Goal: Task Accomplishment & Management: Manage account settings

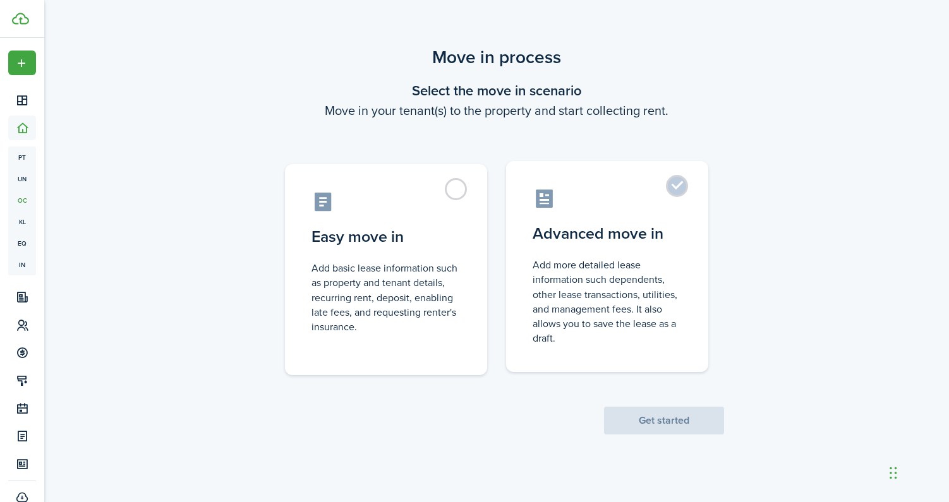
click at [632, 210] on label "Advanced move in Add more detailed lease information such dependents, other lea…" at bounding box center [607, 266] width 202 height 211
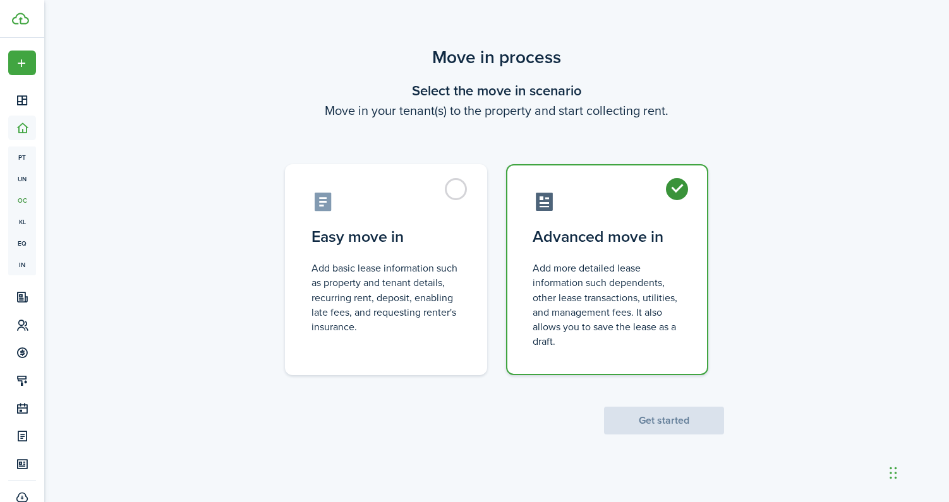
radio input "true"
click at [637, 421] on button "Get started" at bounding box center [664, 421] width 120 height 28
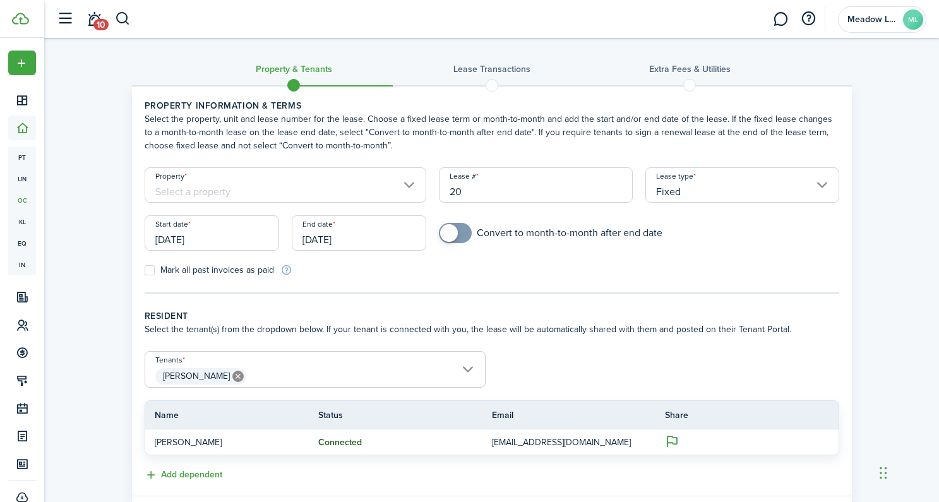
click at [167, 239] on input "[DATE]" at bounding box center [212, 232] width 135 height 35
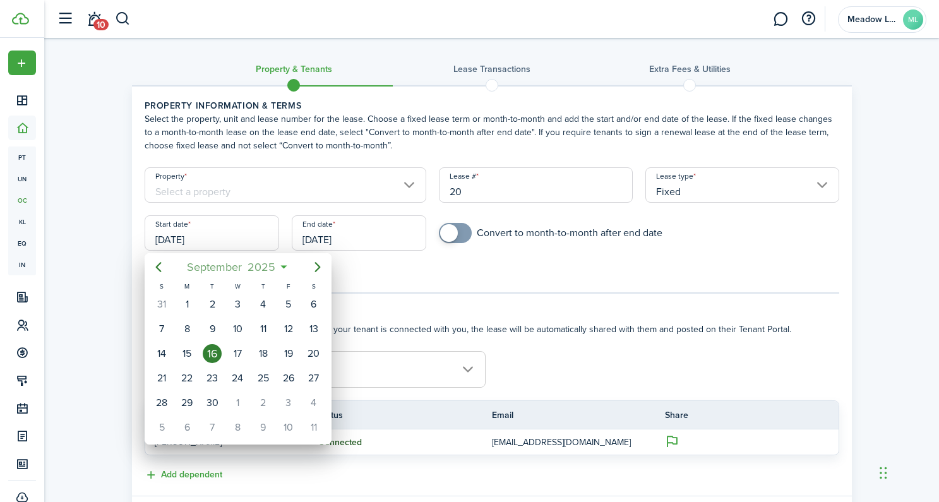
click at [266, 267] on span "2025" at bounding box center [261, 267] width 33 height 23
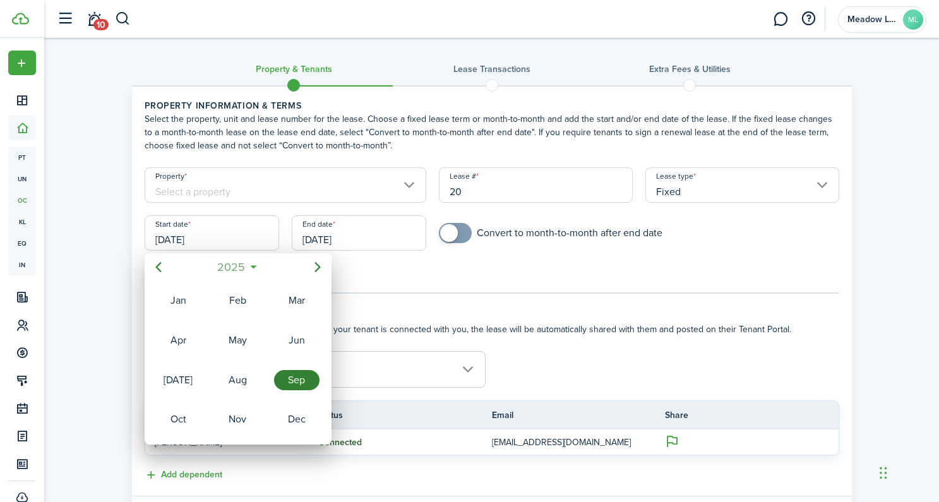
click at [230, 265] on span "2025" at bounding box center [231, 267] width 33 height 23
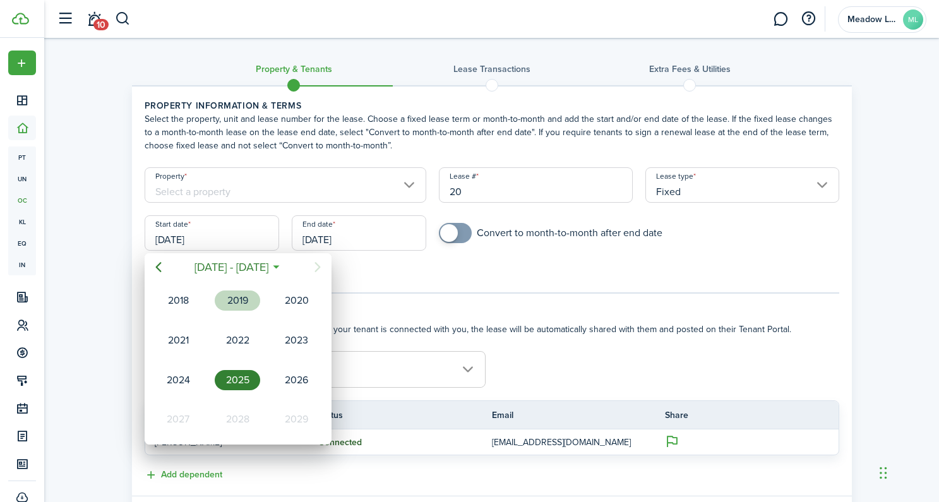
click at [243, 300] on div "2019" at bounding box center [237, 301] width 45 height 20
click at [236, 303] on div "Feb" at bounding box center [237, 301] width 45 height 20
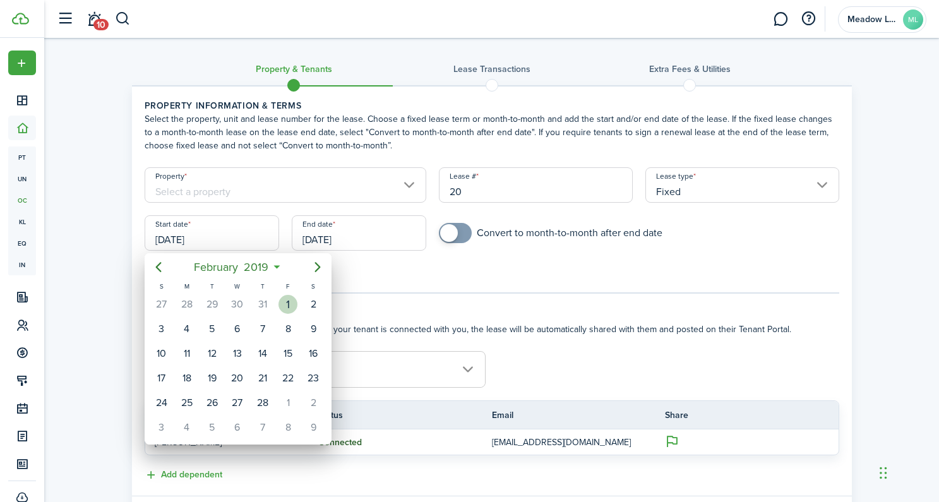
click at [280, 305] on div "1" at bounding box center [288, 304] width 19 height 19
type input "[DATE]"
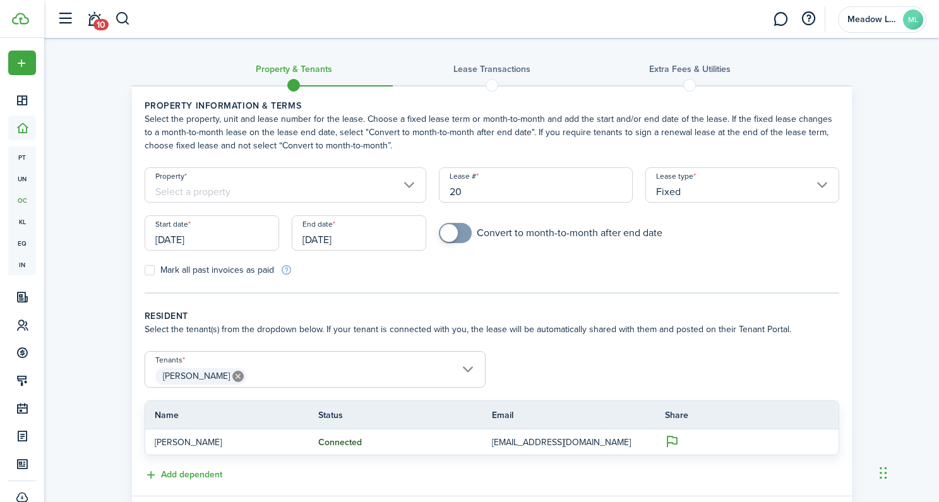
click at [373, 241] on input "[DATE]" at bounding box center [359, 232] width 135 height 35
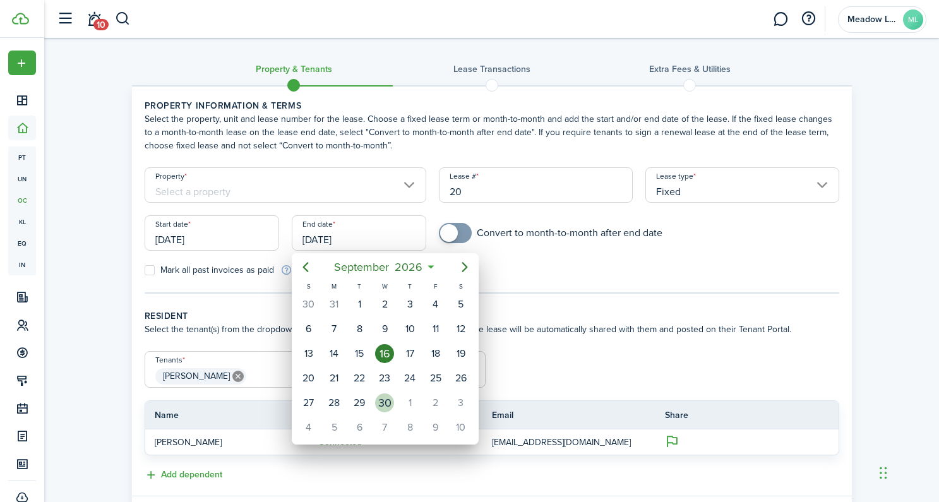
click at [387, 402] on div "30" at bounding box center [384, 403] width 19 height 19
type input "[DATE]"
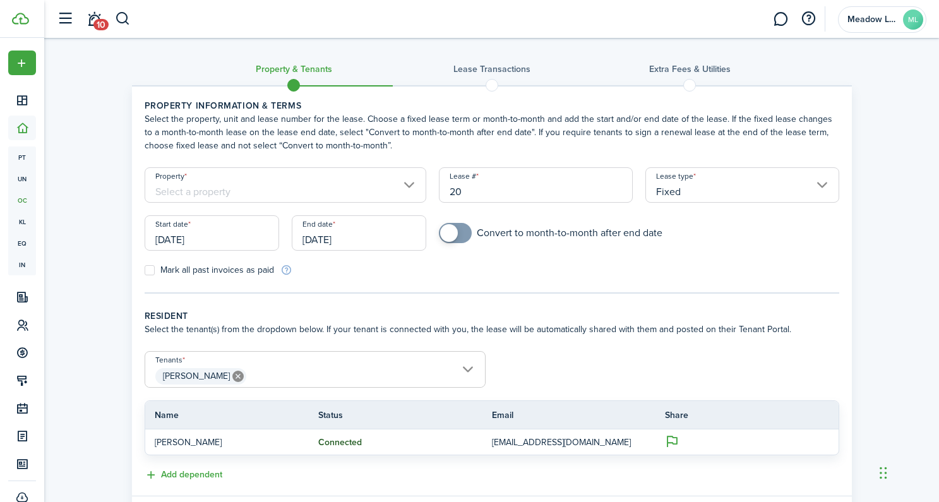
click at [297, 198] on input "Property" at bounding box center [286, 184] width 282 height 35
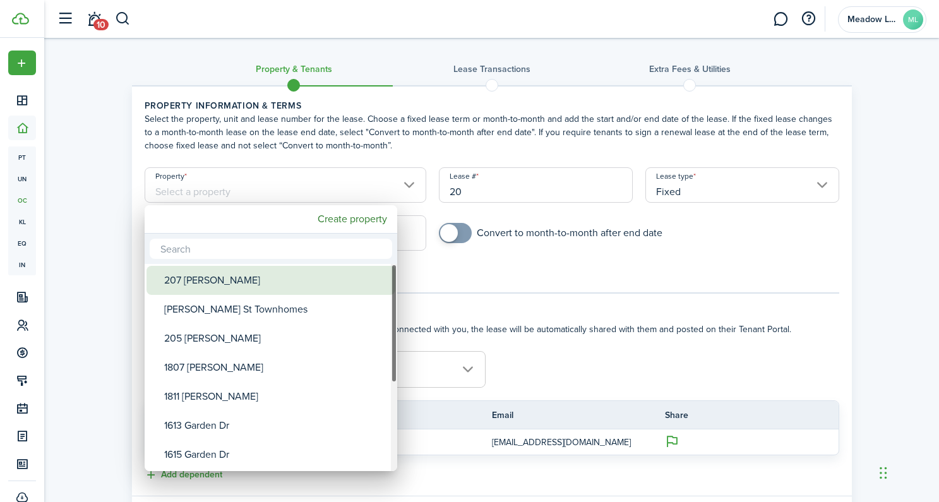
drag, startPoint x: 240, startPoint y: 276, endPoint x: 302, endPoint y: 273, distance: 62.0
click at [240, 276] on div "207 [PERSON_NAME]" at bounding box center [276, 280] width 224 height 29
type input "207 [PERSON_NAME]"
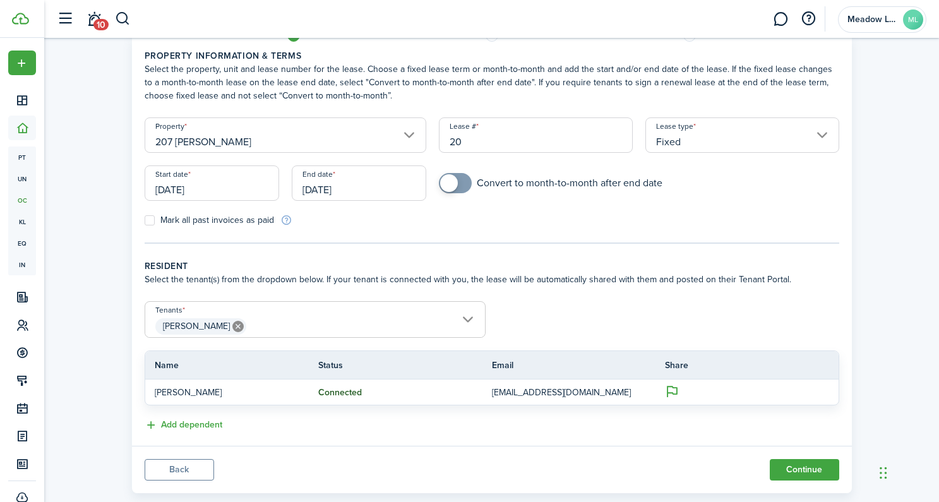
scroll to position [76, 0]
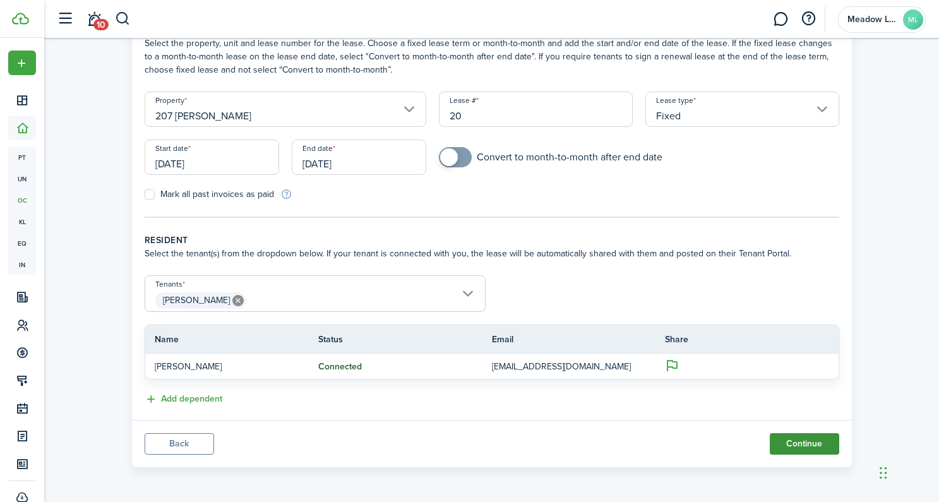
click at [781, 443] on button "Continue" at bounding box center [804, 443] width 69 height 21
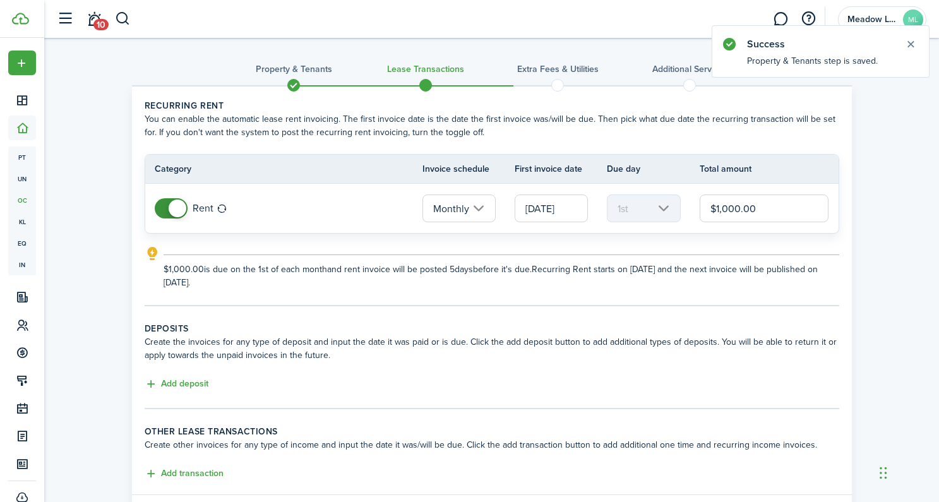
click at [560, 207] on input "[DATE]" at bounding box center [551, 209] width 73 height 28
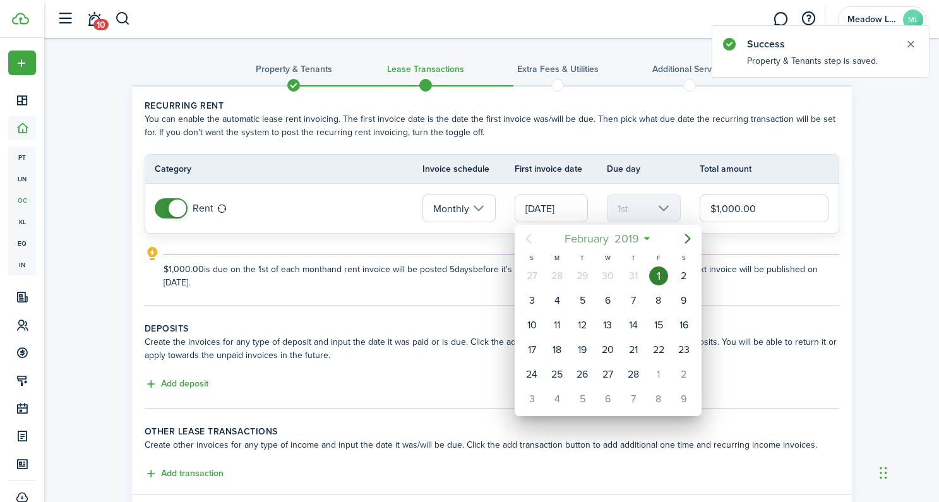
click at [624, 237] on span "2019" at bounding box center [626, 238] width 30 height 23
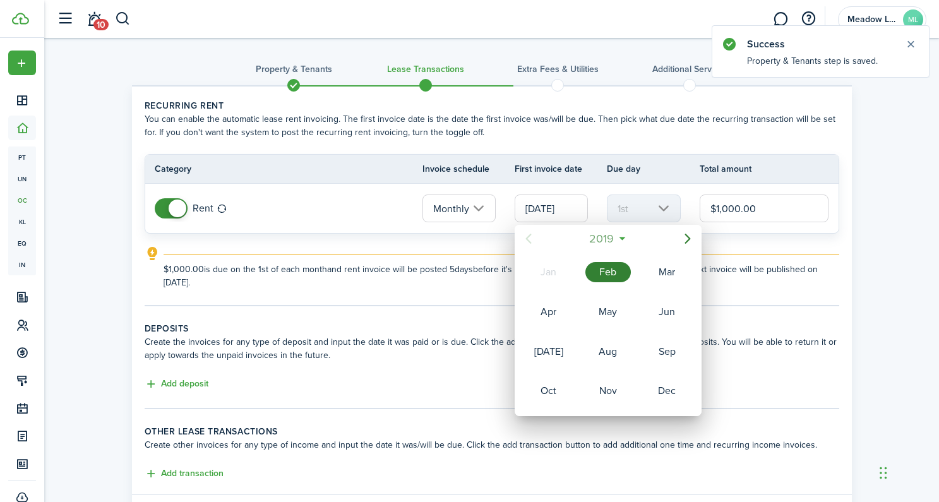
click at [595, 243] on span "2019" at bounding box center [602, 238] width 30 height 23
click at [604, 359] on div "2025" at bounding box center [608, 352] width 45 height 20
click at [545, 275] on div "Jan" at bounding box center [548, 272] width 45 height 20
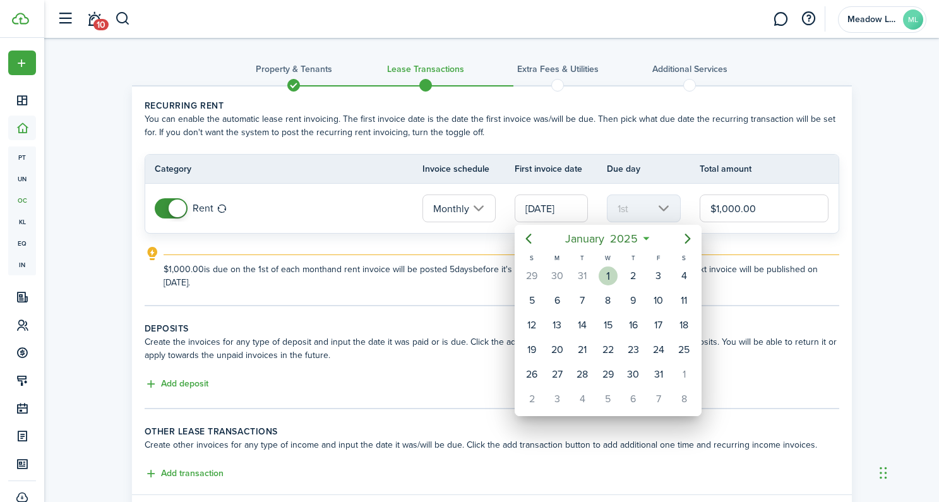
click at [608, 272] on div "1" at bounding box center [608, 276] width 19 height 19
type input "[DATE]"
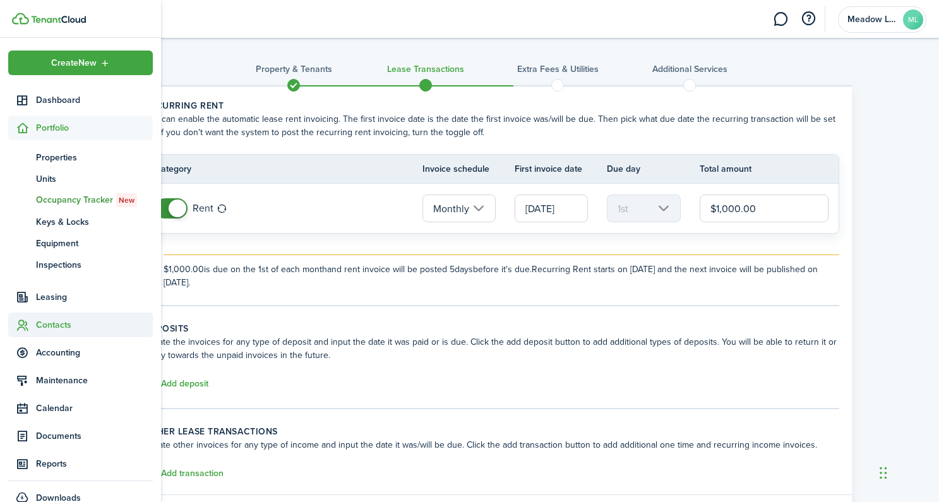
click at [28, 315] on span "Contacts" at bounding box center [80, 325] width 145 height 25
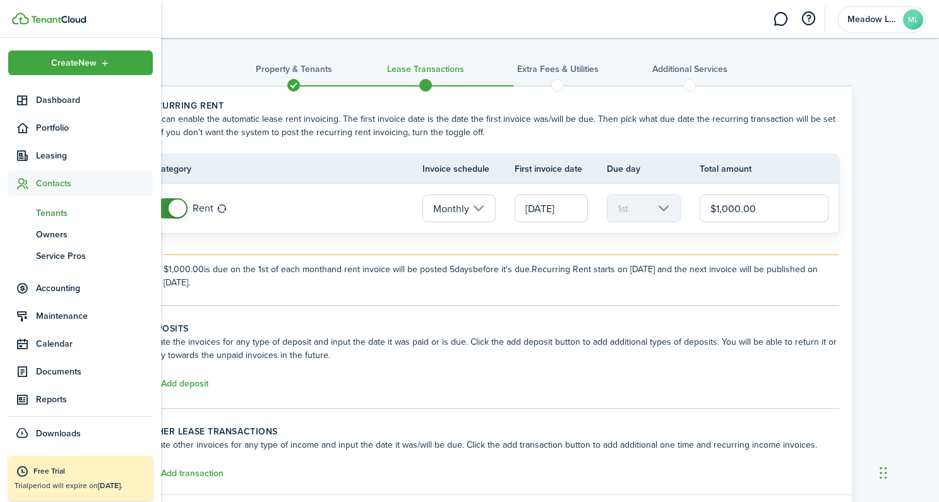
click at [61, 212] on span "Tenants" at bounding box center [94, 213] width 117 height 13
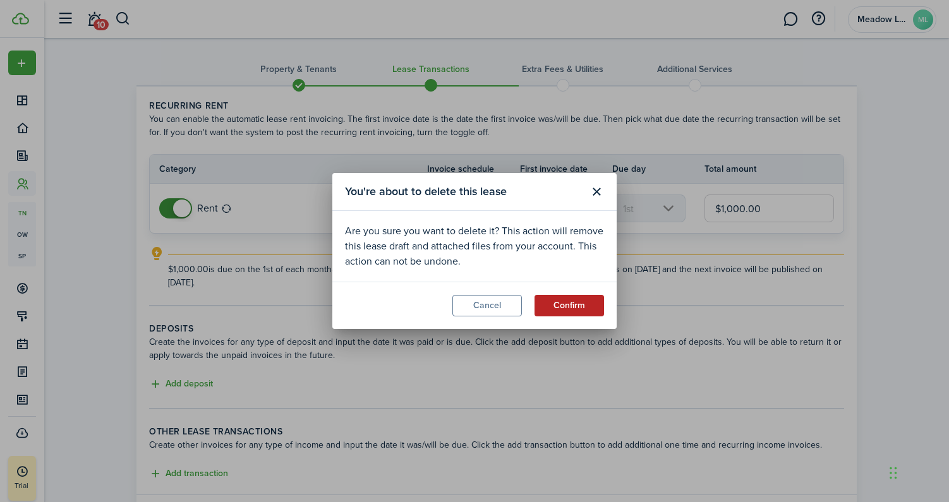
click at [574, 308] on button "Confirm" at bounding box center [568, 305] width 69 height 21
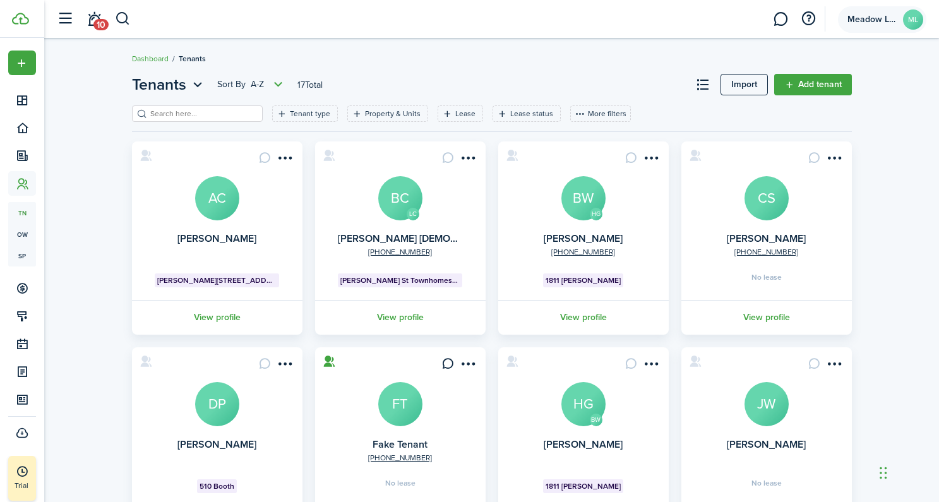
click at [863, 19] on span "Meadow Lane Homes" at bounding box center [873, 19] width 51 height 9
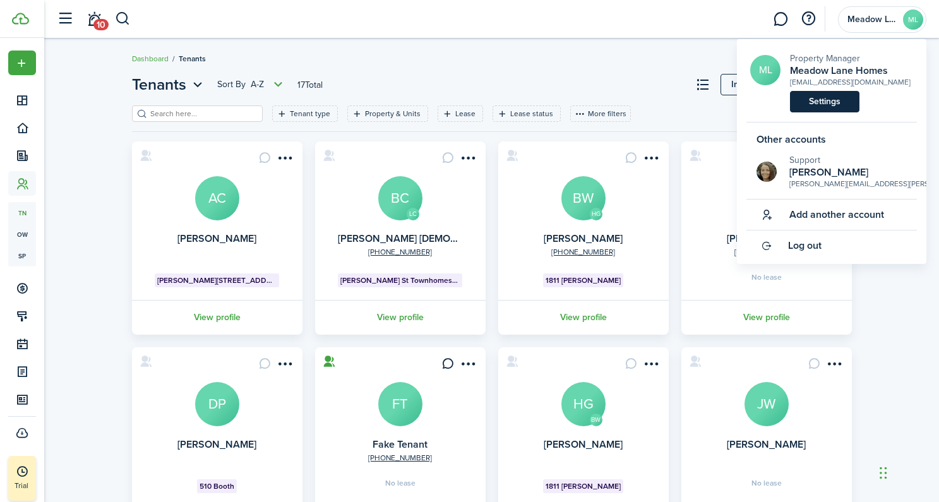
click at [829, 102] on link "Settings" at bounding box center [824, 101] width 69 height 21
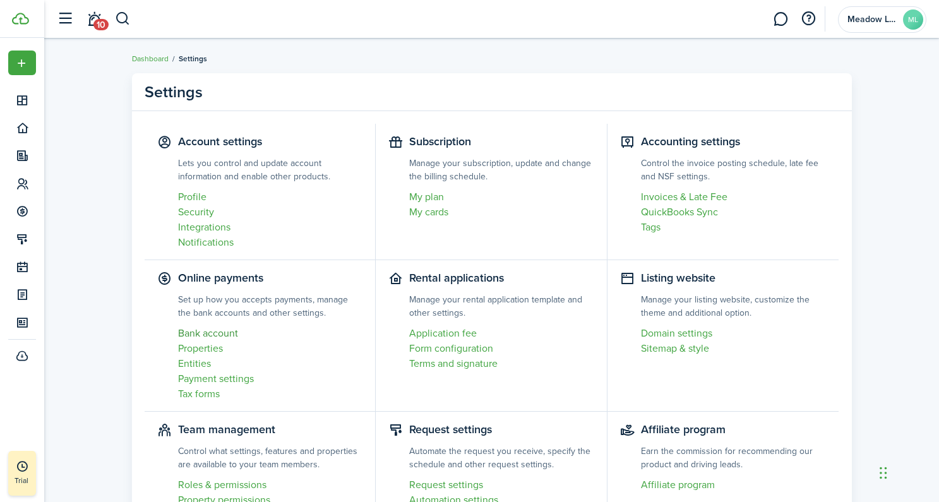
click at [198, 329] on link "Bank account" at bounding box center [270, 333] width 185 height 15
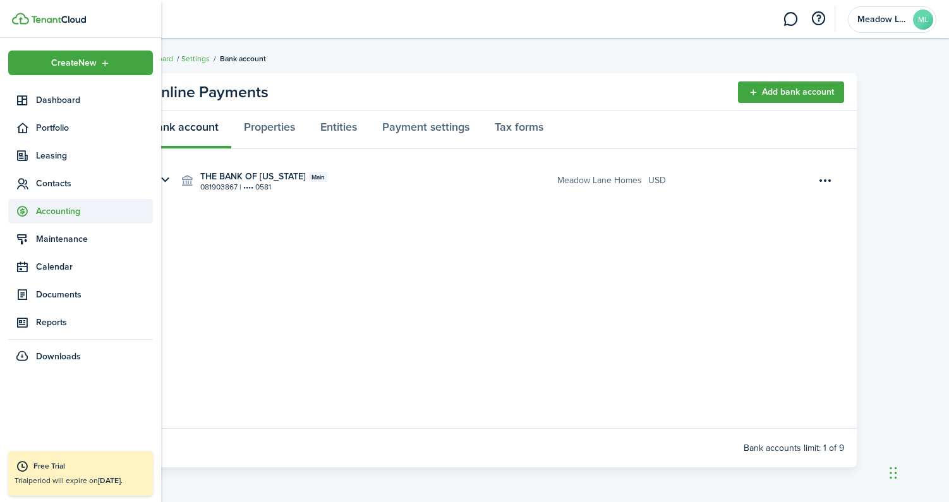
click at [57, 212] on span "Accounting" at bounding box center [94, 211] width 117 height 13
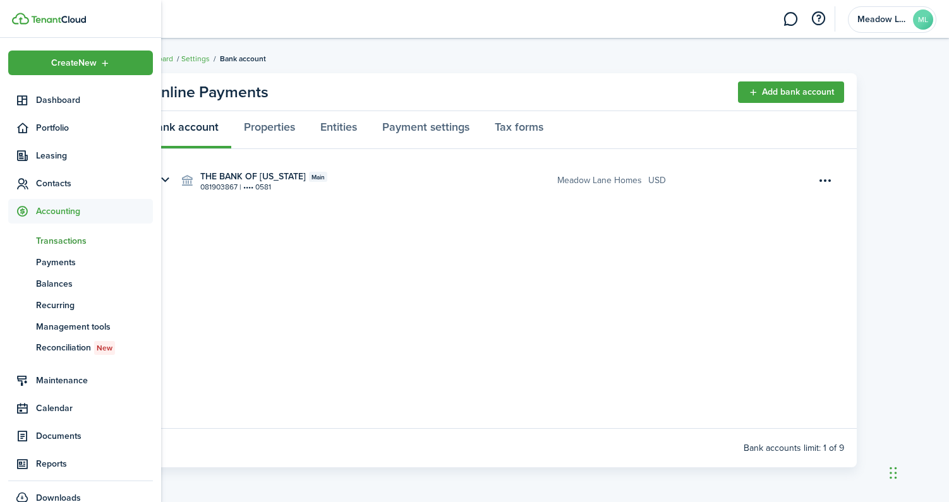
click at [61, 241] on span "Transactions" at bounding box center [94, 240] width 117 height 13
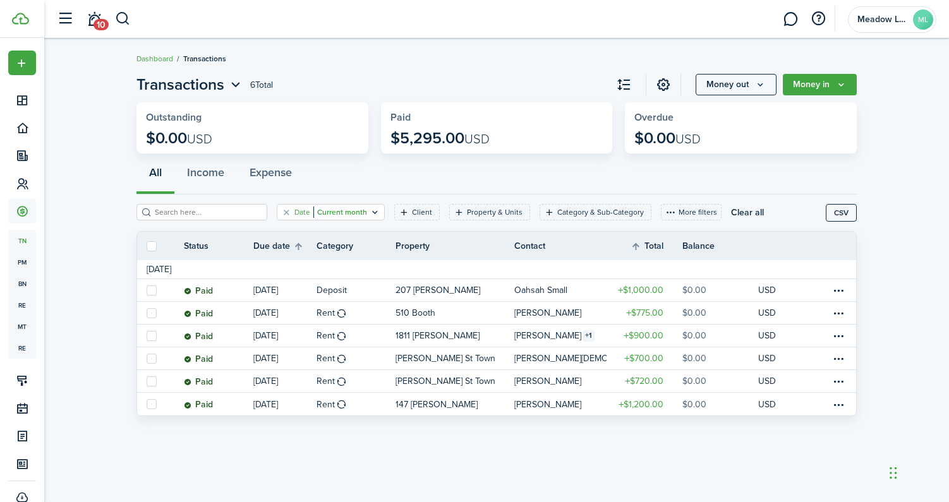
click at [277, 211] on filter-tag "Date Current month" at bounding box center [331, 212] width 108 height 16
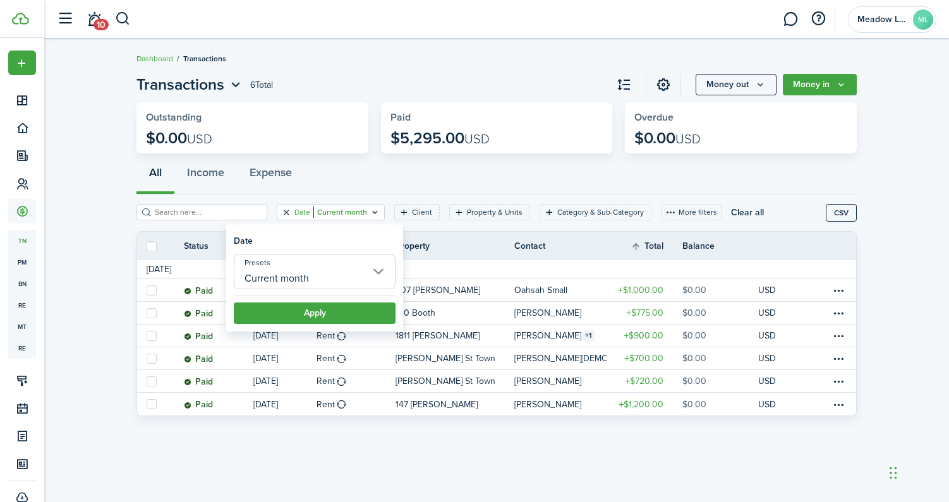
click at [281, 213] on button "Clear filter" at bounding box center [286, 212] width 11 height 10
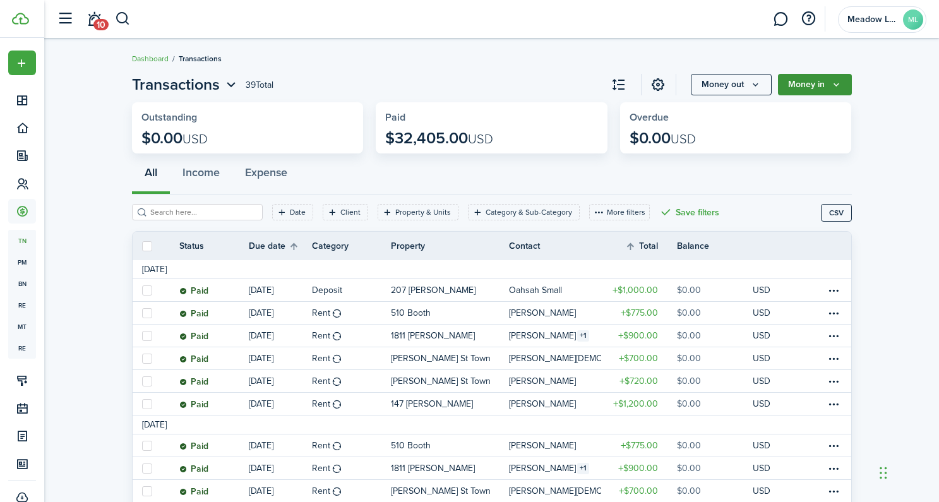
click at [833, 88] on icon "Money in" at bounding box center [836, 85] width 11 height 10
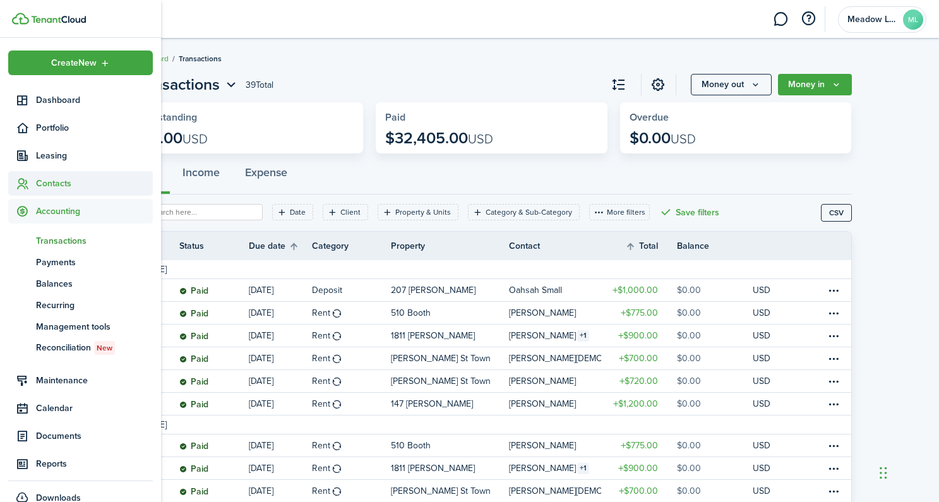
click at [52, 185] on span "Contacts" at bounding box center [94, 183] width 117 height 13
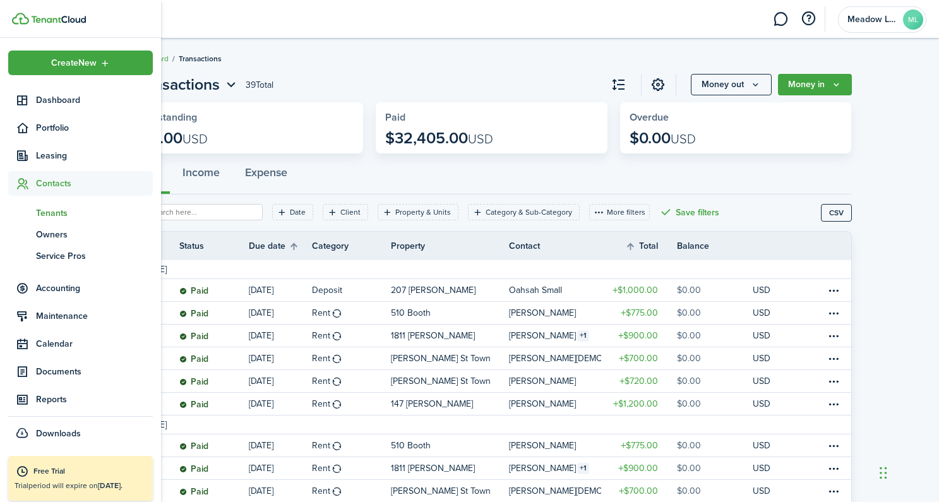
click at [54, 213] on span "Tenants" at bounding box center [94, 213] width 117 height 13
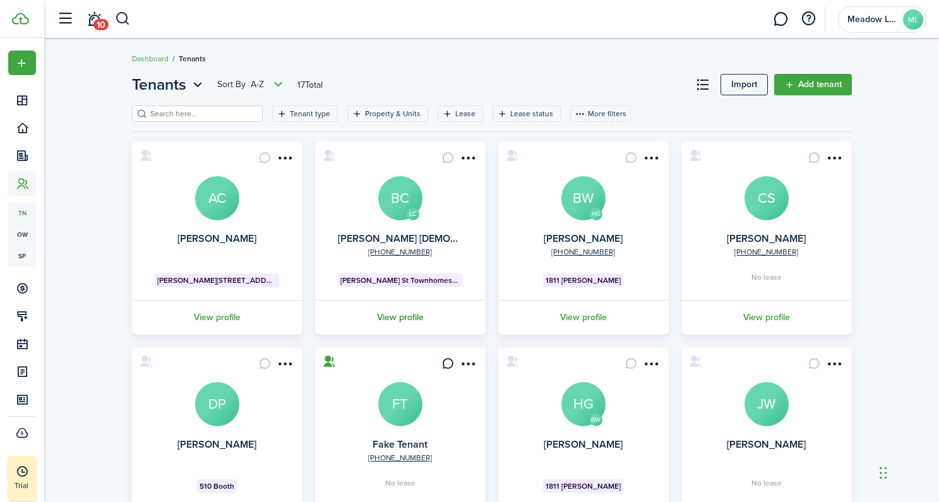
click at [422, 318] on link "View profile" at bounding box center [400, 317] width 174 height 35
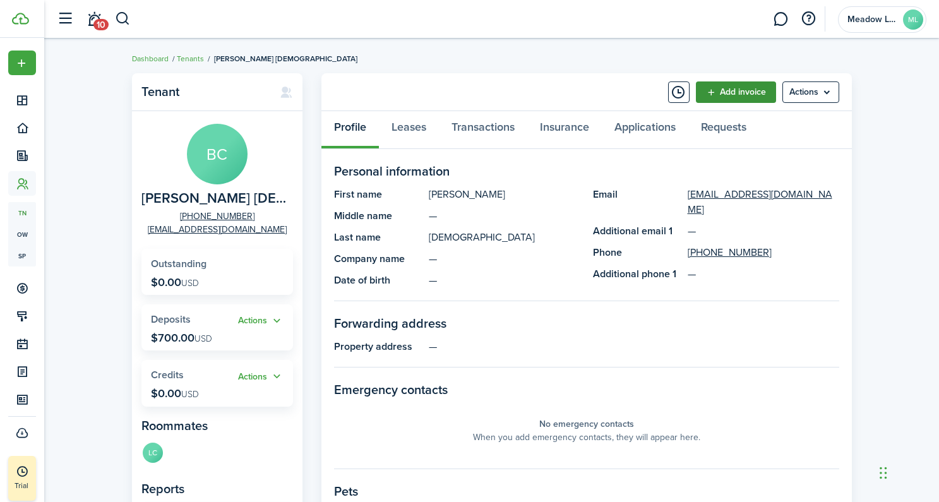
click at [748, 99] on link "Add invoice" at bounding box center [736, 91] width 80 height 21
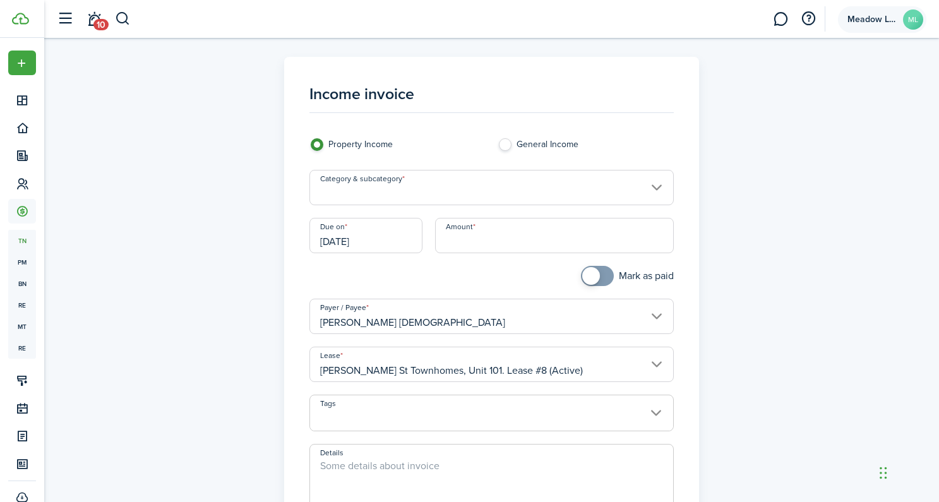
click at [876, 21] on span "Meadow Lane Homes" at bounding box center [873, 19] width 51 height 9
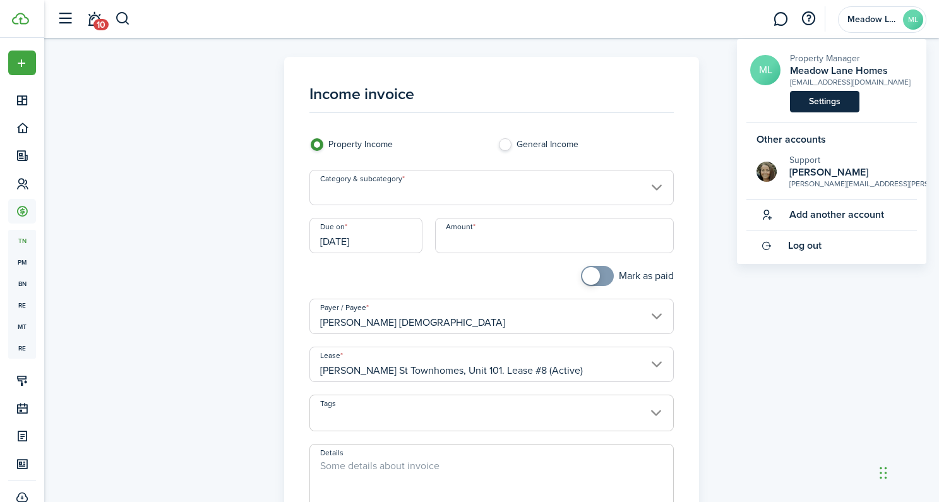
click at [842, 104] on link "Settings" at bounding box center [824, 101] width 69 height 21
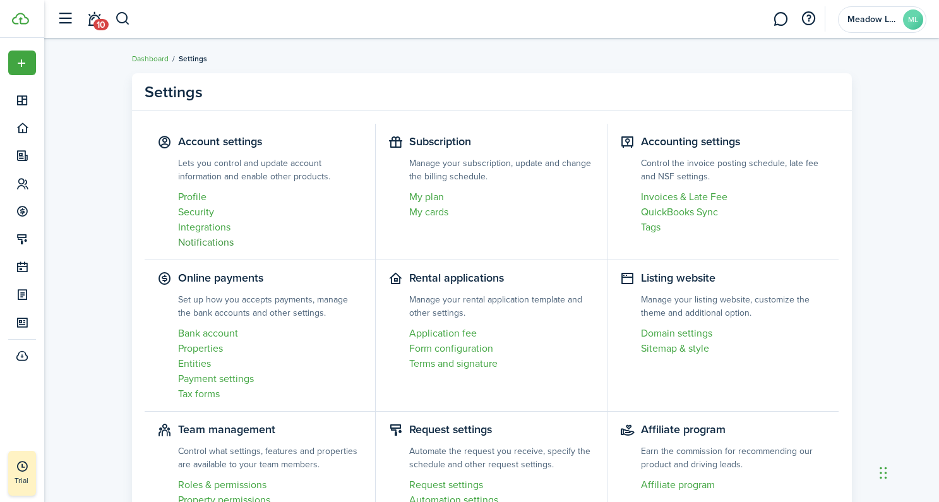
click at [205, 241] on link "Notifications" at bounding box center [270, 242] width 185 height 15
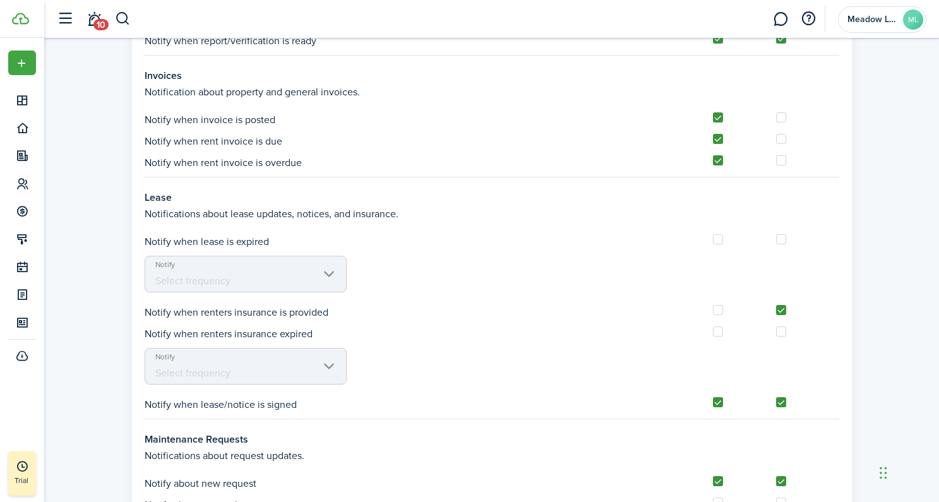
scroll to position [982, 0]
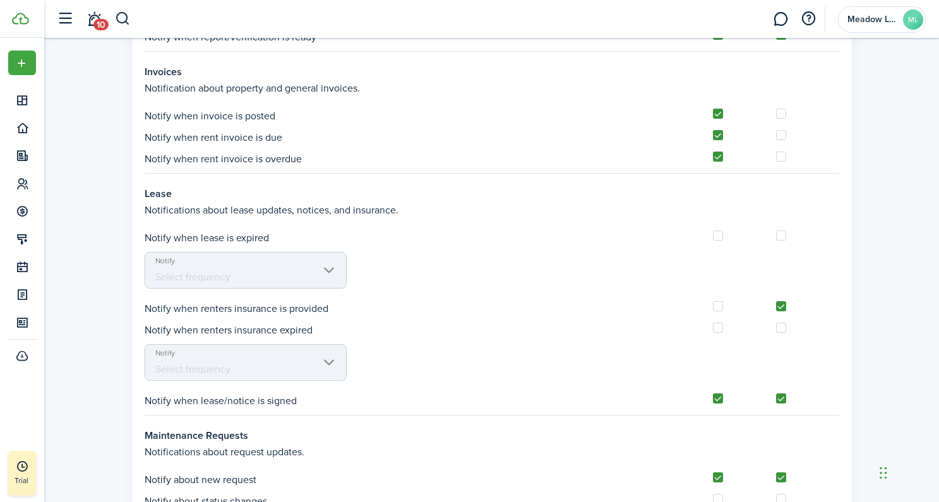
click at [721, 238] on label at bounding box center [718, 236] width 10 height 10
click at [713, 236] on input "checkbox" at bounding box center [712, 236] width 1 height 1
checkbox input "true"
click at [335, 275] on span "Select frequency" at bounding box center [245, 277] width 201 height 21
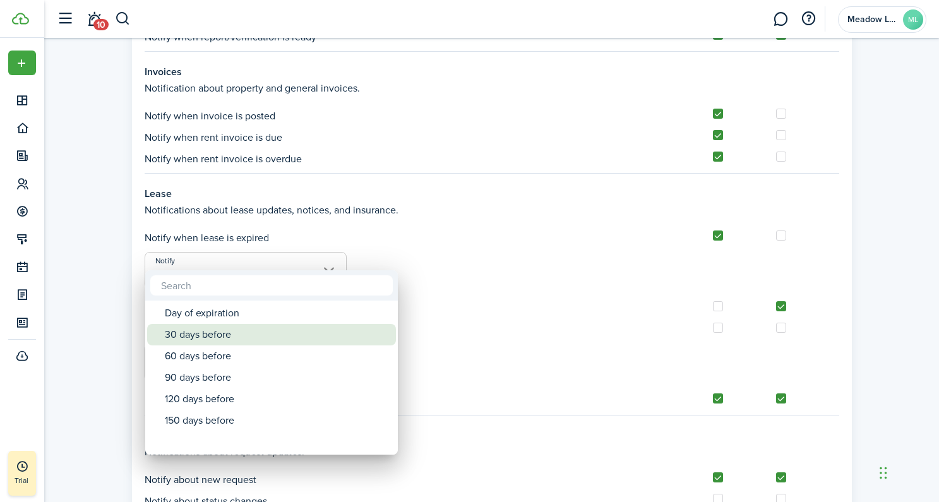
click at [270, 342] on div "30 days before" at bounding box center [277, 334] width 224 height 21
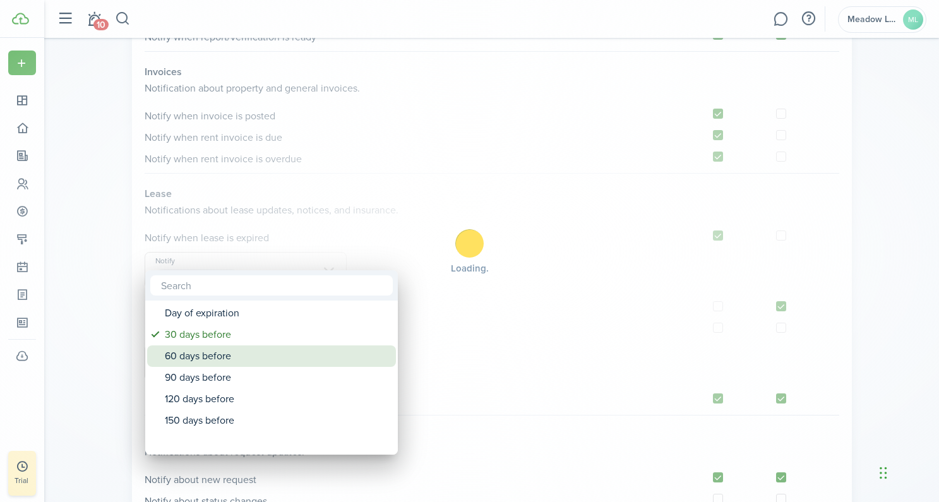
click at [258, 361] on div "60 days before" at bounding box center [277, 356] width 224 height 21
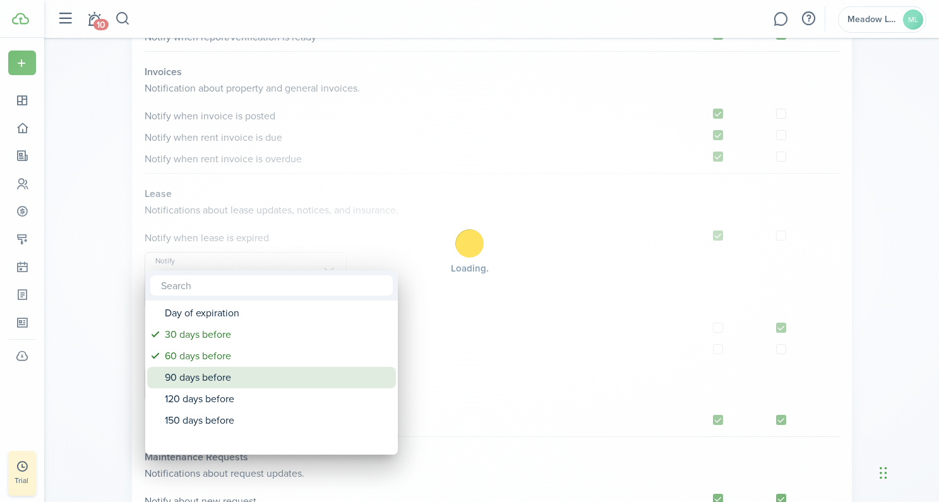
click at [256, 371] on div "90 days before" at bounding box center [277, 377] width 224 height 21
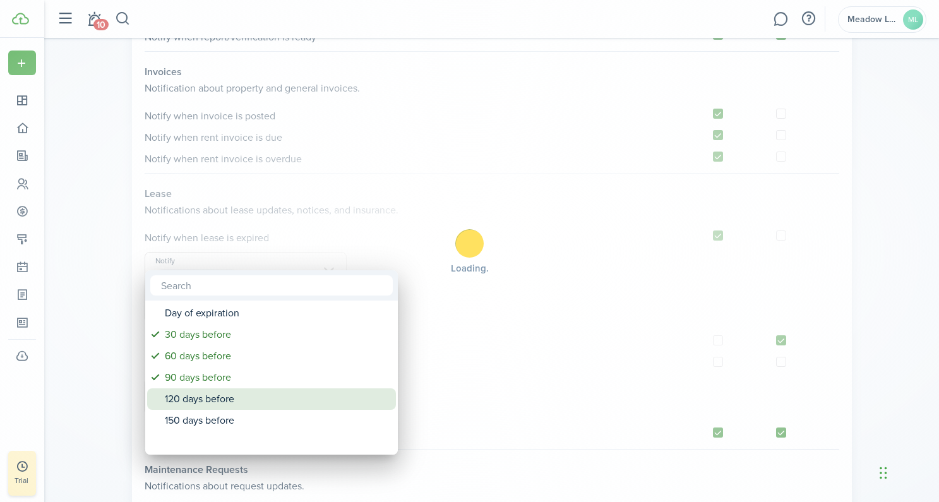
click at [255, 394] on div "120 days before" at bounding box center [277, 398] width 224 height 21
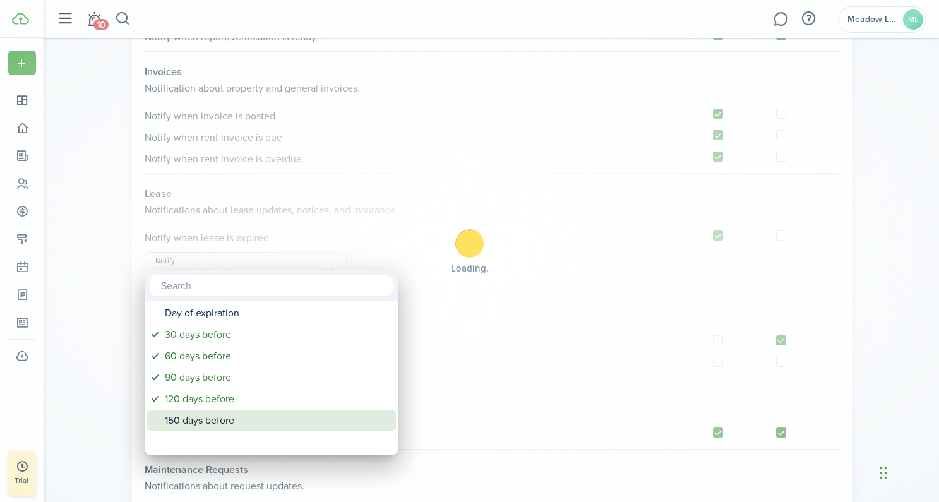
click at [250, 412] on div "150 days before" at bounding box center [277, 420] width 224 height 21
click at [250, 421] on div "150 days before" at bounding box center [277, 420] width 224 height 21
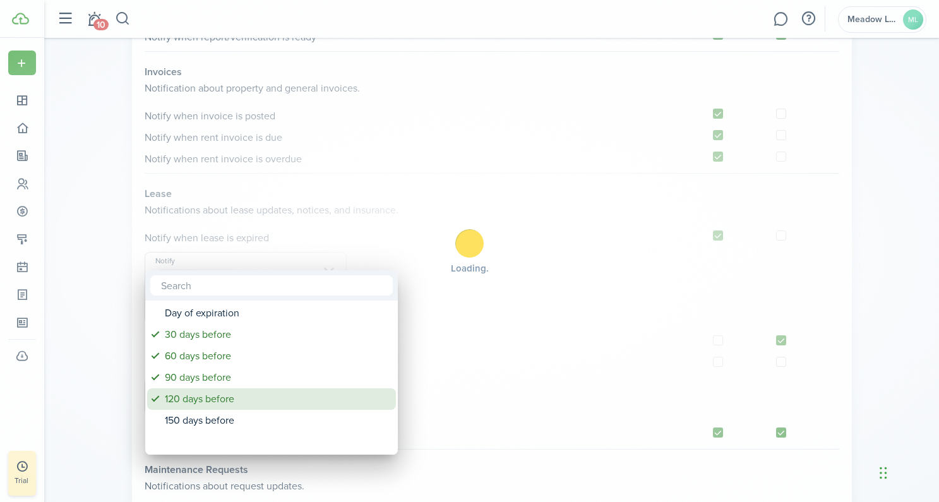
click at [248, 399] on div "120 days before" at bounding box center [277, 398] width 224 height 21
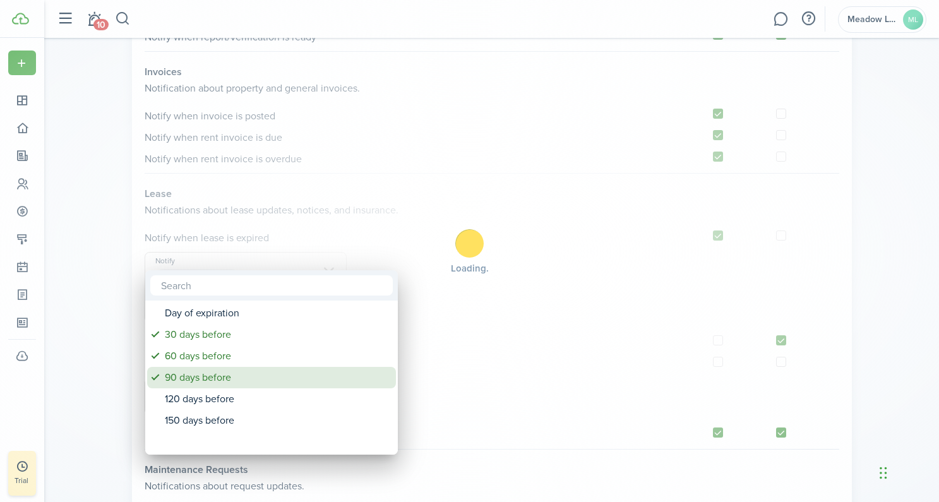
click at [241, 380] on div "90 days before" at bounding box center [277, 377] width 224 height 21
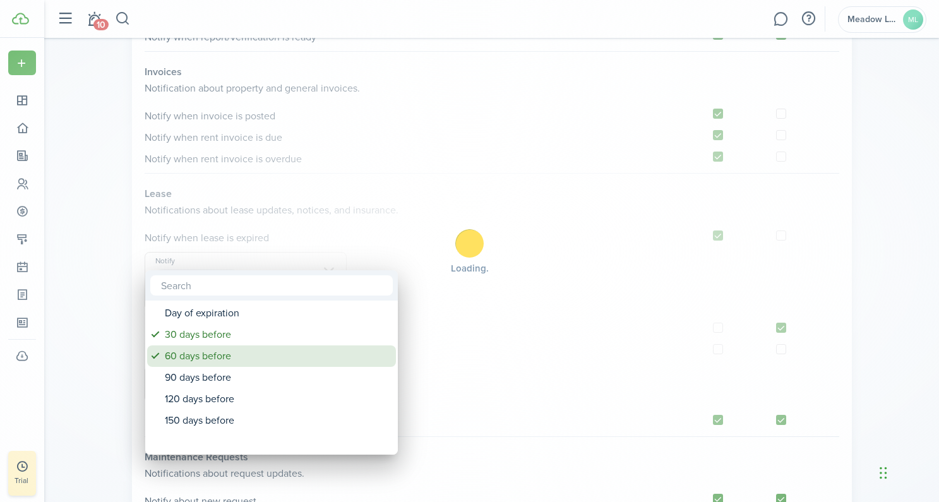
click at [236, 362] on div "60 days before" at bounding box center [277, 356] width 224 height 21
type input "30 days before"
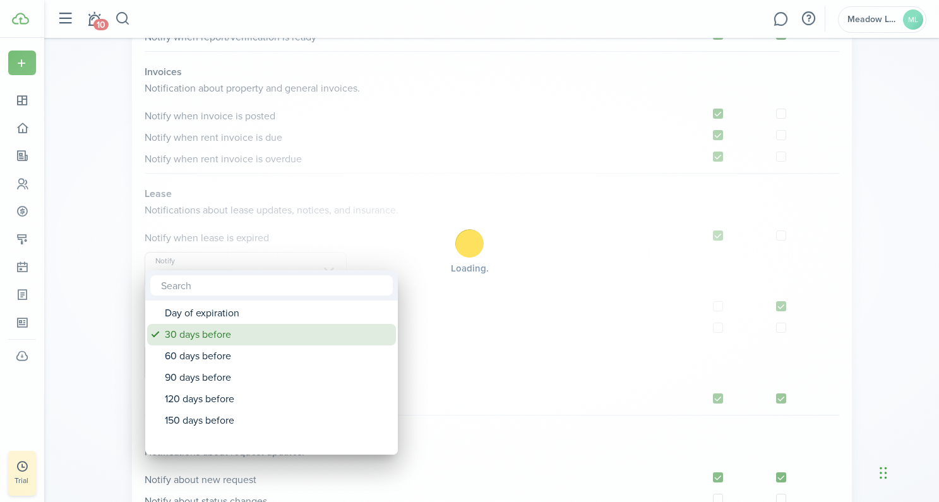
click at [236, 340] on div "30 days before" at bounding box center [277, 334] width 224 height 21
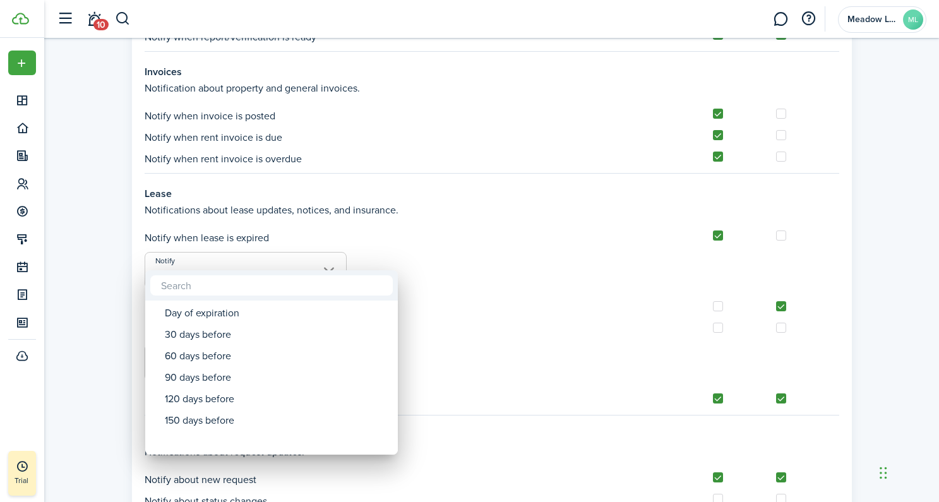
click at [594, 292] on div at bounding box center [469, 251] width 1141 height 704
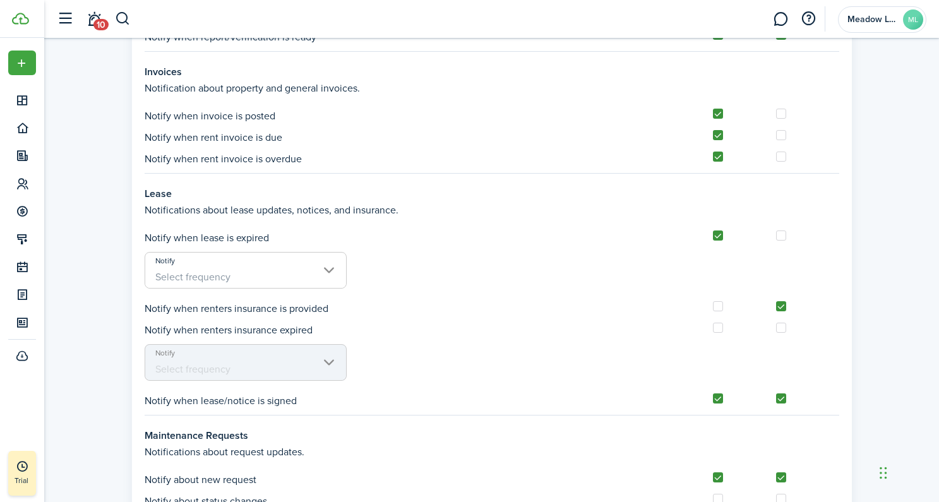
click at [716, 238] on label at bounding box center [718, 236] width 10 height 10
click at [713, 236] on input "checkbox" at bounding box center [712, 236] width 1 height 1
checkbox input "false"
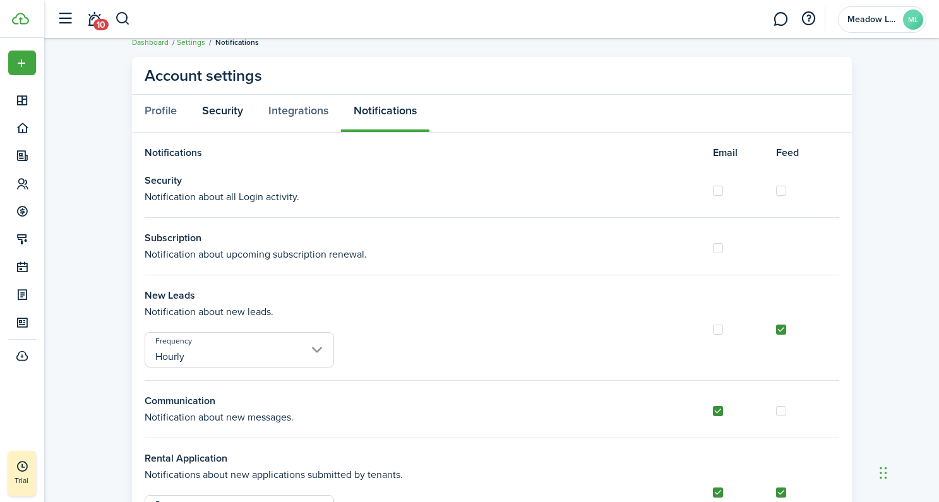
scroll to position [0, 0]
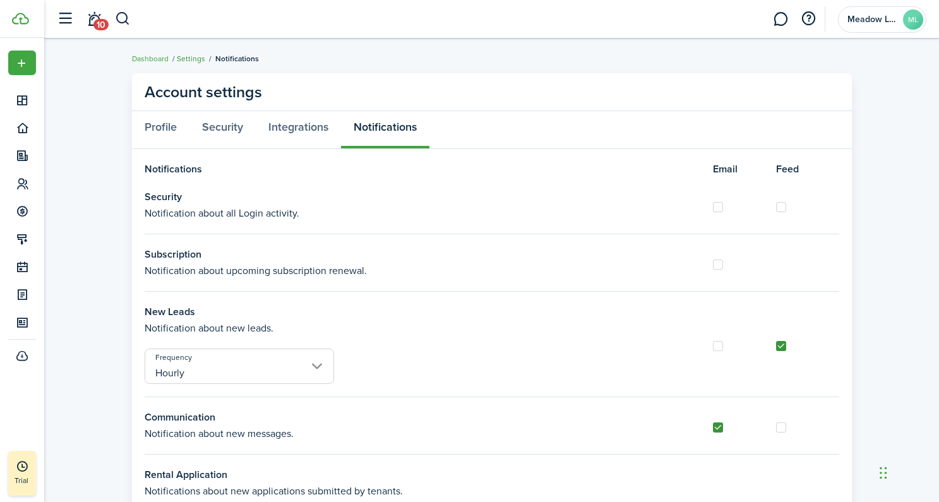
click at [196, 58] on link "Settings" at bounding box center [191, 58] width 28 height 11
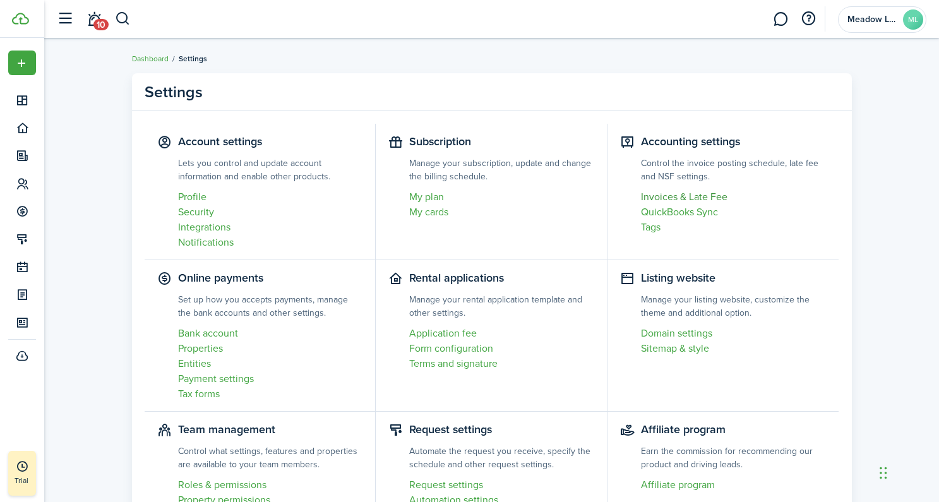
click at [658, 199] on link "Invoices & Late Fee" at bounding box center [734, 196] width 186 height 15
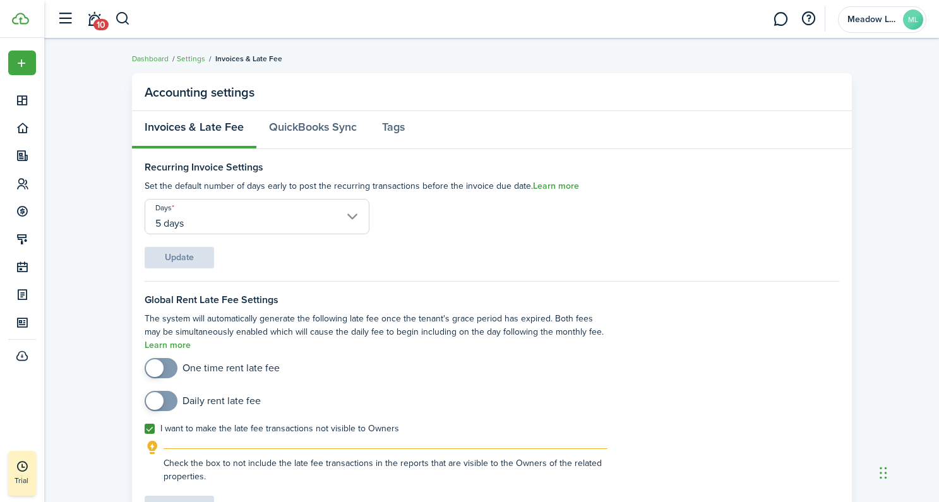
click at [353, 211] on input "5 days" at bounding box center [257, 216] width 225 height 35
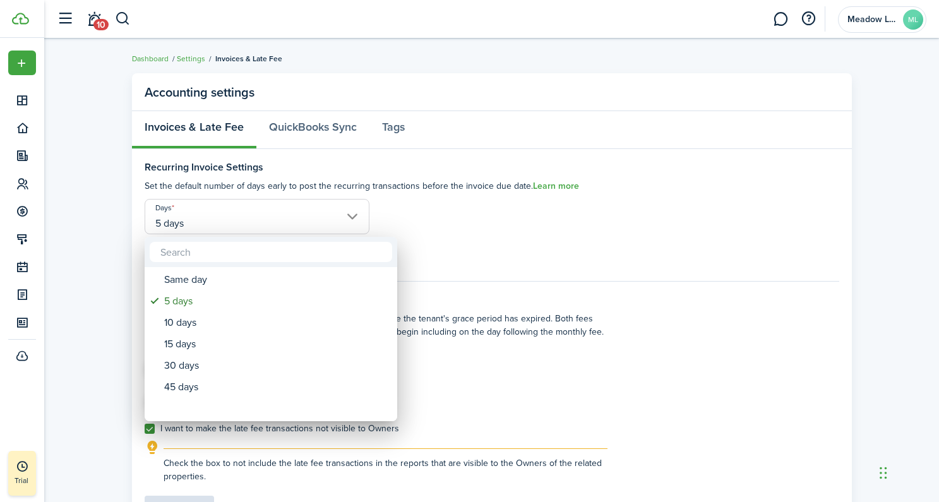
click at [523, 219] on div at bounding box center [469, 251] width 1141 height 704
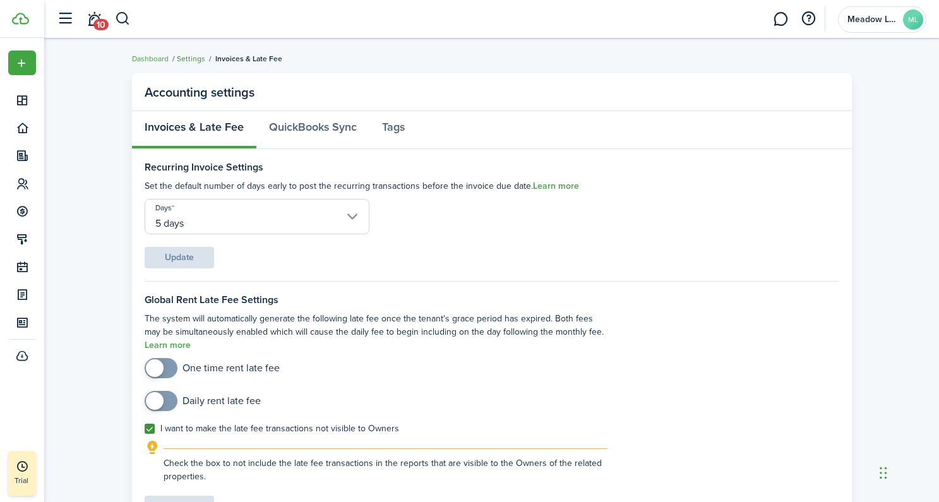
click at [189, 61] on link "Settings" at bounding box center [191, 58] width 28 height 11
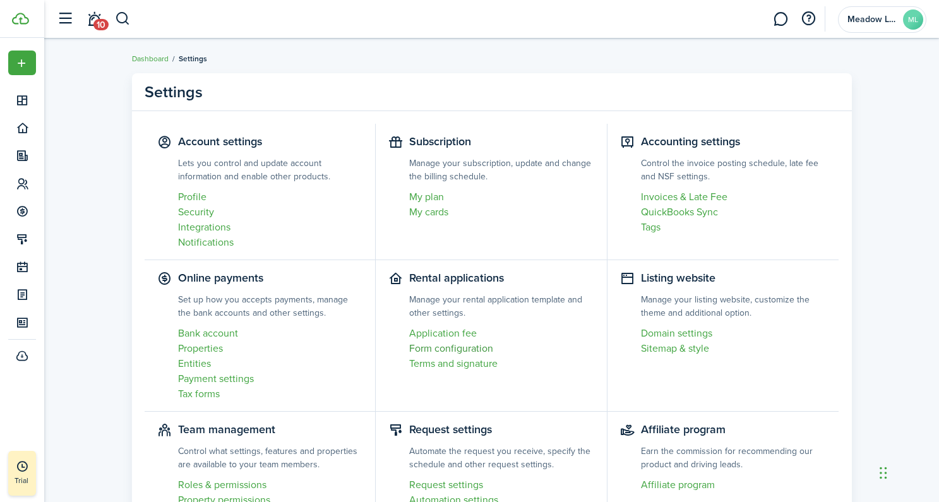
click at [451, 348] on link "Form configuration" at bounding box center [501, 348] width 185 height 15
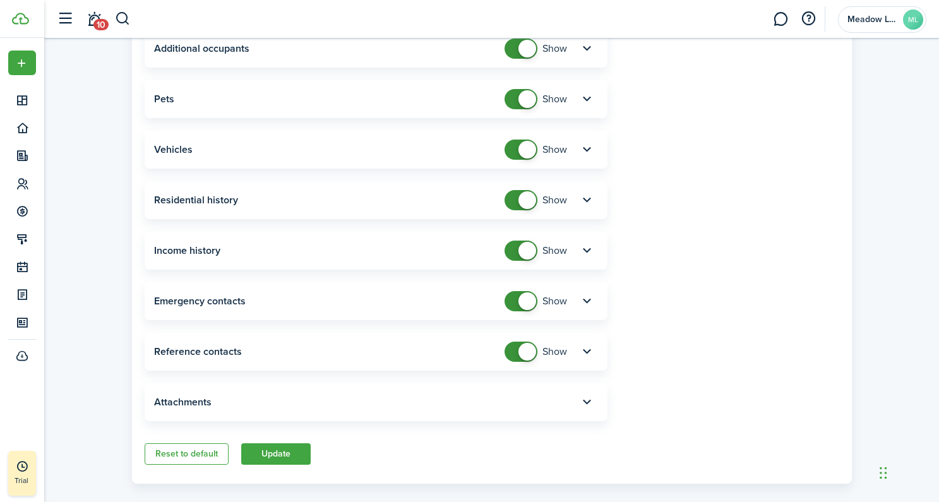
scroll to position [236, 0]
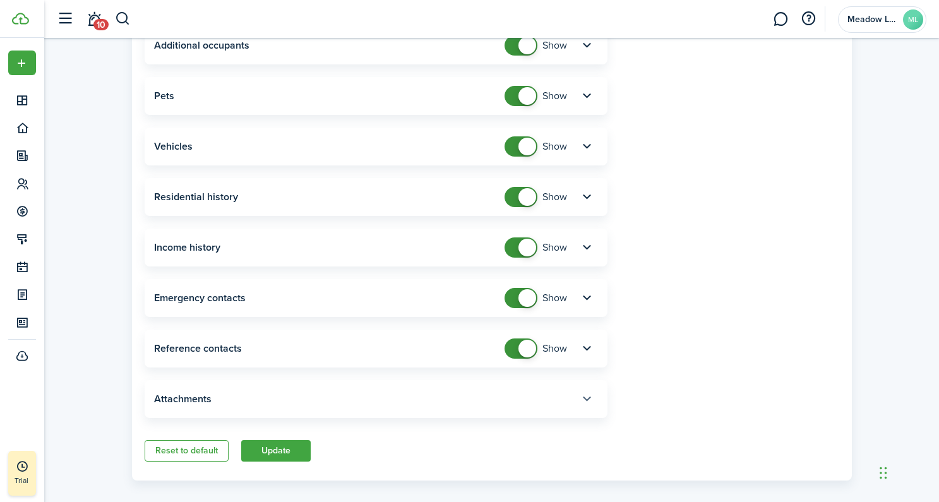
click at [587, 388] on button "button" at bounding box center [587, 398] width 21 height 21
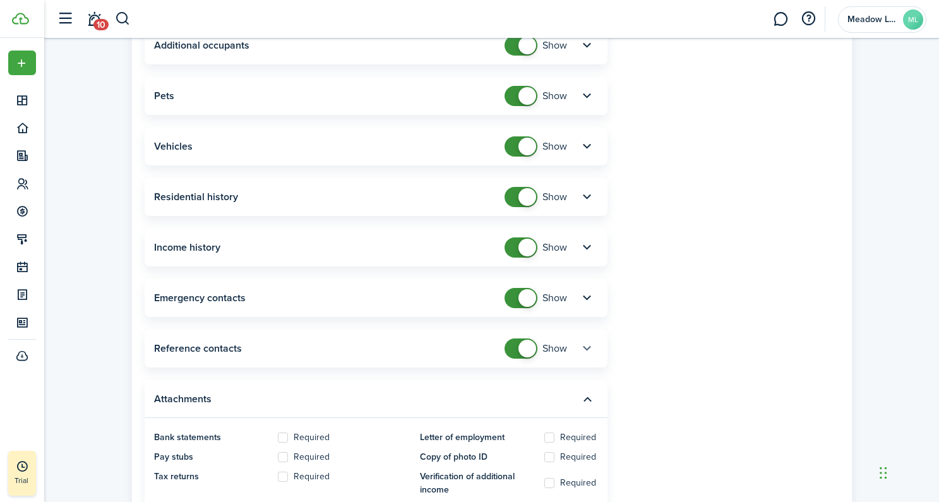
click at [586, 338] on button "button" at bounding box center [587, 348] width 21 height 21
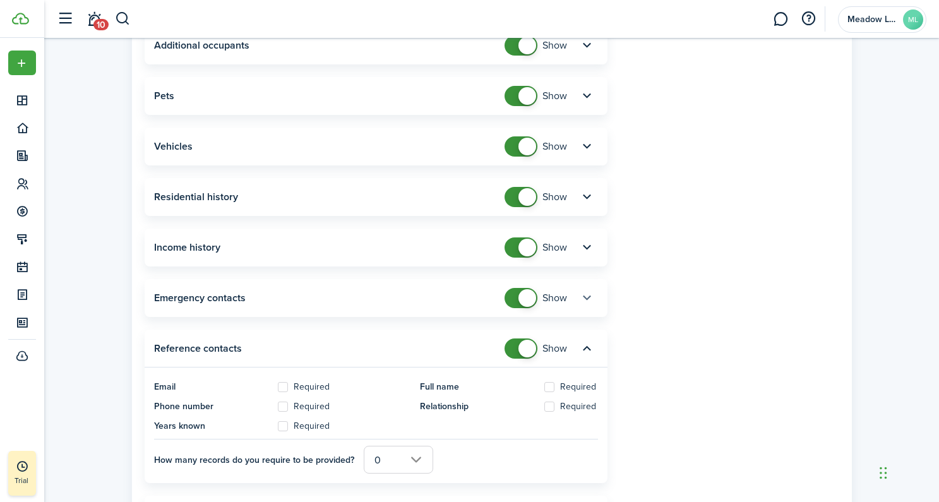
click at [587, 287] on button "button" at bounding box center [587, 297] width 21 height 21
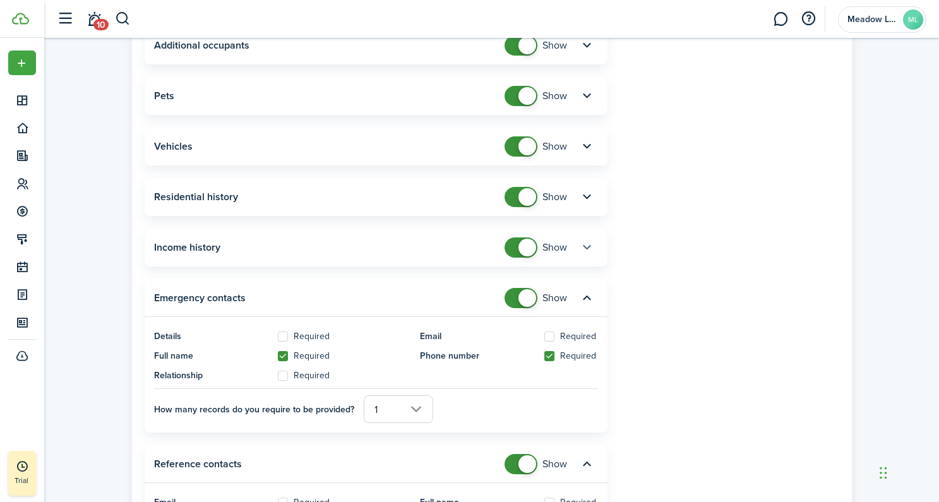
click at [587, 237] on button "button" at bounding box center [587, 247] width 21 height 21
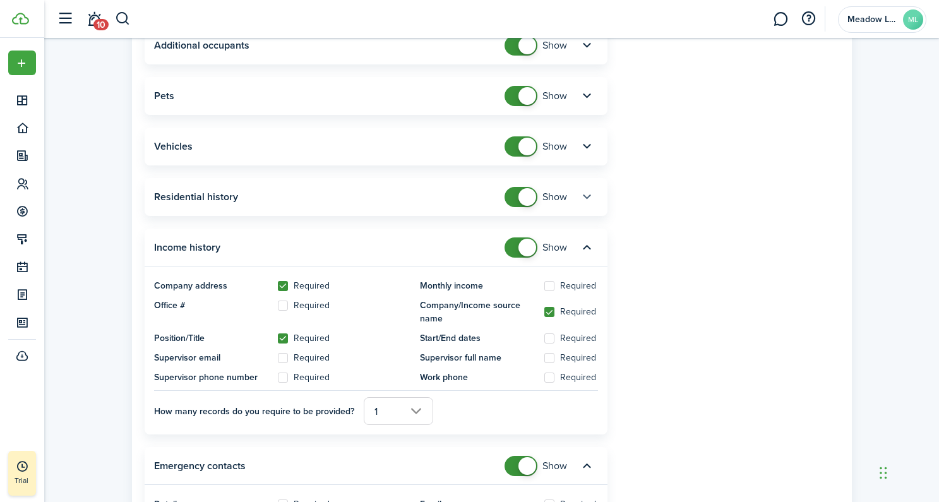
click at [587, 187] on button "button" at bounding box center [587, 196] width 21 height 21
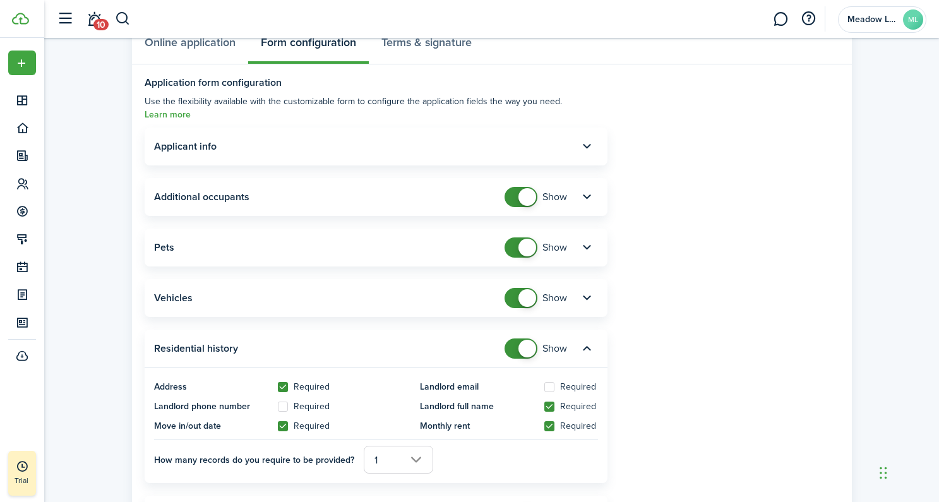
scroll to position [0, 0]
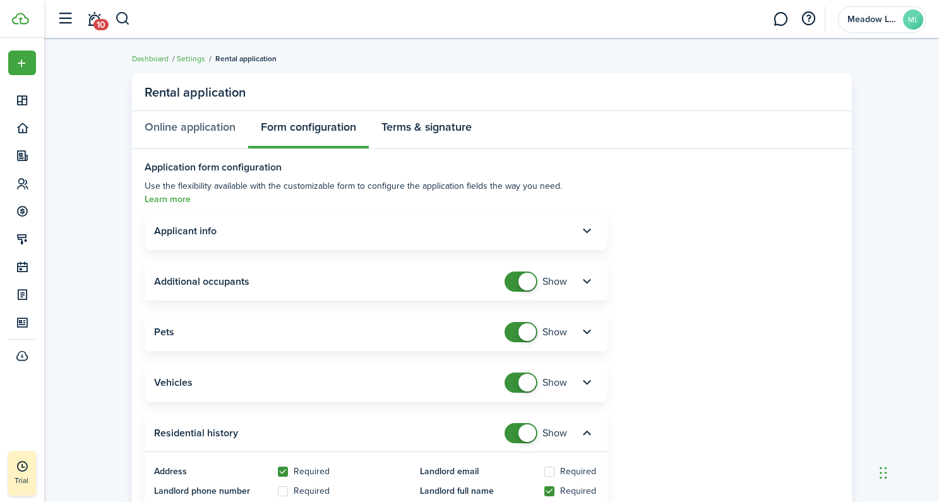
click at [433, 128] on link "Terms & signature" at bounding box center [427, 130] width 116 height 38
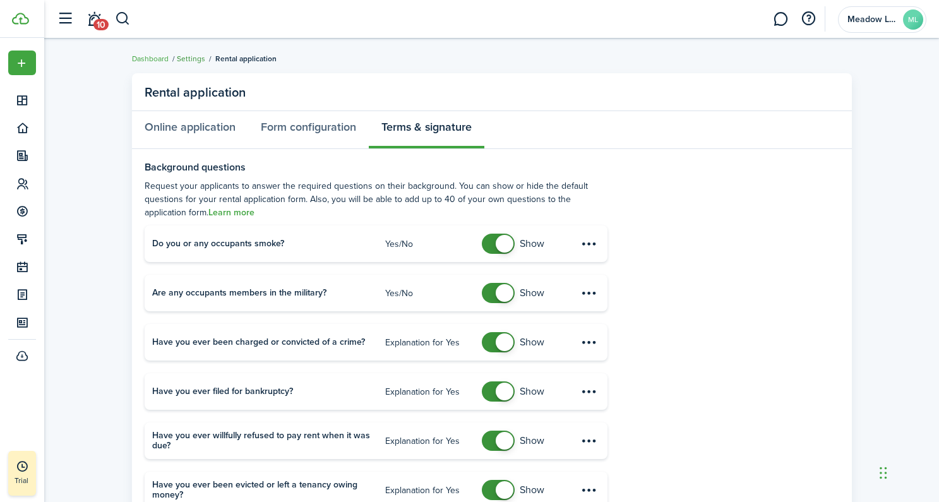
click at [195, 56] on link "Settings" at bounding box center [191, 58] width 28 height 11
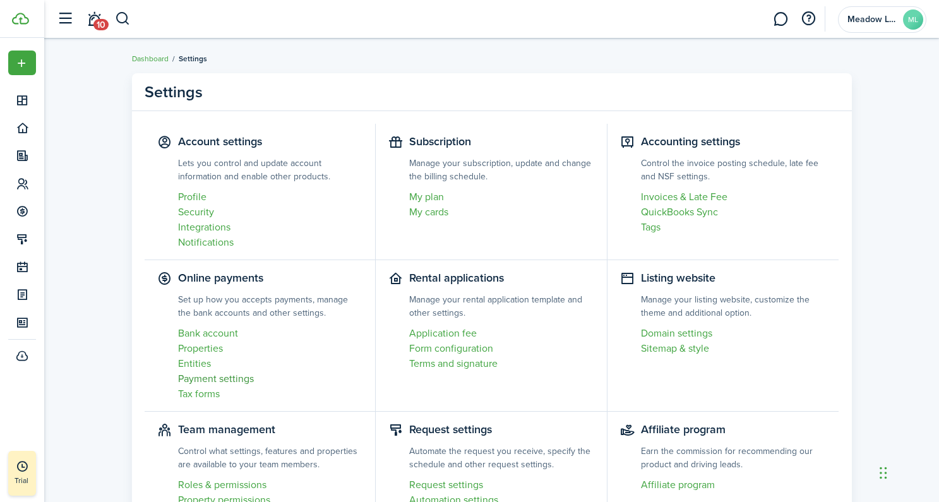
click at [224, 379] on link "Payment settings" at bounding box center [270, 378] width 185 height 15
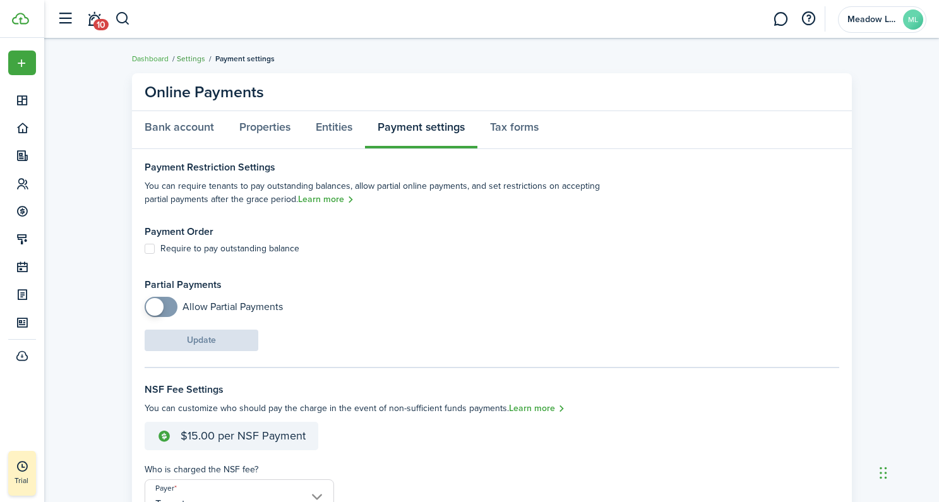
click at [193, 56] on link "Settings" at bounding box center [191, 58] width 28 height 11
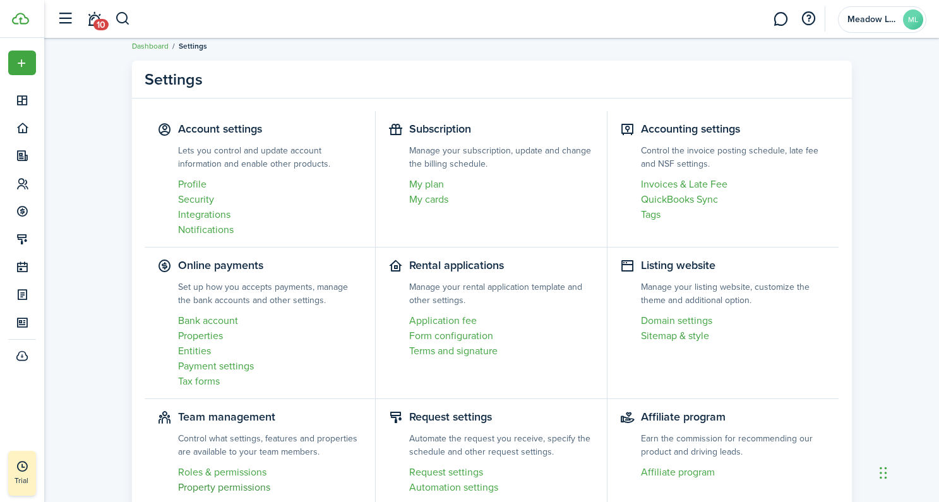
scroll to position [90, 0]
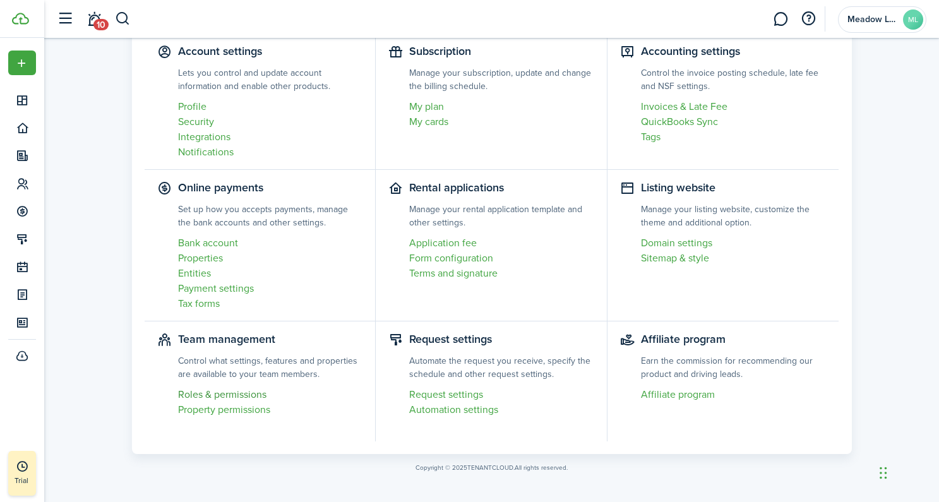
click at [229, 394] on link "Roles & permissions" at bounding box center [270, 394] width 185 height 15
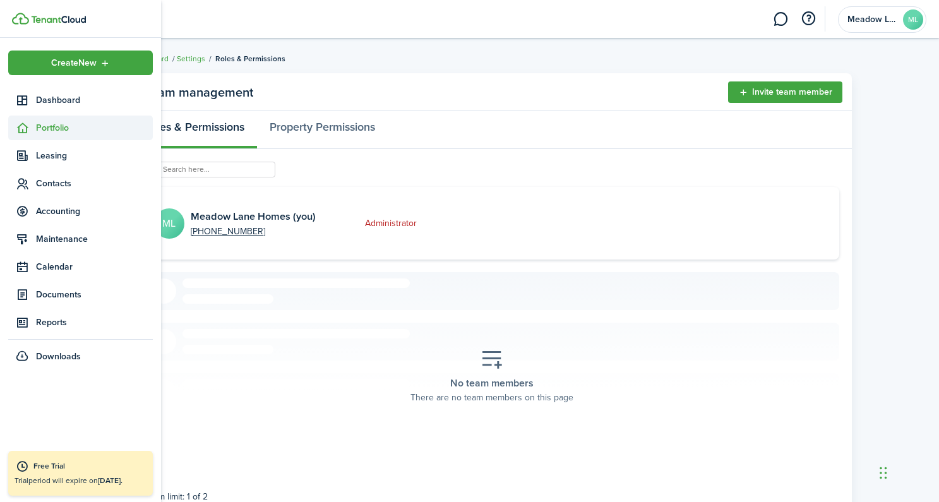
drag, startPoint x: 30, startPoint y: 128, endPoint x: 69, endPoint y: 128, distance: 39.2
click at [31, 128] on sidebar-link-icon at bounding box center [22, 127] width 28 height 13
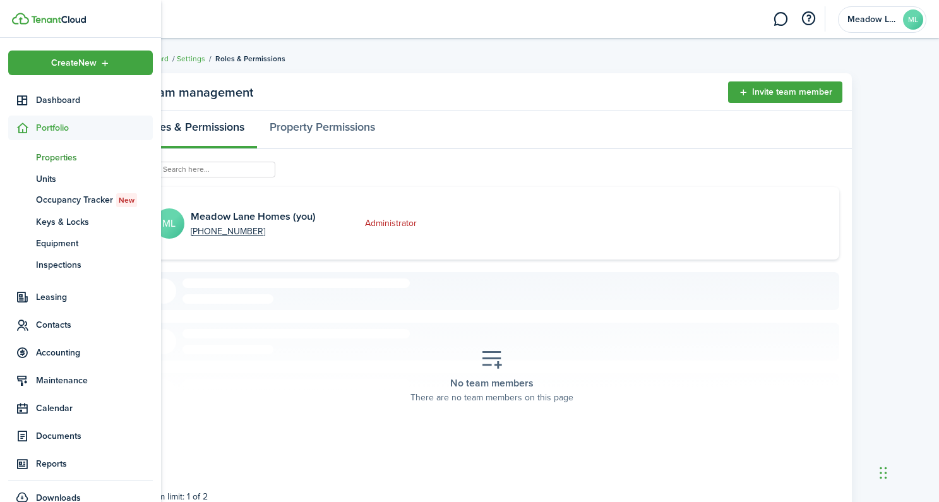
click at [71, 155] on span "Properties" at bounding box center [94, 157] width 117 height 13
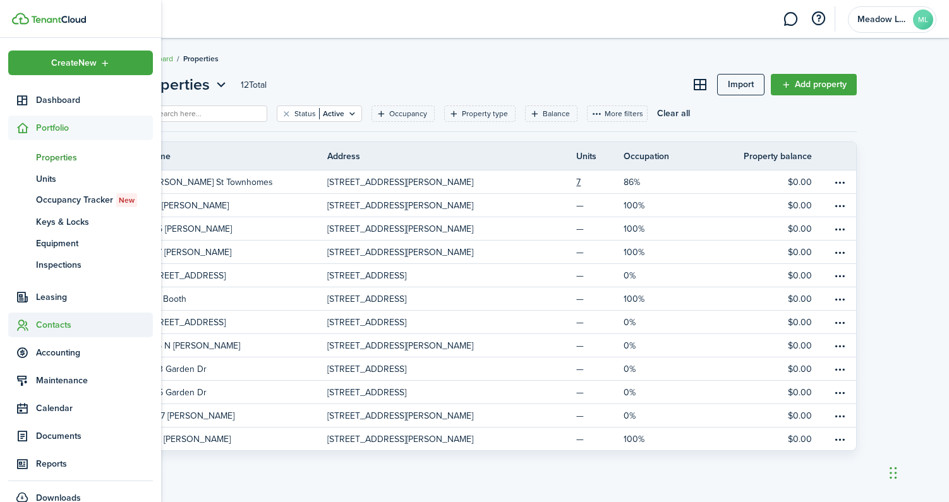
click at [59, 328] on span "Contacts" at bounding box center [94, 324] width 117 height 13
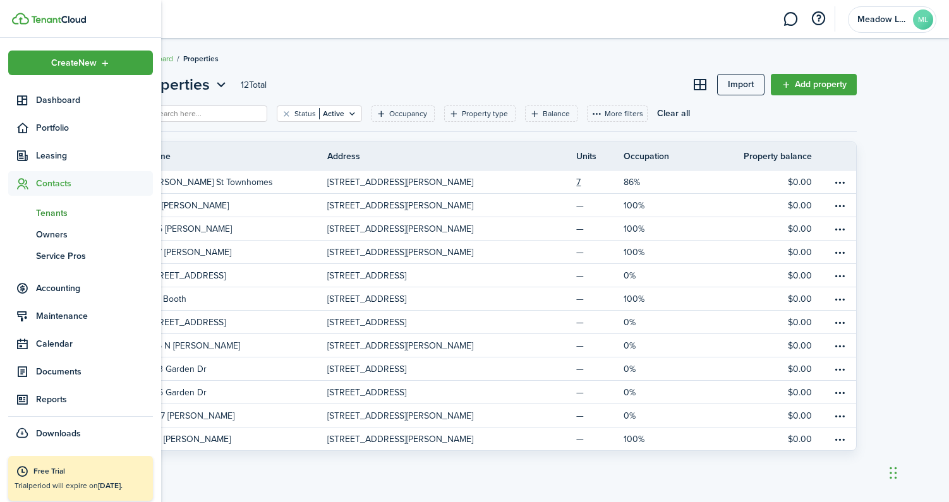
click at [64, 208] on span "Tenants" at bounding box center [94, 213] width 117 height 13
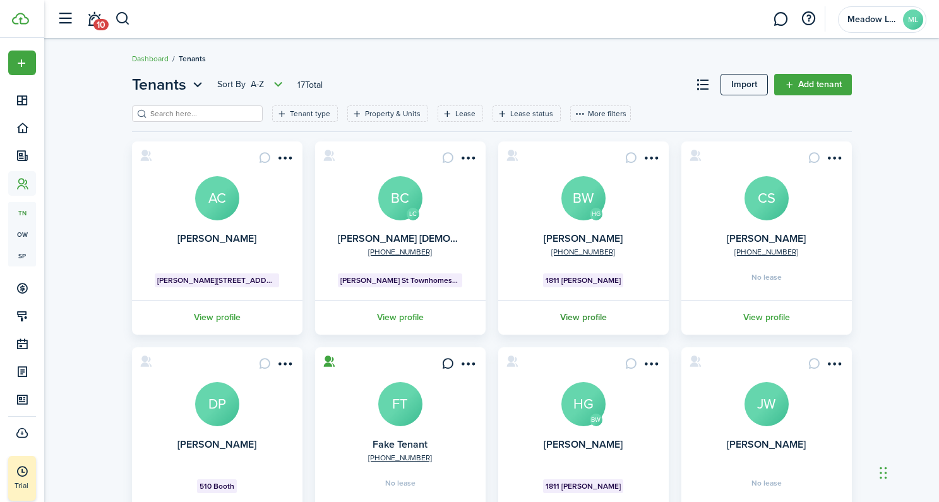
click at [580, 316] on link "View profile" at bounding box center [583, 317] width 174 height 35
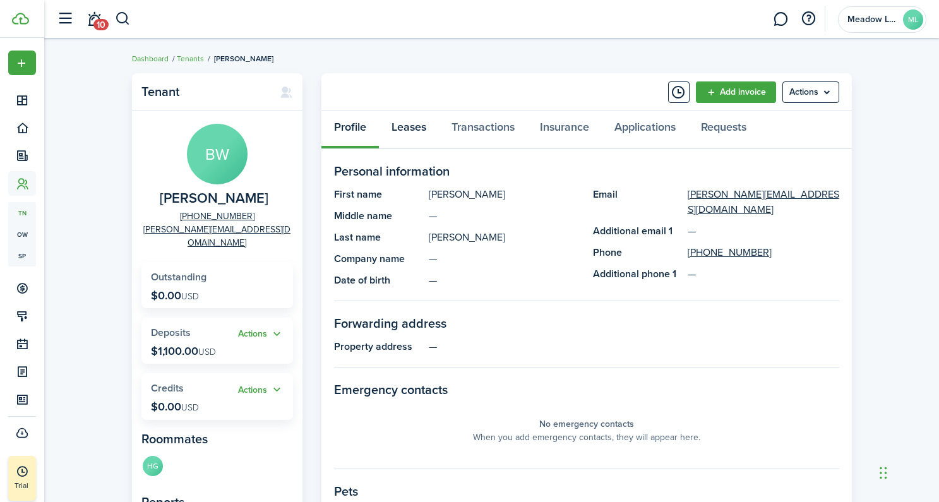
click at [414, 128] on link "Leases" at bounding box center [409, 130] width 60 height 38
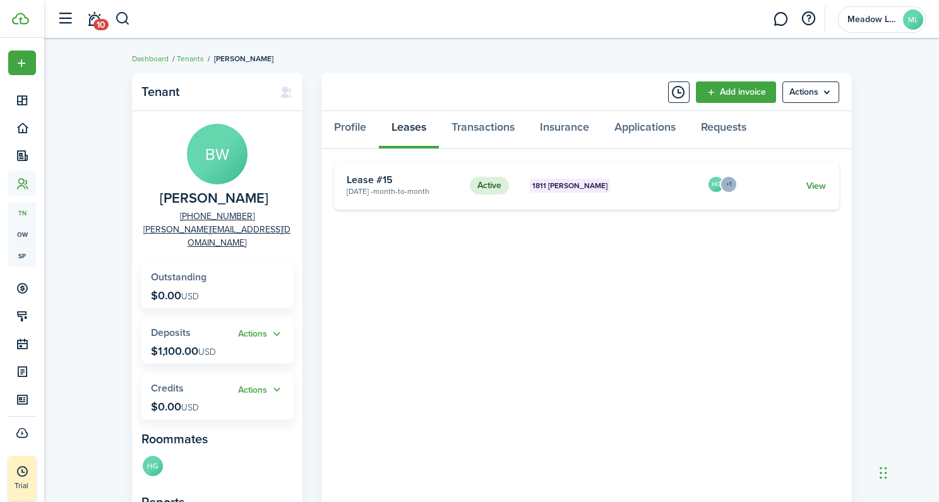
click at [813, 186] on link "View" at bounding box center [817, 185] width 20 height 13
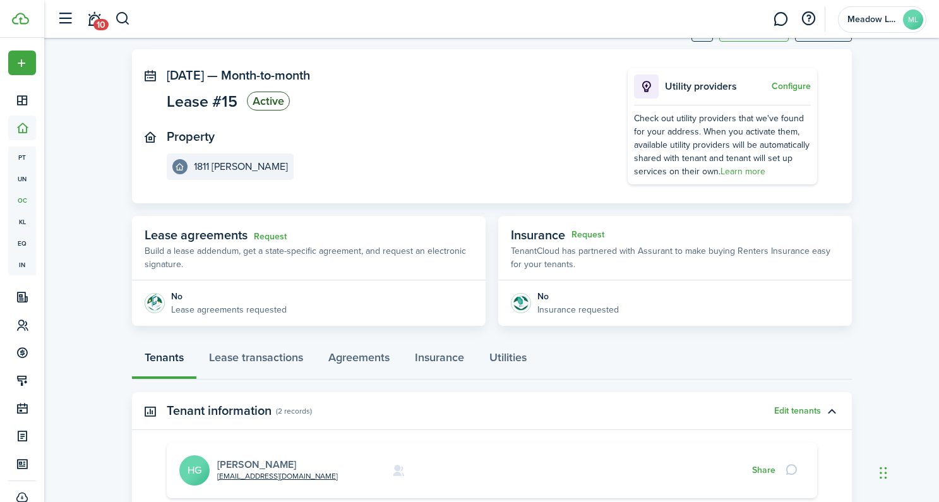
scroll to position [78, 0]
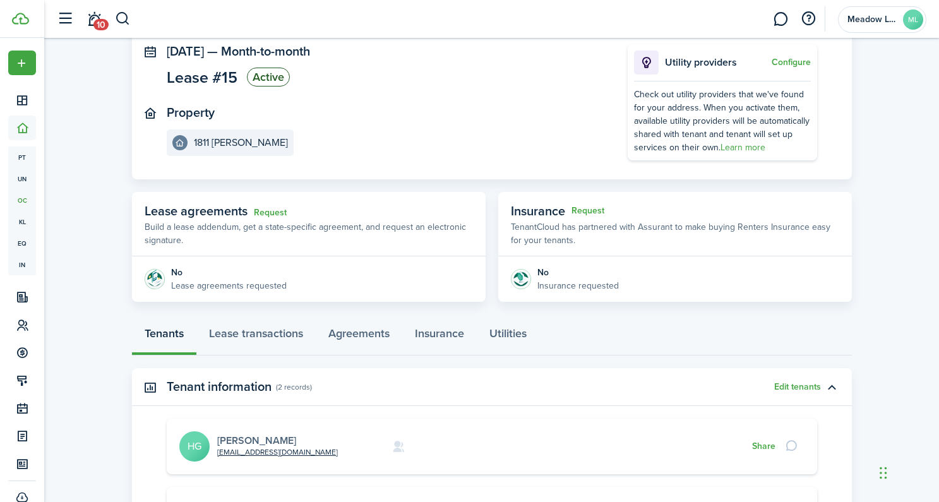
click at [247, 444] on link "[PERSON_NAME]" at bounding box center [256, 440] width 79 height 15
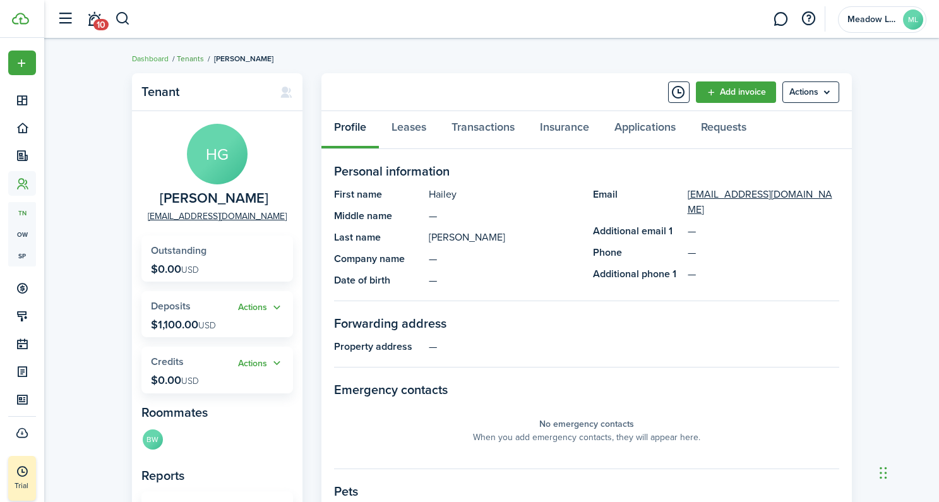
click at [185, 55] on link "Tenants" at bounding box center [190, 58] width 27 height 11
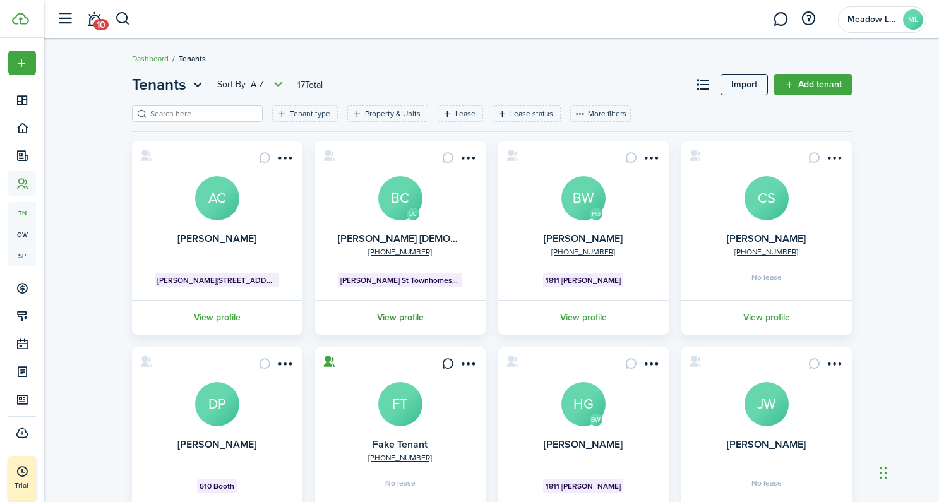
click at [404, 318] on link "View profile" at bounding box center [400, 317] width 174 height 35
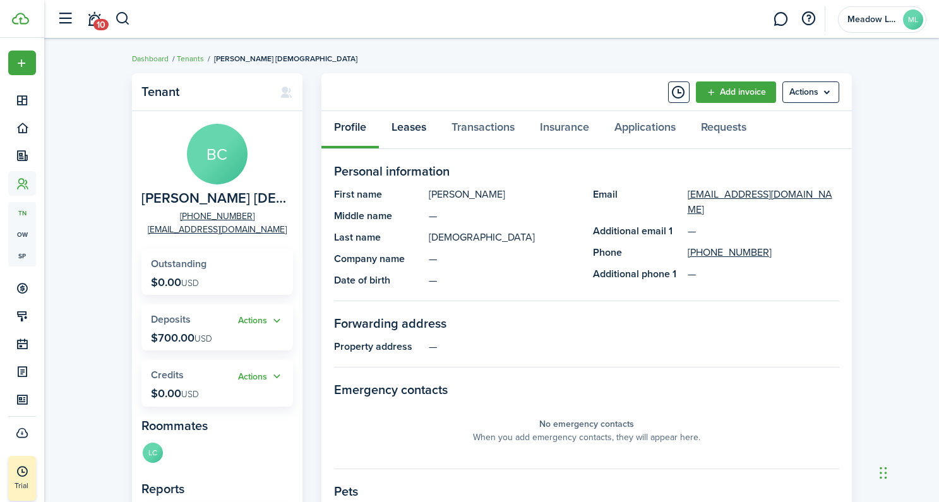
click at [416, 126] on link "Leases" at bounding box center [409, 130] width 60 height 38
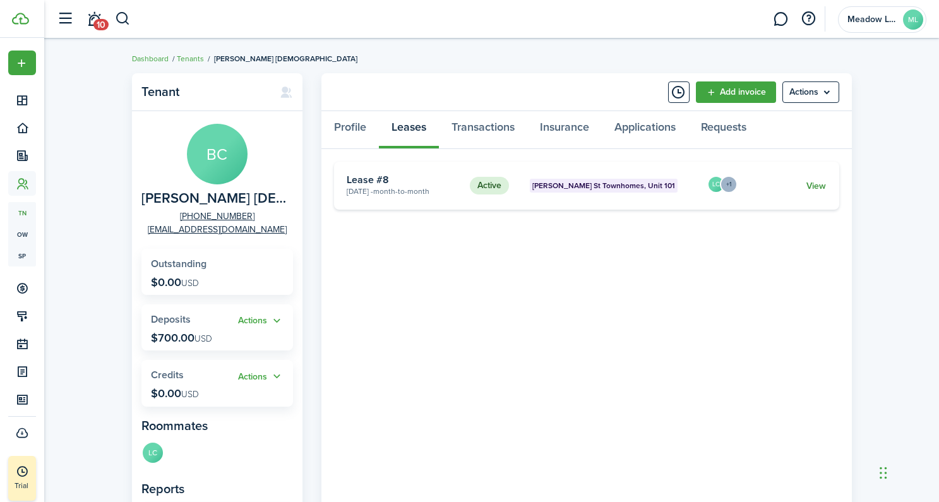
click at [815, 186] on link "View" at bounding box center [817, 185] width 20 height 13
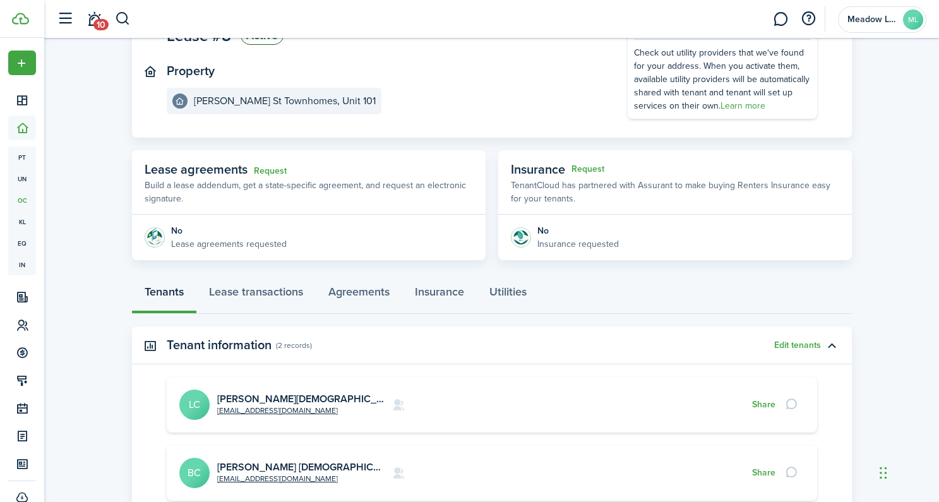
scroll to position [215, 0]
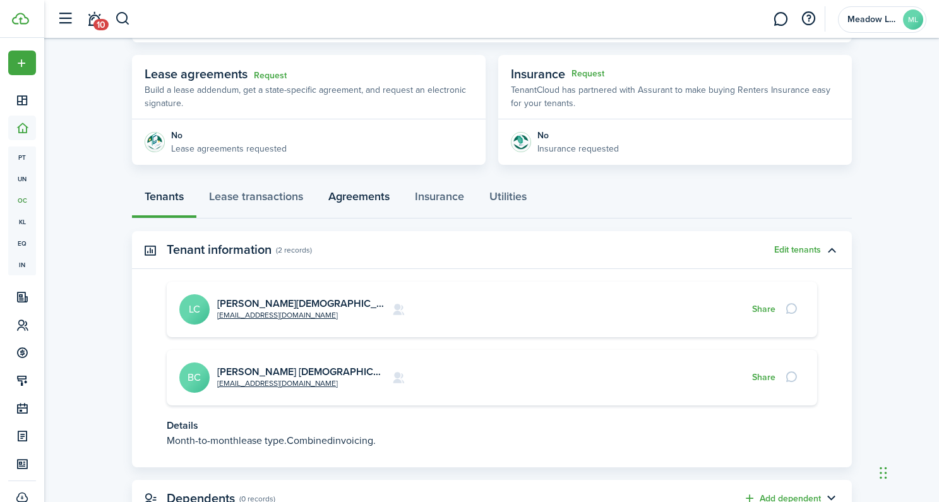
click at [360, 196] on link "Agreements" at bounding box center [359, 200] width 87 height 38
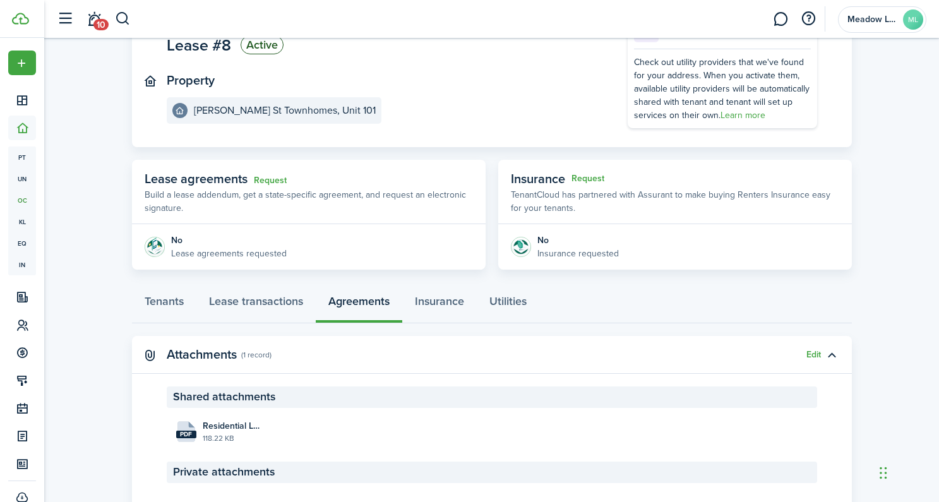
scroll to position [103, 0]
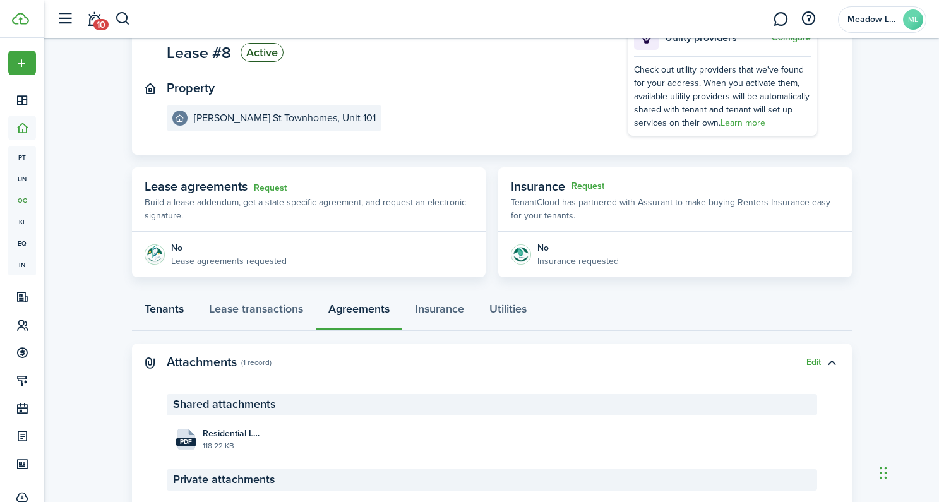
click at [157, 306] on link "Tenants" at bounding box center [164, 312] width 64 height 38
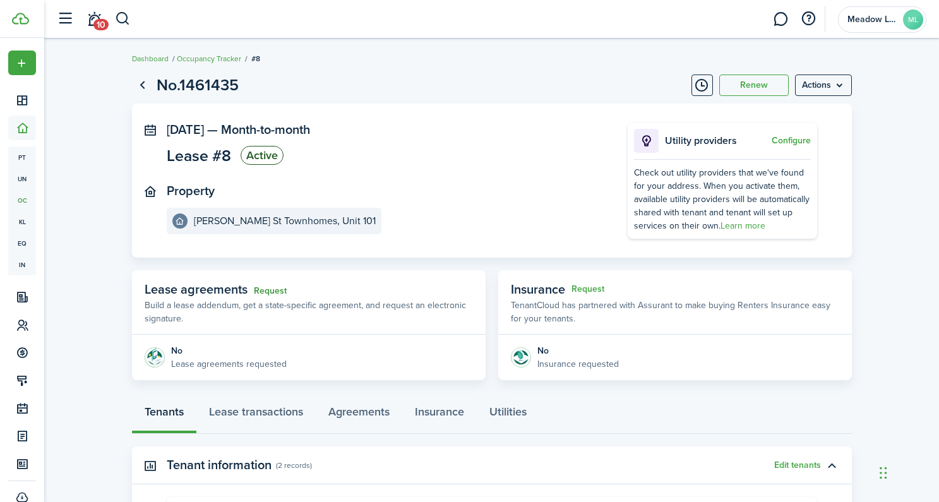
click at [275, 292] on link "Request" at bounding box center [270, 291] width 33 height 10
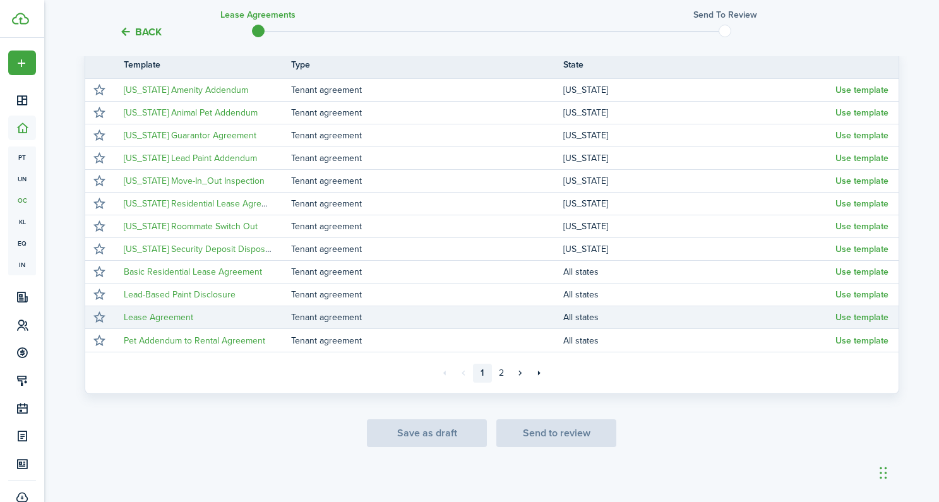
scroll to position [236, 0]
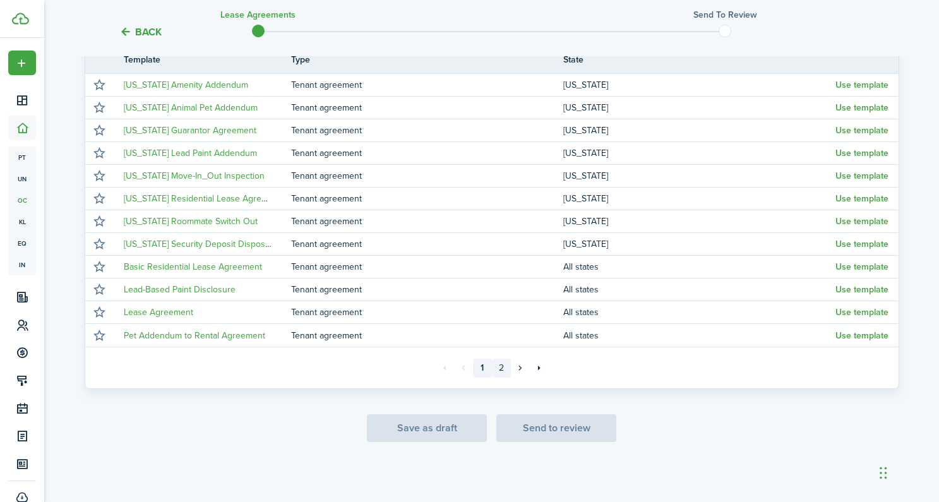
click at [503, 369] on link "2" at bounding box center [501, 368] width 19 height 19
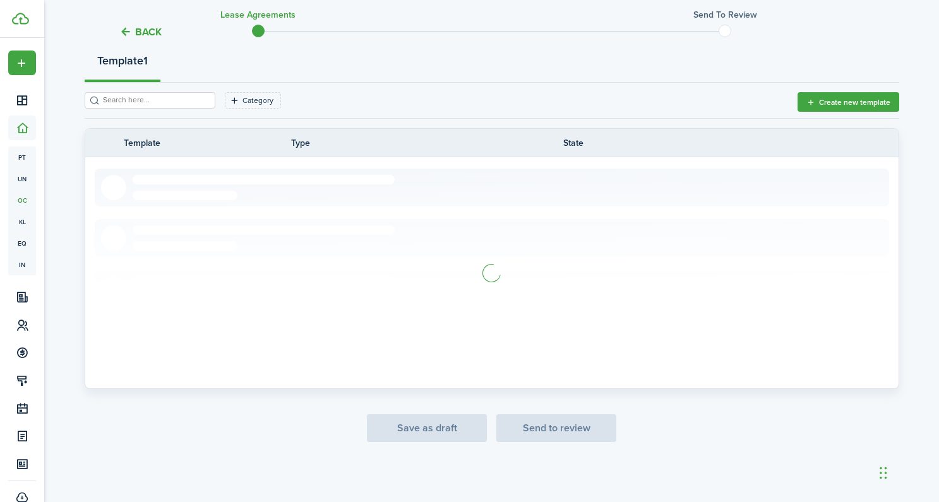
scroll to position [9, 0]
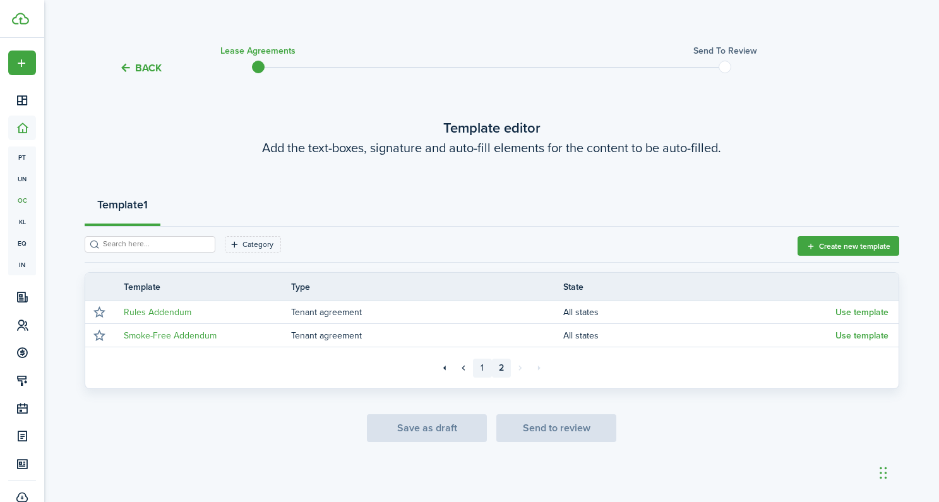
click at [480, 371] on link "1" at bounding box center [482, 368] width 19 height 19
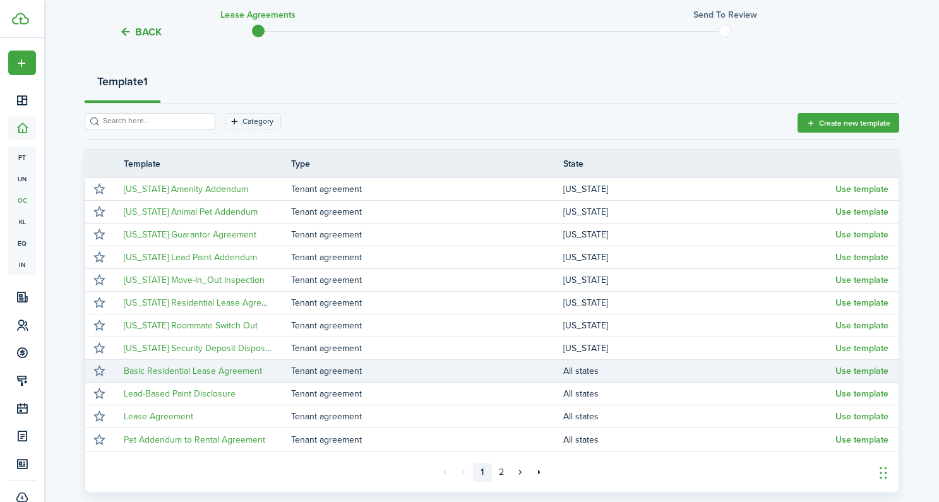
scroll to position [133, 0]
click at [852, 371] on button "Use template" at bounding box center [862, 371] width 53 height 10
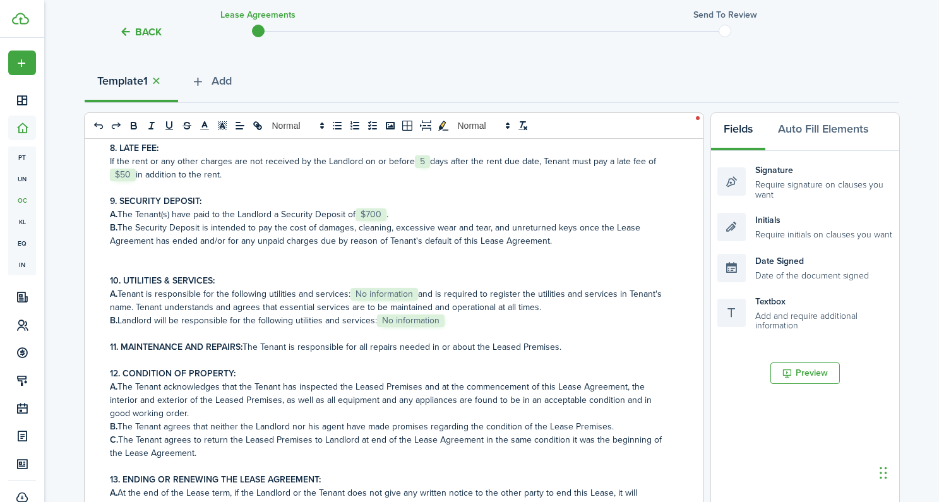
scroll to position [604, 0]
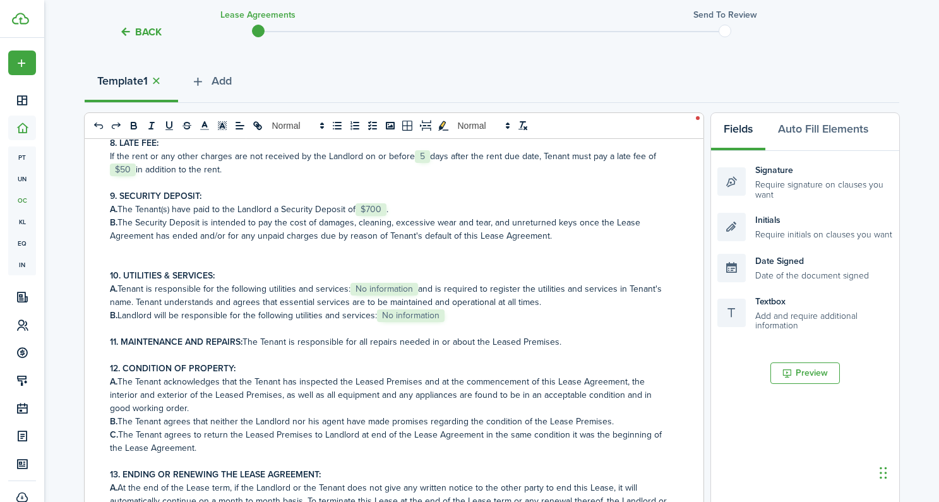
click at [576, 335] on p "11. MAINTENANCE AND REPAIRS: The Tenant is responsible for all repairs needed i…" at bounding box center [389, 341] width 559 height 13
click at [816, 138] on button "Auto Fill Elements" at bounding box center [824, 132] width 116 height 38
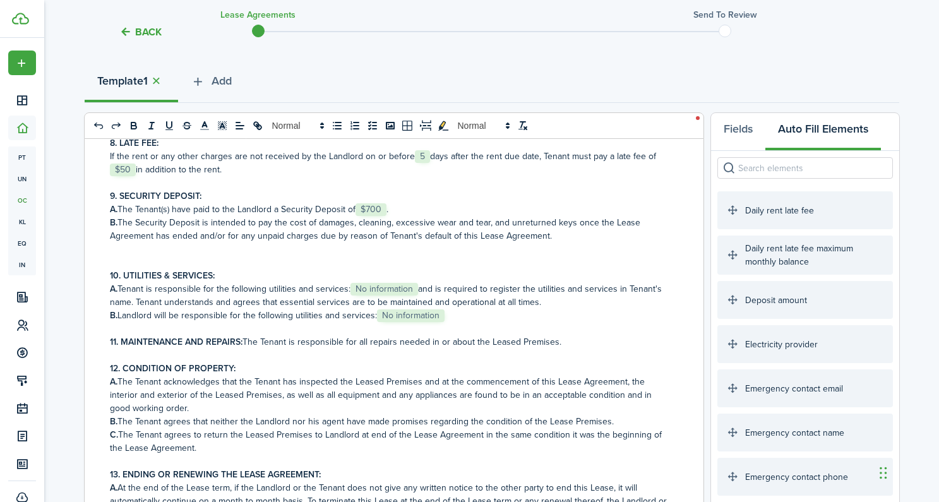
click at [577, 335] on p "11. MAINTENANCE AND REPAIRS: The Tenant is responsible for all repairs needed i…" at bounding box center [389, 341] width 559 height 13
click at [795, 213] on div "Daily rent late fee" at bounding box center [806, 210] width 176 height 38
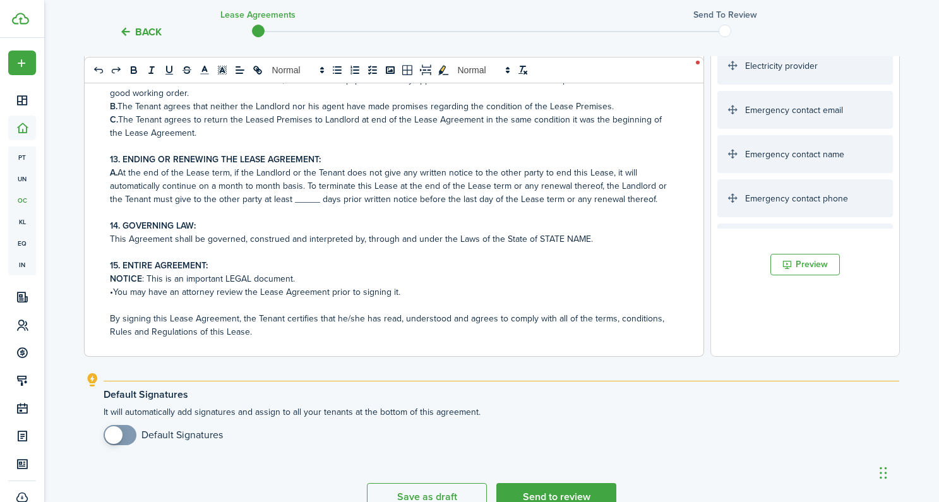
scroll to position [480, 0]
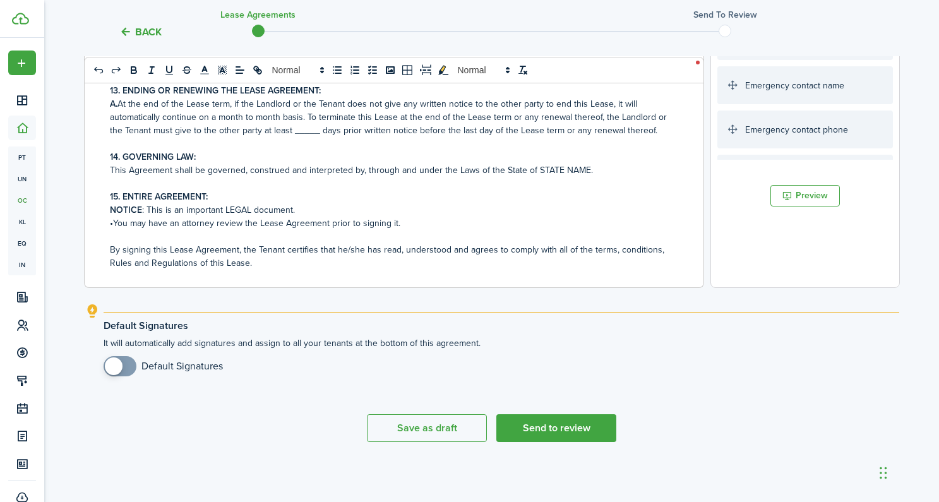
checkbox input "true"
click at [118, 368] on span at bounding box center [114, 367] width 18 height 18
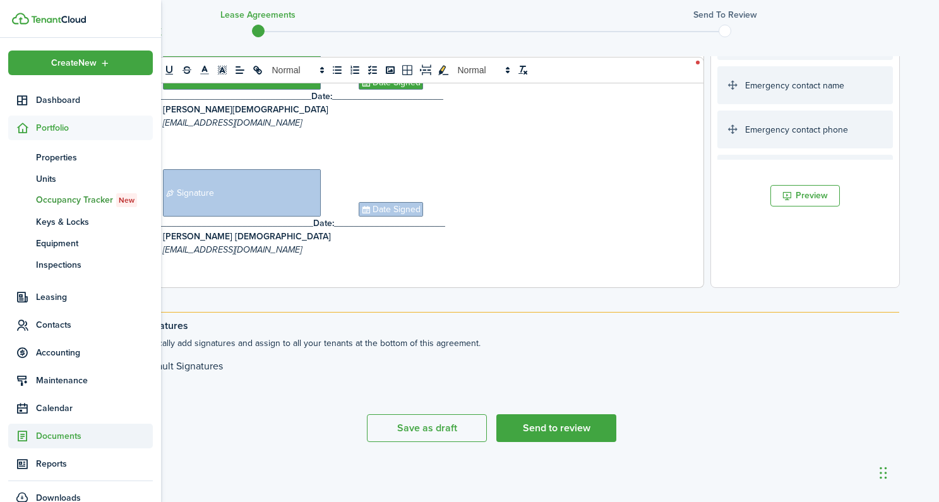
click at [59, 436] on span "Documents" at bounding box center [94, 436] width 117 height 13
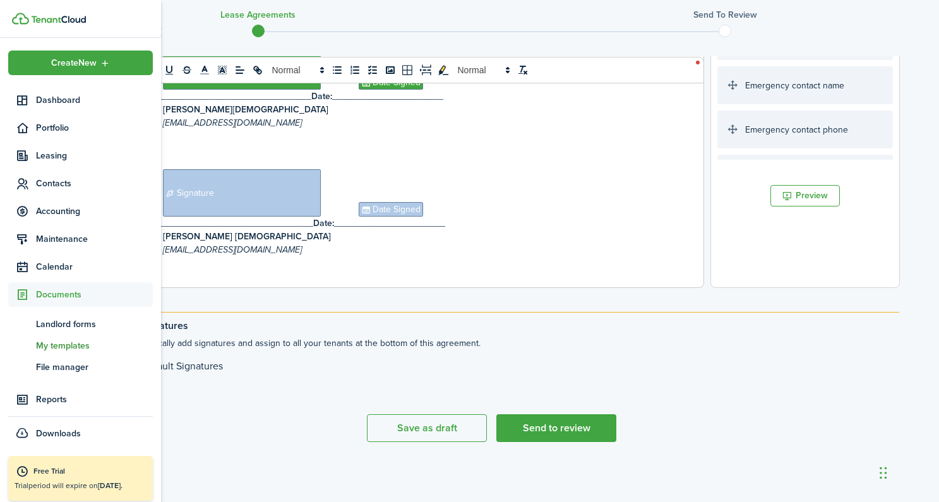
click at [80, 345] on span "My templates" at bounding box center [94, 345] width 117 height 13
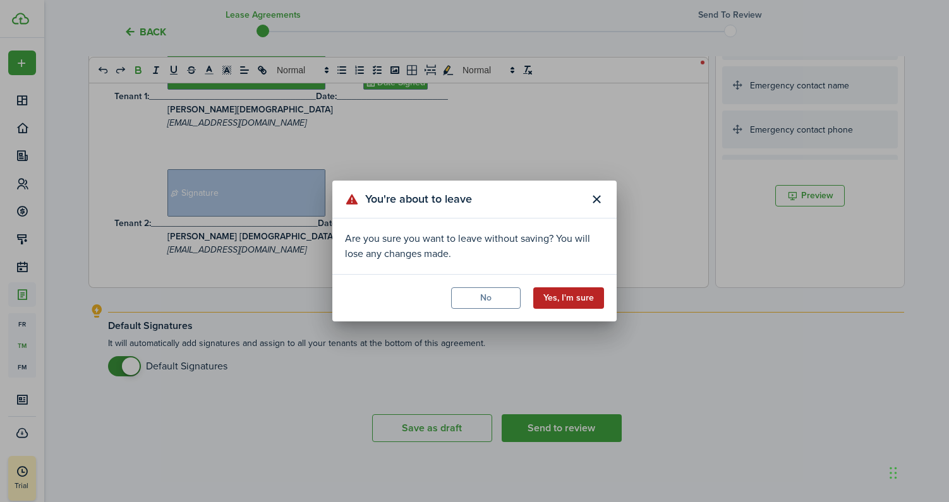
click at [569, 300] on button "Yes, I'm sure" at bounding box center [568, 297] width 71 height 21
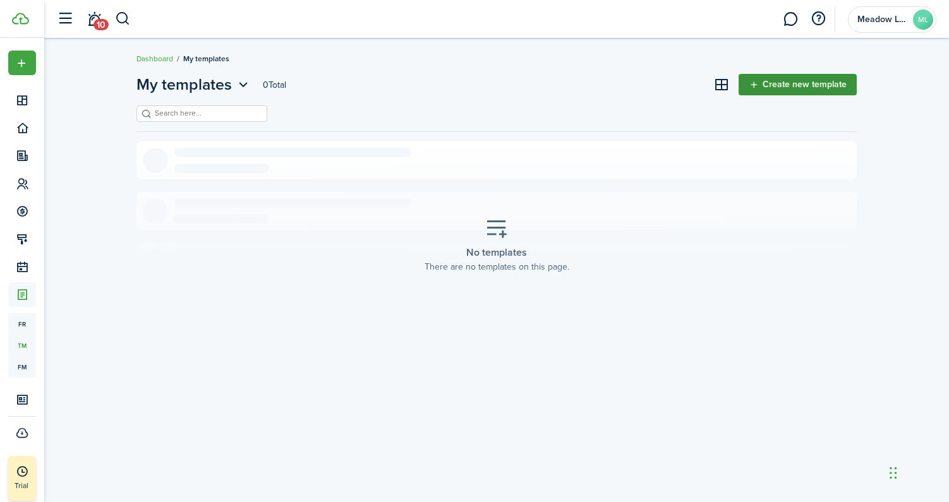
click at [803, 86] on link "Create new template" at bounding box center [797, 84] width 118 height 21
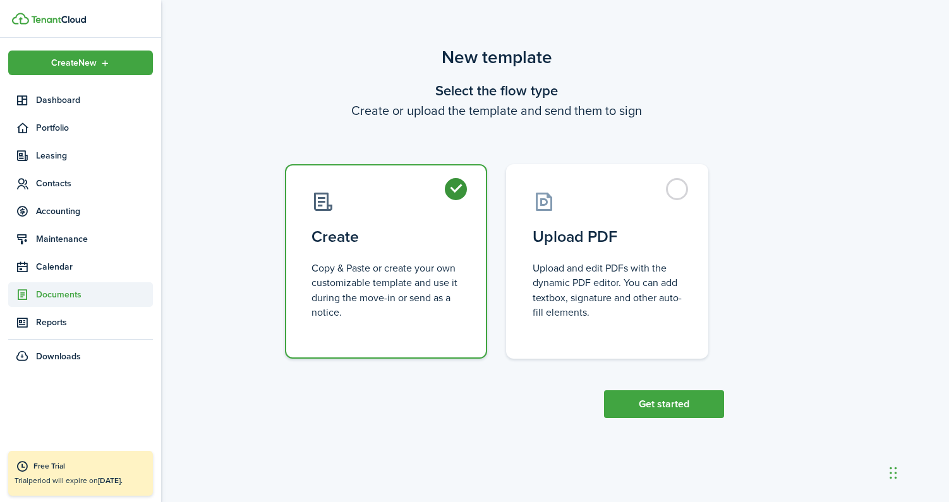
click at [51, 296] on span "Documents" at bounding box center [94, 294] width 117 height 13
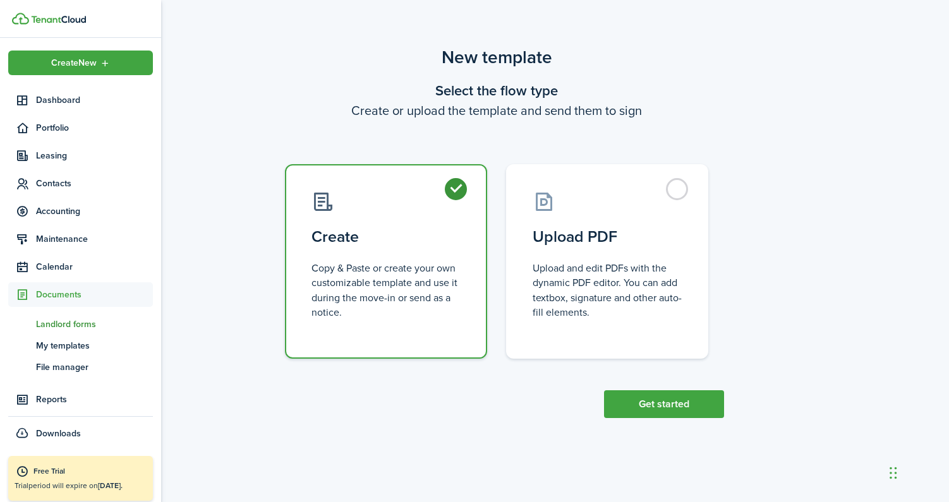
click at [47, 327] on span "Landlord forms" at bounding box center [94, 324] width 117 height 13
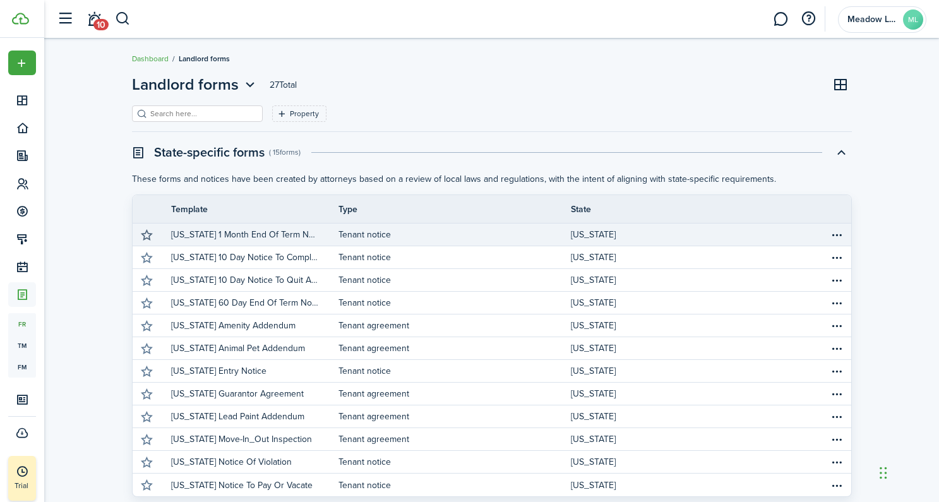
click at [146, 236] on button "button" at bounding box center [147, 235] width 18 height 18
click at [145, 237] on button "button" at bounding box center [147, 235] width 18 height 18
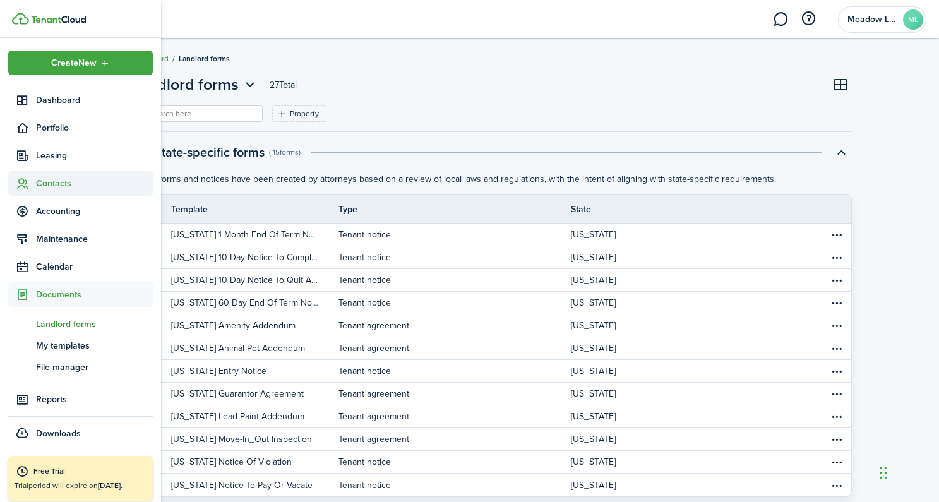
click at [44, 184] on span "Contacts" at bounding box center [94, 183] width 117 height 13
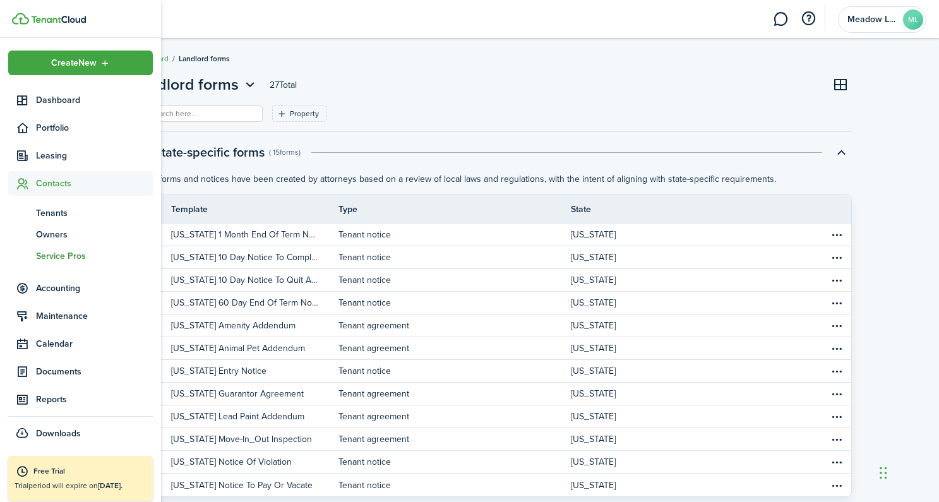
click at [57, 255] on span "Service Pros" at bounding box center [94, 255] width 117 height 13
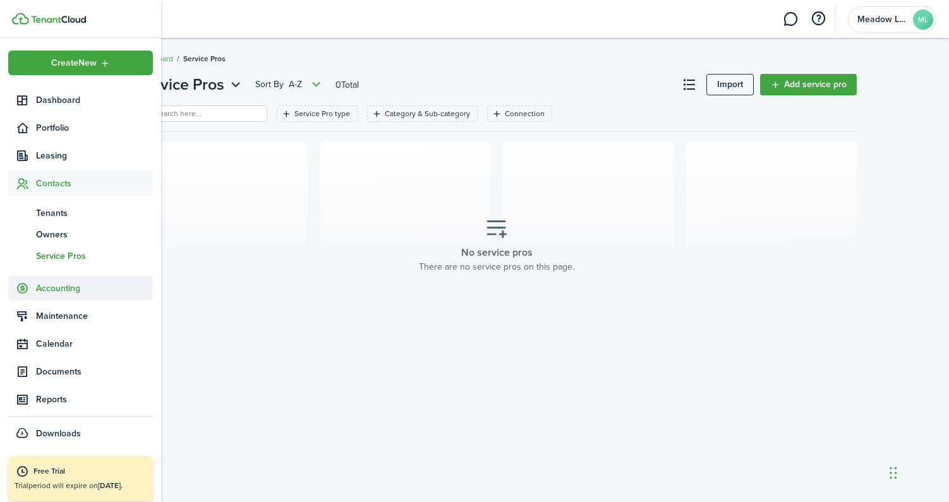
click at [29, 288] on sidebar-link-icon at bounding box center [22, 288] width 28 height 13
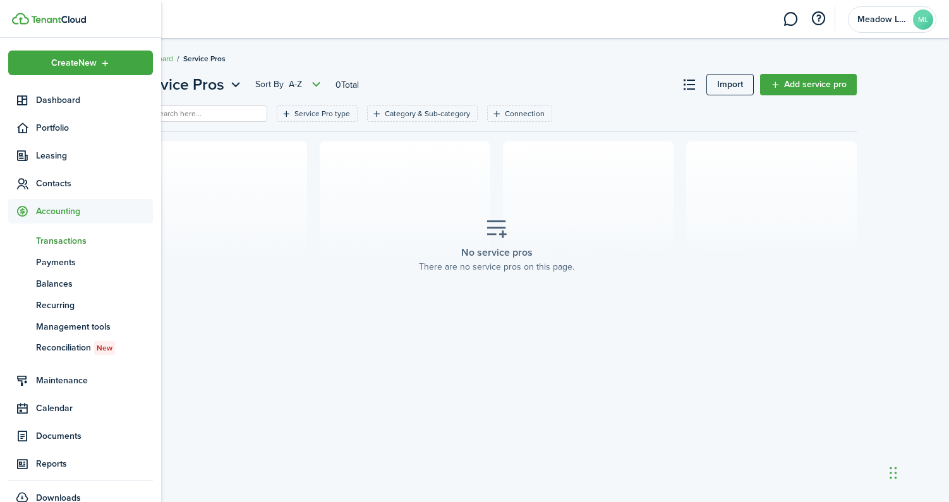
click at [57, 237] on span "Transactions" at bounding box center [94, 240] width 117 height 13
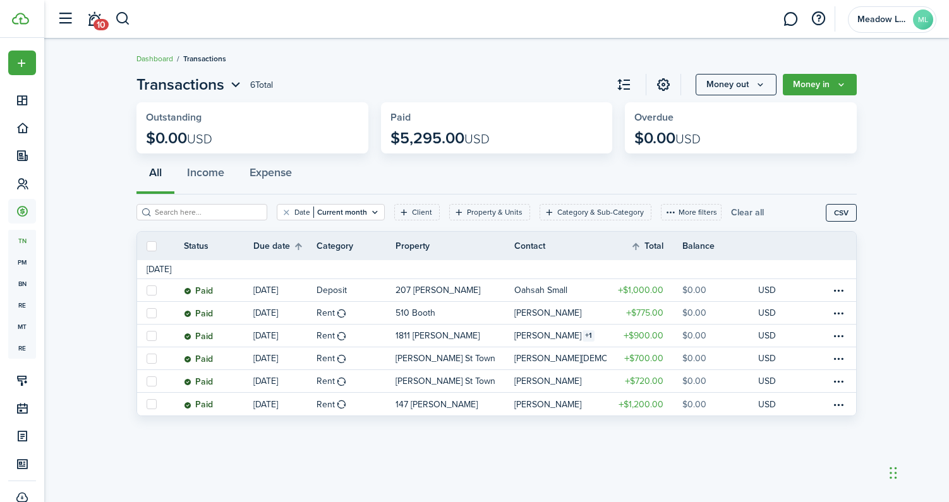
click at [731, 214] on button "Clear all" at bounding box center [747, 212] width 33 height 16
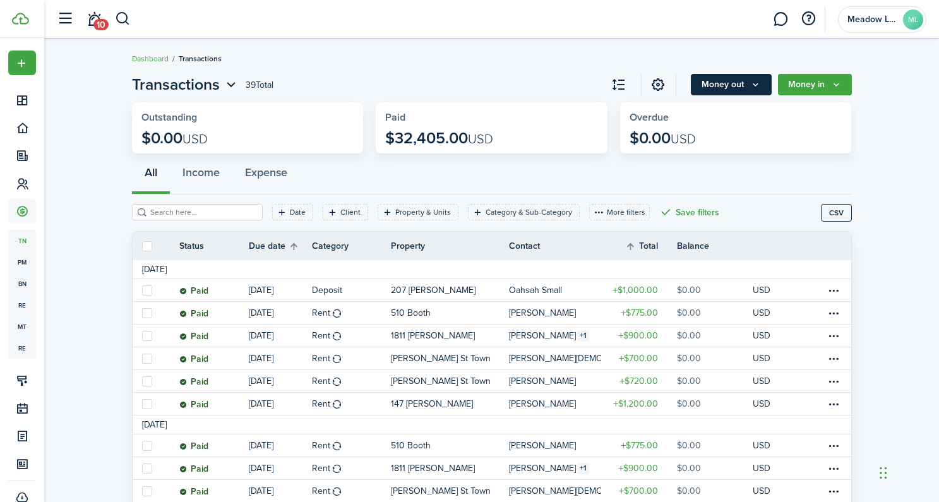
click at [750, 90] on button "Money out" at bounding box center [731, 84] width 81 height 21
click at [810, 170] on div "All Income Expense" at bounding box center [492, 176] width 720 height 38
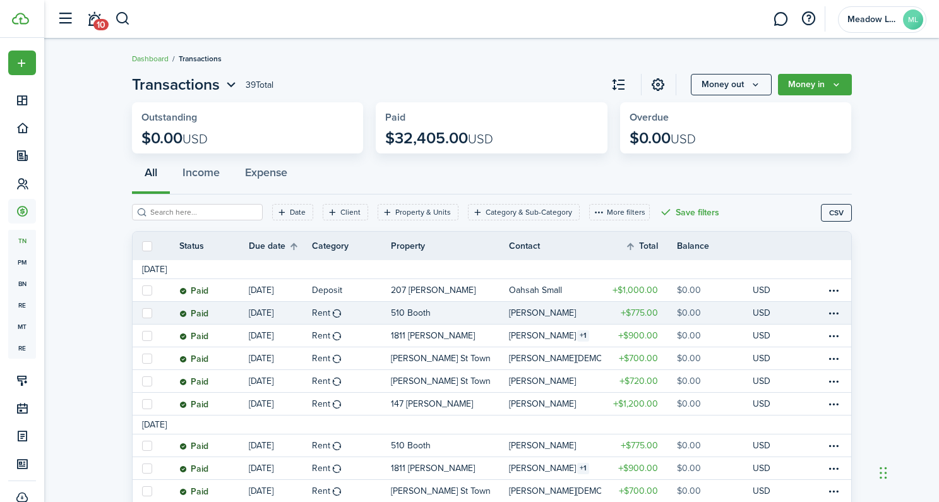
drag, startPoint x: 151, startPoint y: 293, endPoint x: 144, endPoint y: 306, distance: 15.0
click at [150, 294] on label at bounding box center [147, 291] width 10 height 10
click at [142, 291] on input "checkbox" at bounding box center [141, 290] width 1 height 1
checkbox input "true"
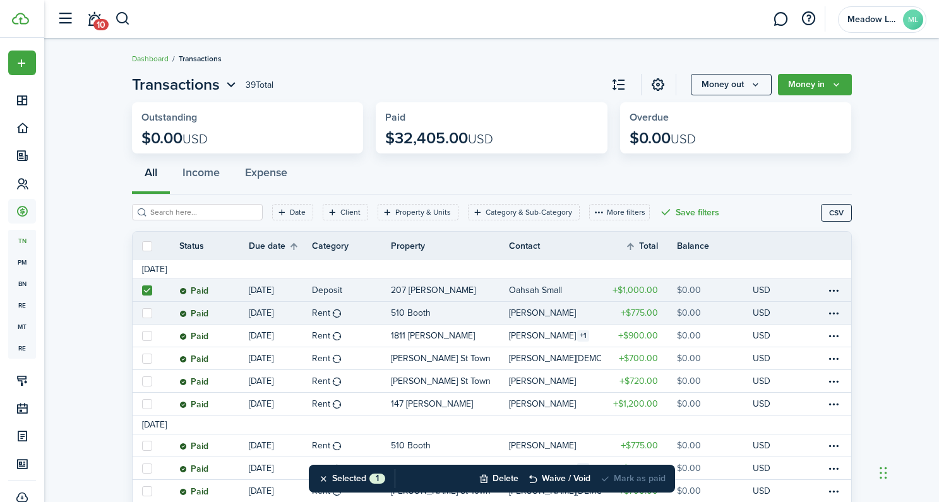
click at [145, 308] on label at bounding box center [147, 313] width 10 height 10
click at [142, 313] on input "checkbox" at bounding box center [141, 313] width 1 height 1
checkbox input "true"
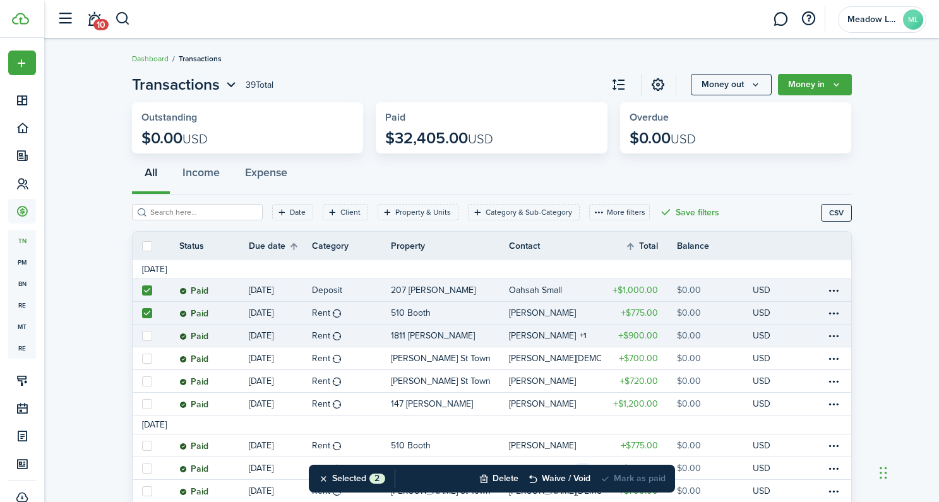
click at [147, 331] on label at bounding box center [147, 336] width 10 height 10
click at [142, 335] on input "checkbox" at bounding box center [141, 335] width 1 height 1
checkbox input "true"
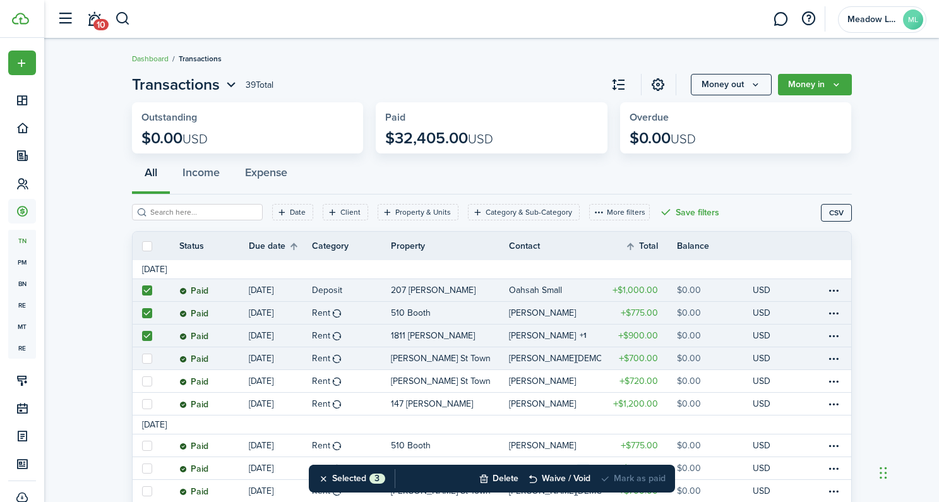
click at [149, 358] on label at bounding box center [147, 359] width 10 height 10
click at [142, 358] on input "checkbox" at bounding box center [141, 358] width 1 height 1
checkbox input "true"
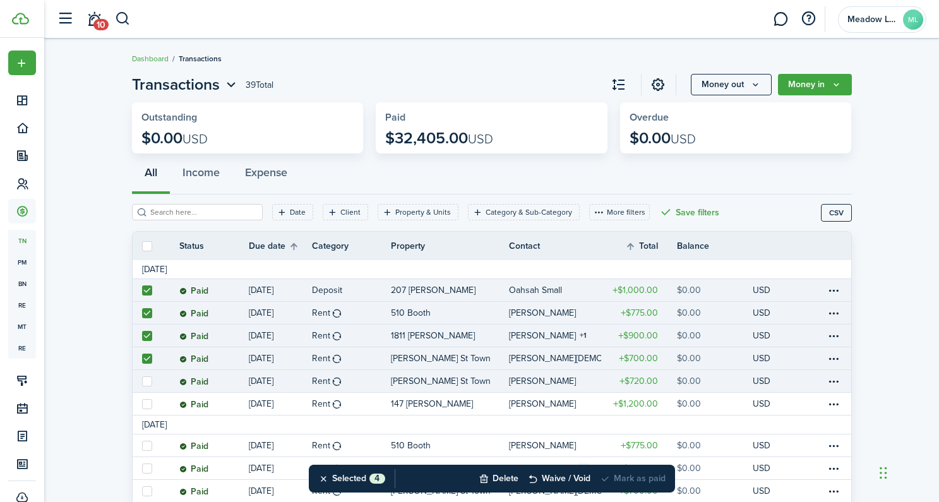
click at [149, 381] on label at bounding box center [147, 381] width 10 height 10
click at [142, 381] on input "checkbox" at bounding box center [141, 381] width 1 height 1
click at [145, 381] on label at bounding box center [147, 381] width 10 height 10
click at [142, 381] on input "checkbox" at bounding box center [141, 381] width 1 height 1
checkbox input "false"
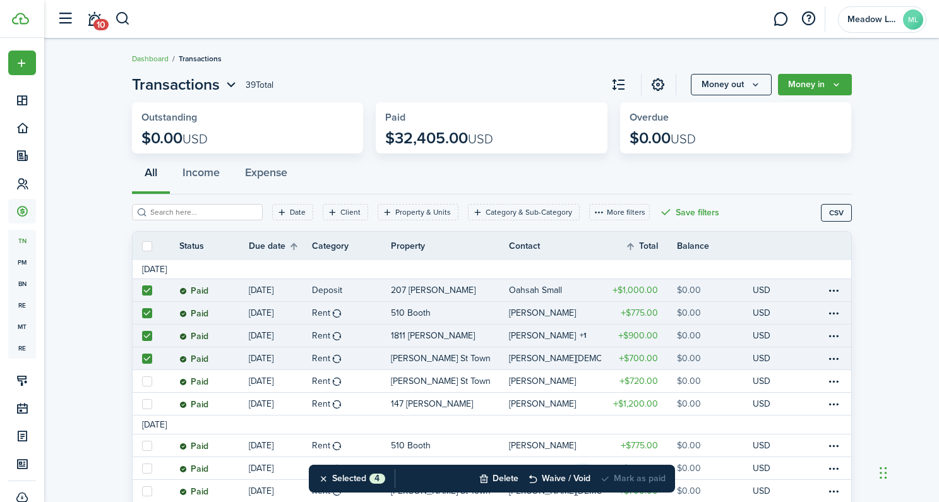
click at [144, 356] on label at bounding box center [147, 359] width 10 height 10
click at [142, 358] on input "checkbox" at bounding box center [141, 358] width 1 height 1
checkbox input "false"
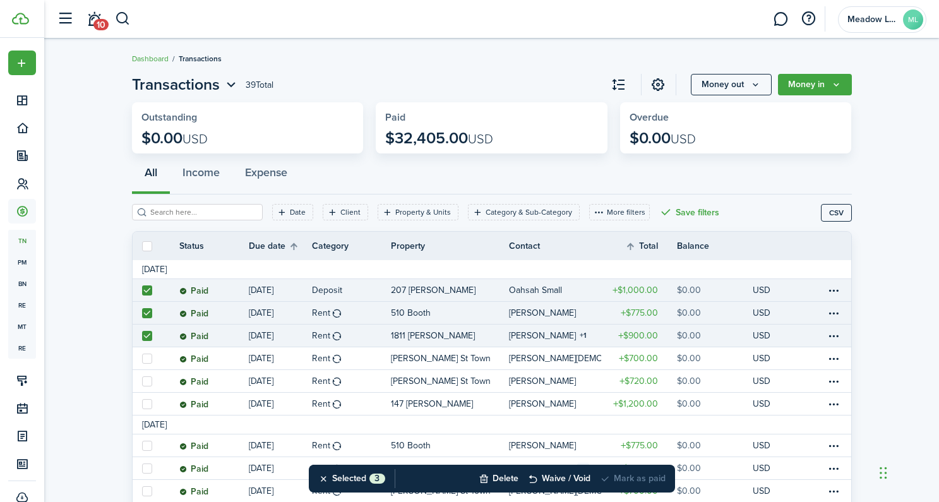
drag, startPoint x: 145, startPoint y: 333, endPoint x: 148, endPoint y: 322, distance: 11.2
click at [145, 333] on label at bounding box center [147, 336] width 10 height 10
click at [142, 335] on input "checkbox" at bounding box center [141, 335] width 1 height 1
checkbox input "false"
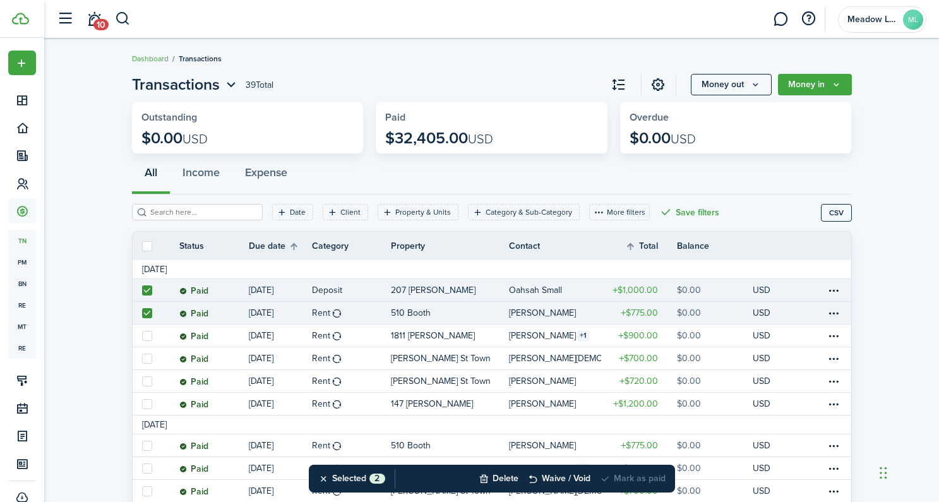
click at [148, 310] on label at bounding box center [147, 313] width 10 height 10
click at [142, 313] on input "checkbox" at bounding box center [141, 313] width 1 height 1
checkbox input "false"
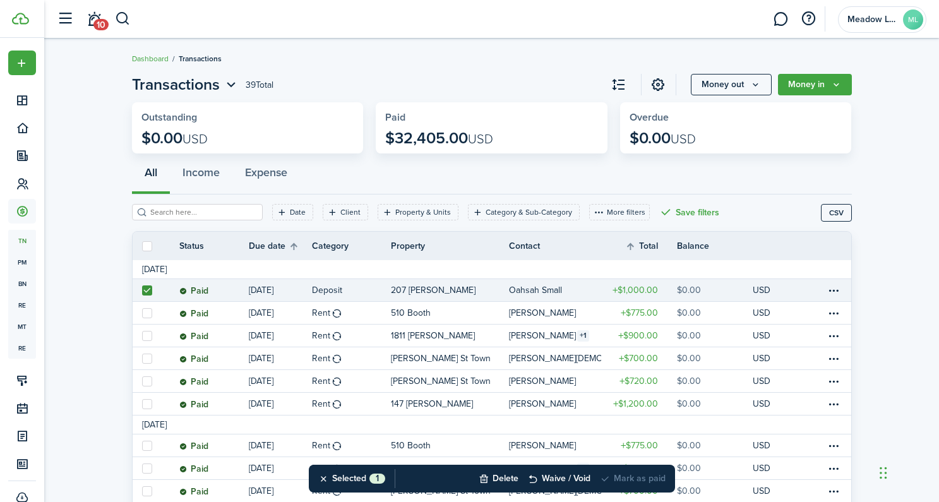
click at [143, 290] on label at bounding box center [147, 291] width 10 height 10
click at [142, 290] on input "checkbox" at bounding box center [141, 290] width 1 height 1
checkbox input "false"
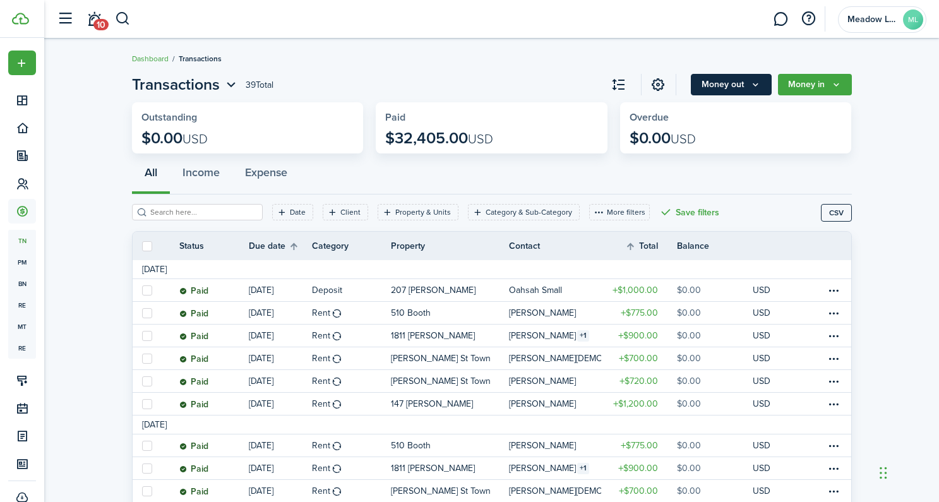
click at [726, 95] on button "Money out" at bounding box center [731, 84] width 81 height 21
click at [816, 80] on button "Money in" at bounding box center [815, 84] width 74 height 21
click at [232, 83] on icon "Open menu" at bounding box center [231, 85] width 16 height 16
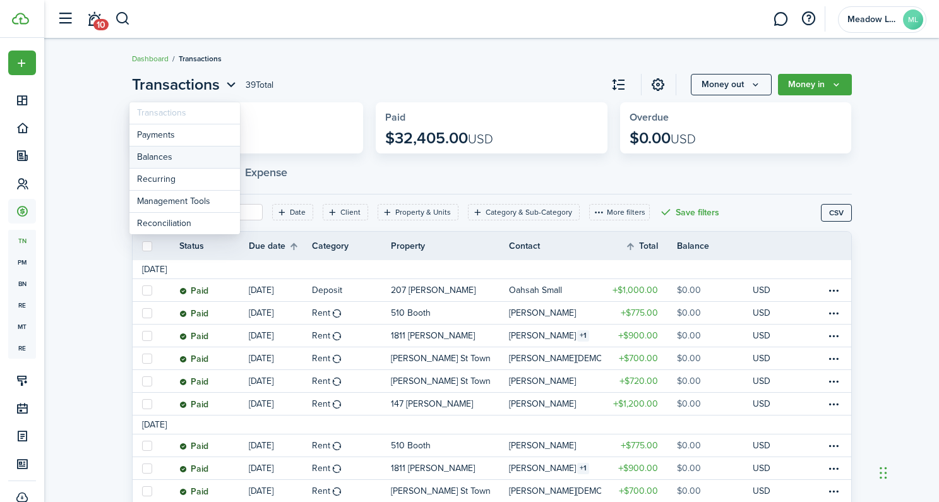
click at [165, 160] on link "Balances" at bounding box center [184, 158] width 111 height 22
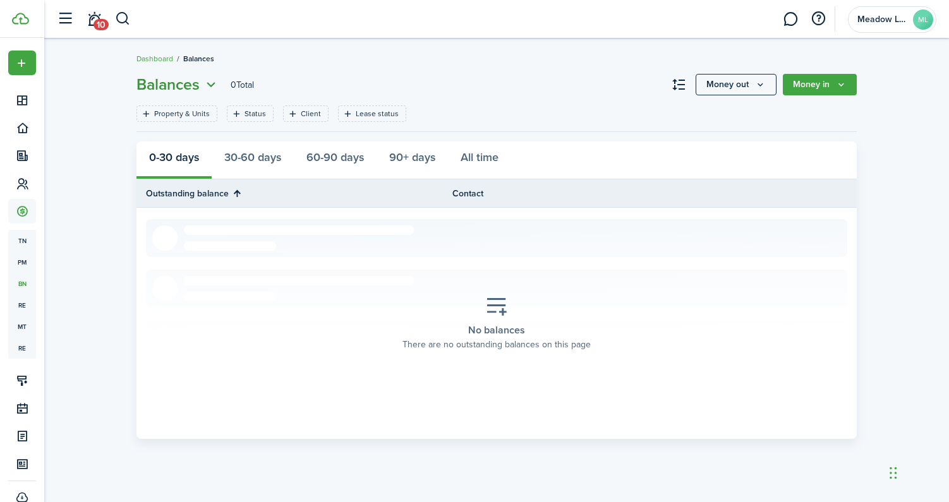
click at [205, 88] on icon "Open menu" at bounding box center [211, 85] width 16 height 16
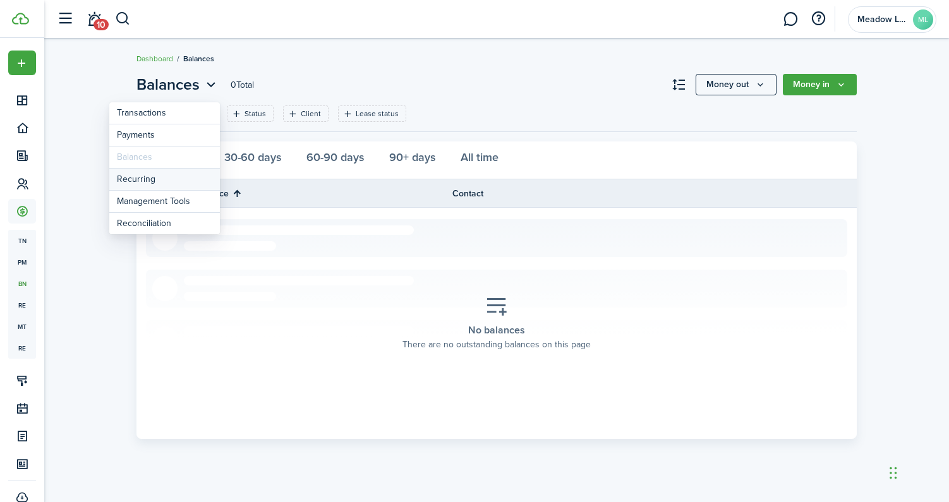
click at [172, 182] on link "Recurring" at bounding box center [164, 180] width 111 height 22
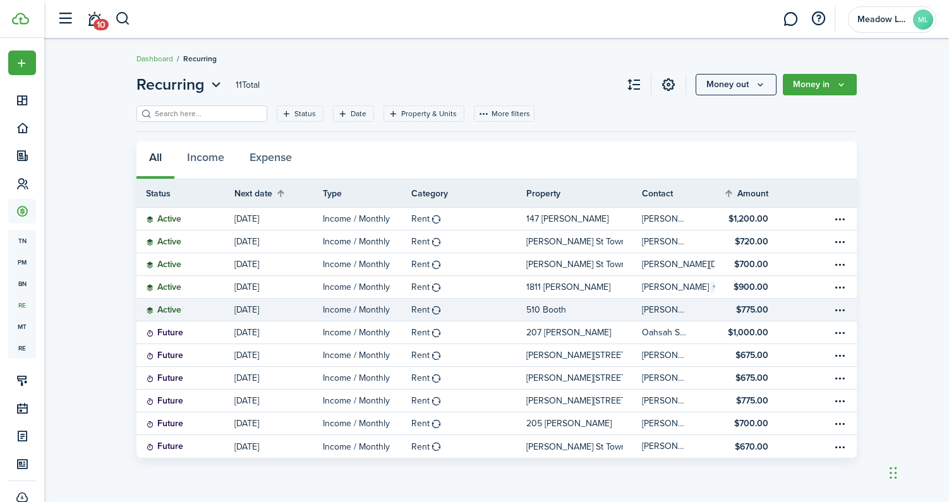
click at [673, 310] on table-profile-info-text "[PERSON_NAME]" at bounding box center [665, 310] width 46 height 10
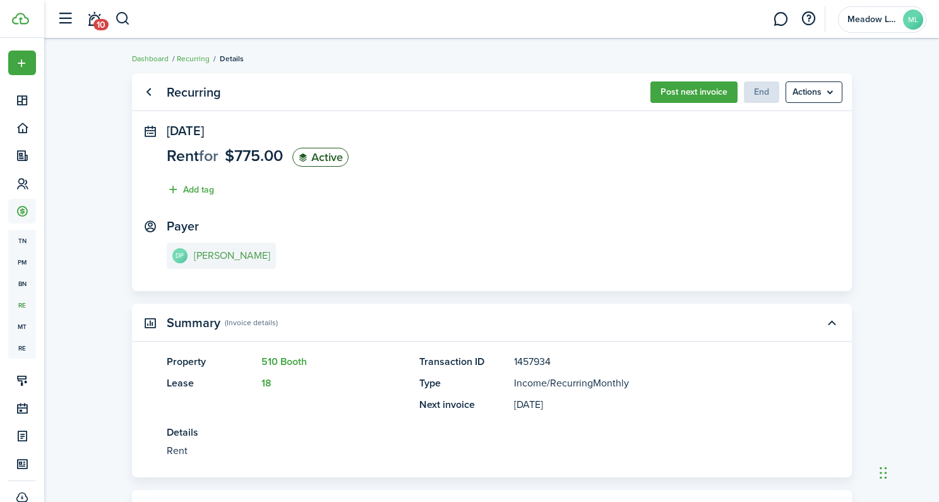
click at [217, 257] on e-details-info-title "[PERSON_NAME]" at bounding box center [232, 255] width 76 height 11
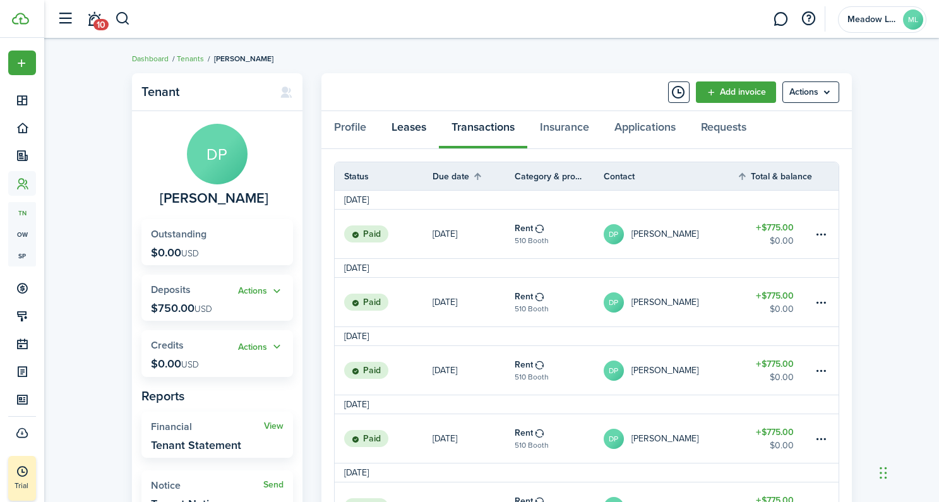
click at [412, 129] on link "Leases" at bounding box center [409, 130] width 60 height 38
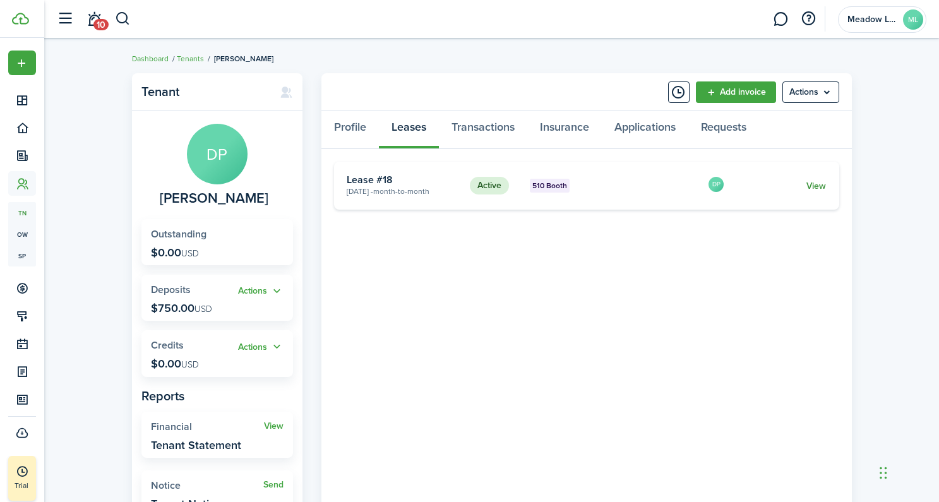
click at [821, 188] on link "View" at bounding box center [817, 185] width 20 height 13
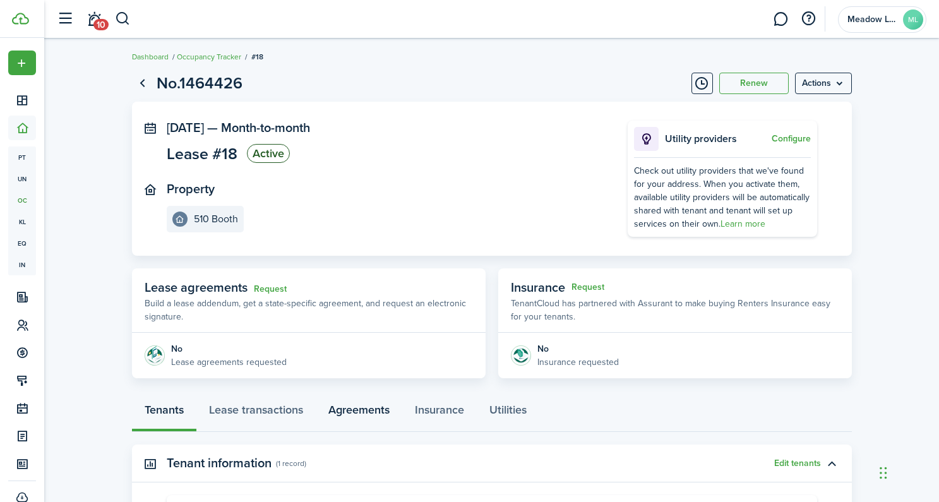
scroll to position [3, 0]
click at [277, 409] on link "Lease transactions" at bounding box center [255, 413] width 119 height 38
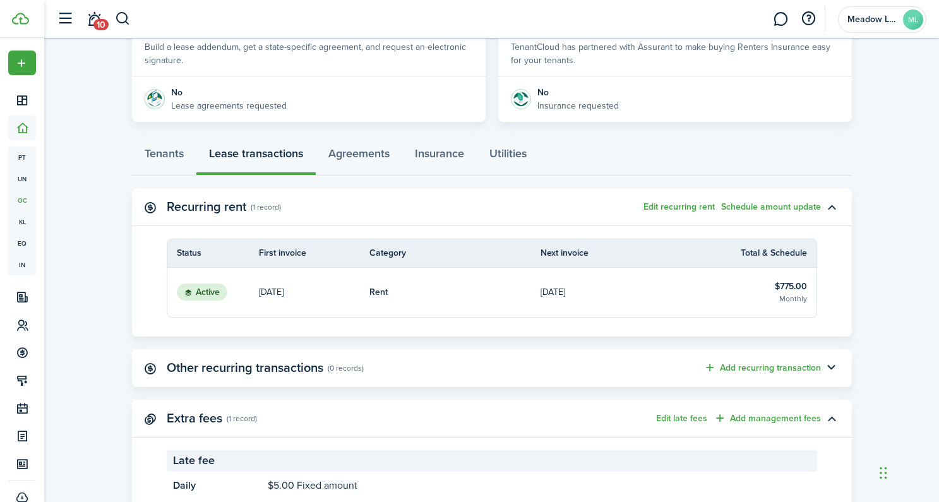
scroll to position [303, 0]
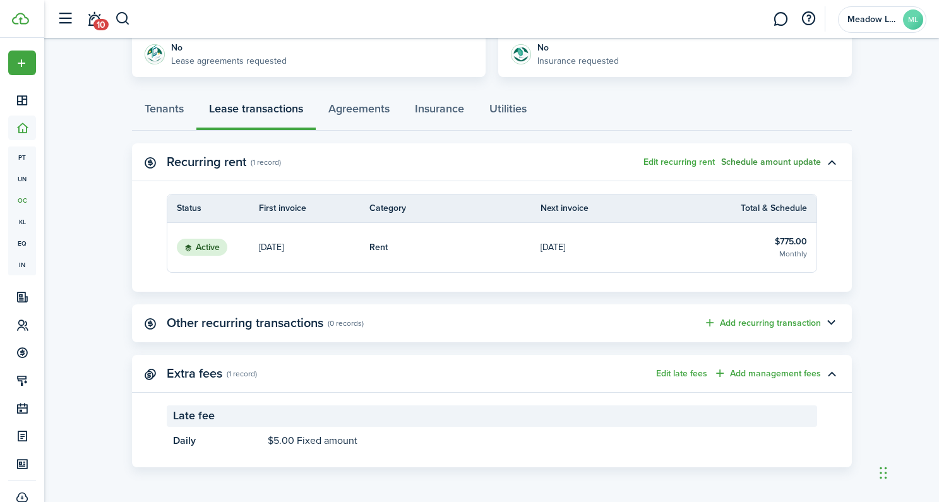
click at [778, 158] on button "Schedule amount update" at bounding box center [771, 162] width 100 height 10
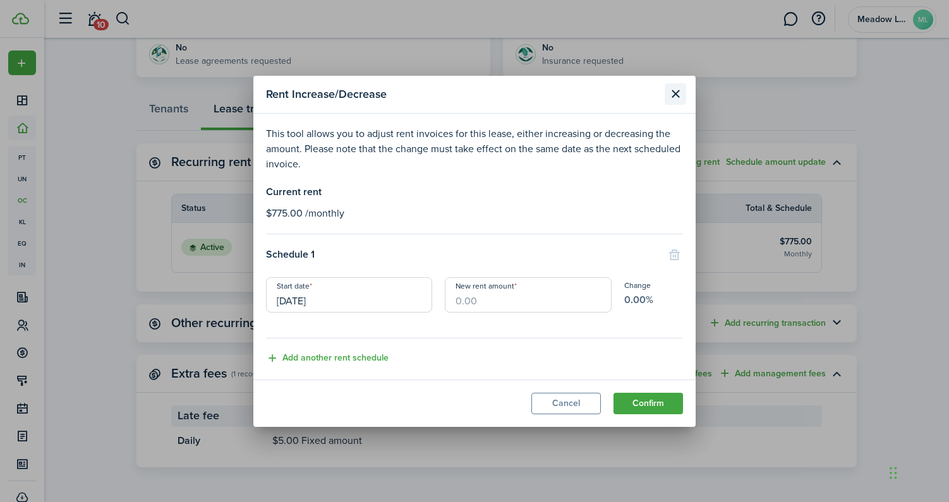
click at [675, 93] on button "Close modal" at bounding box center [674, 93] width 21 height 21
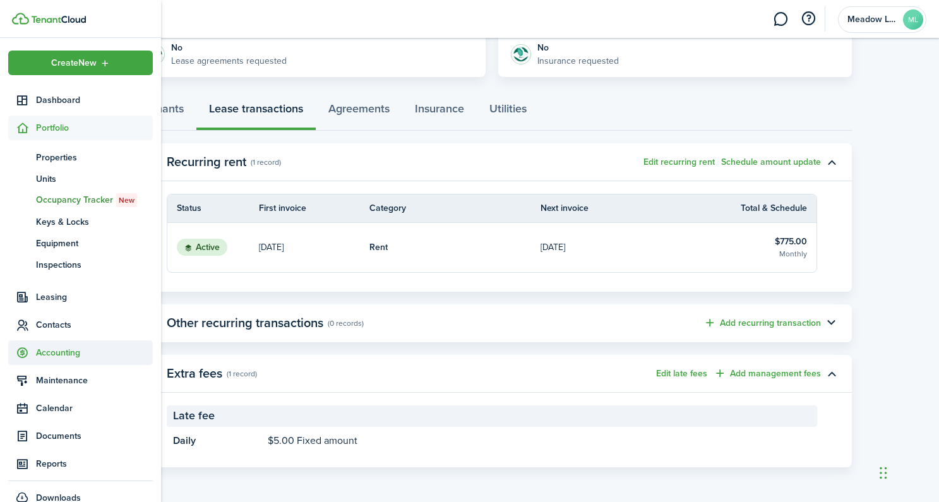
click at [51, 351] on span "Accounting" at bounding box center [94, 352] width 117 height 13
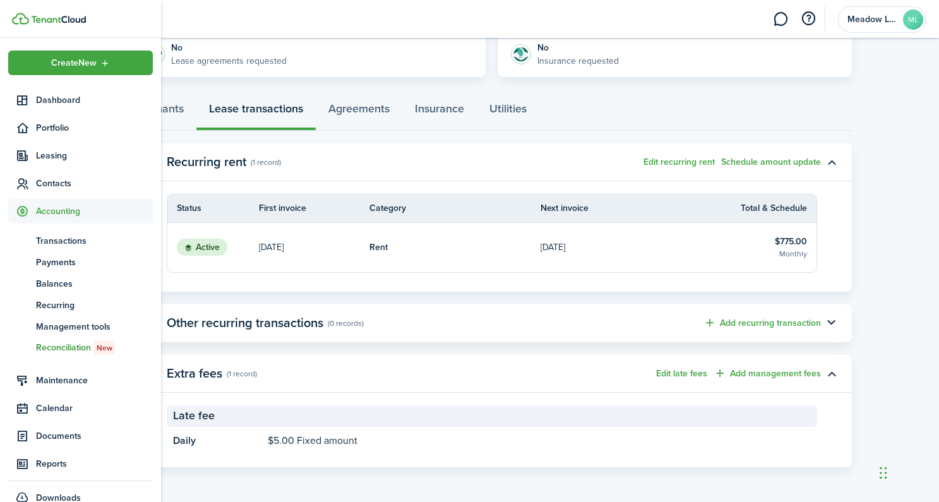
click at [68, 347] on span "Reconciliation New" at bounding box center [94, 348] width 117 height 14
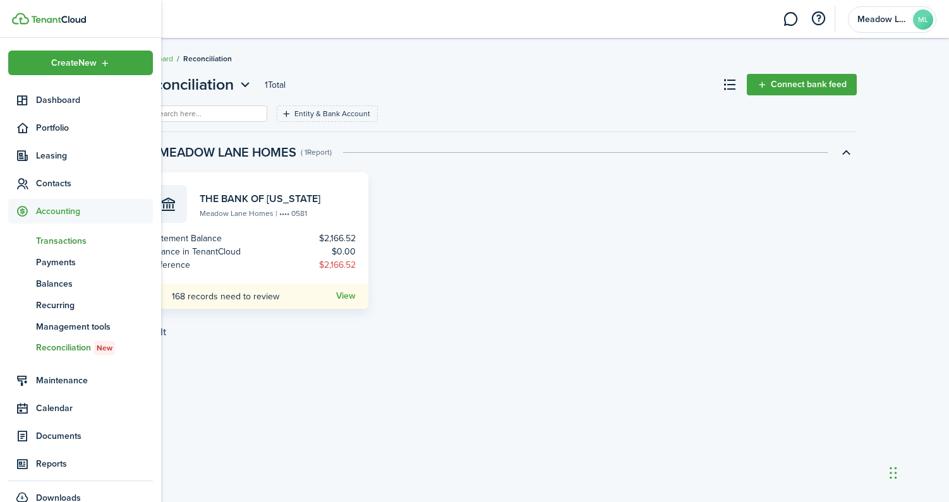
click at [72, 237] on span "Transactions" at bounding box center [94, 240] width 117 height 13
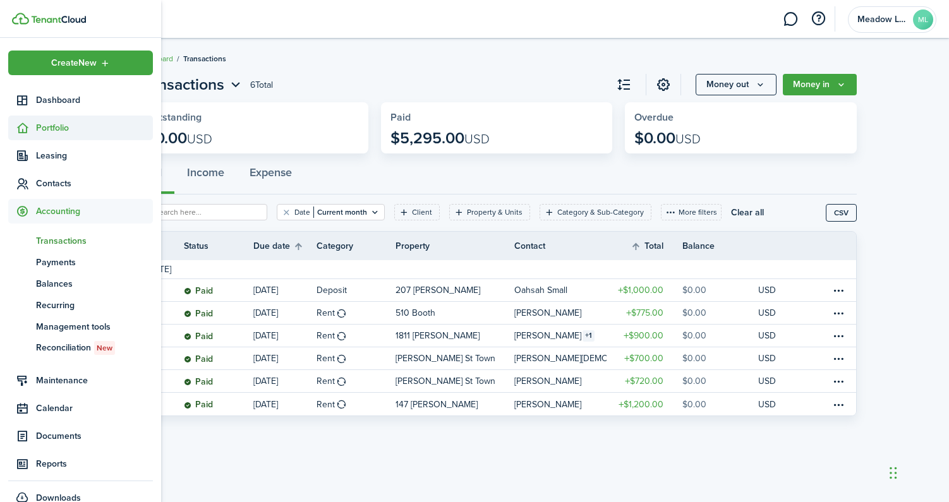
click at [44, 124] on span "Portfolio" at bounding box center [94, 127] width 117 height 13
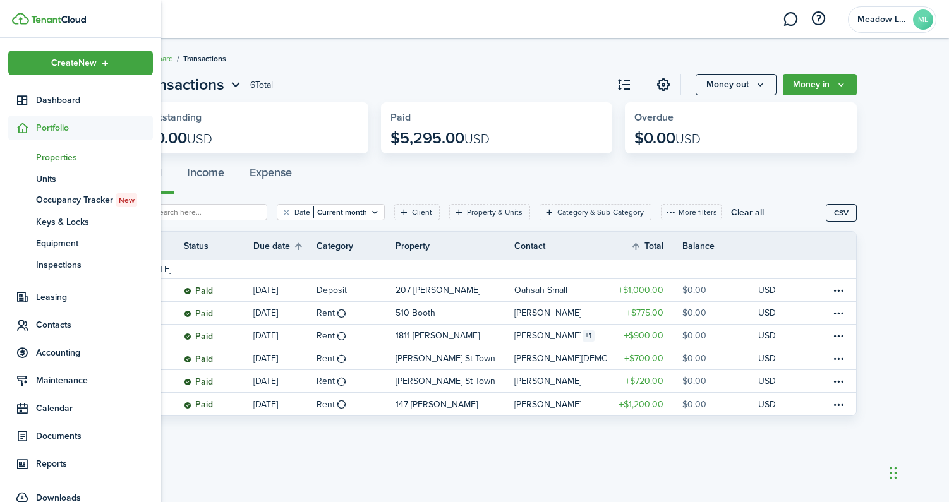
click at [60, 162] on span "Properties" at bounding box center [94, 157] width 117 height 13
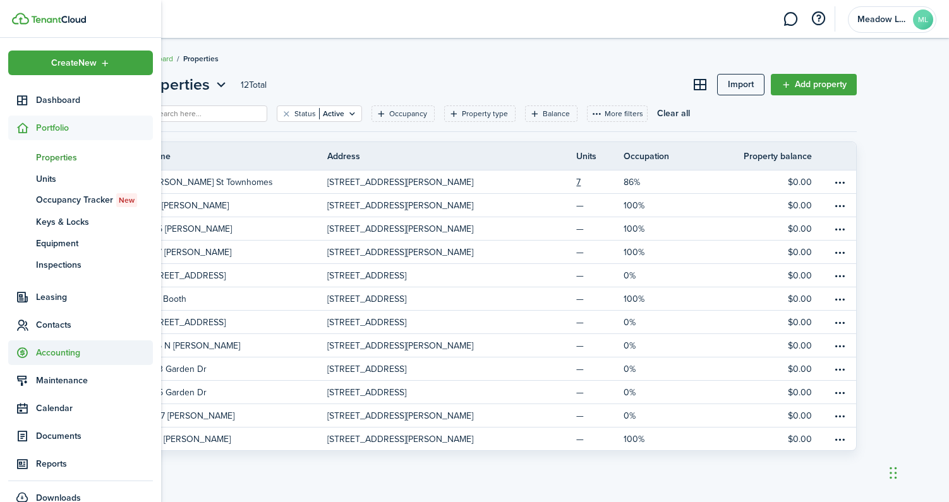
click at [62, 351] on span "Accounting" at bounding box center [94, 352] width 117 height 13
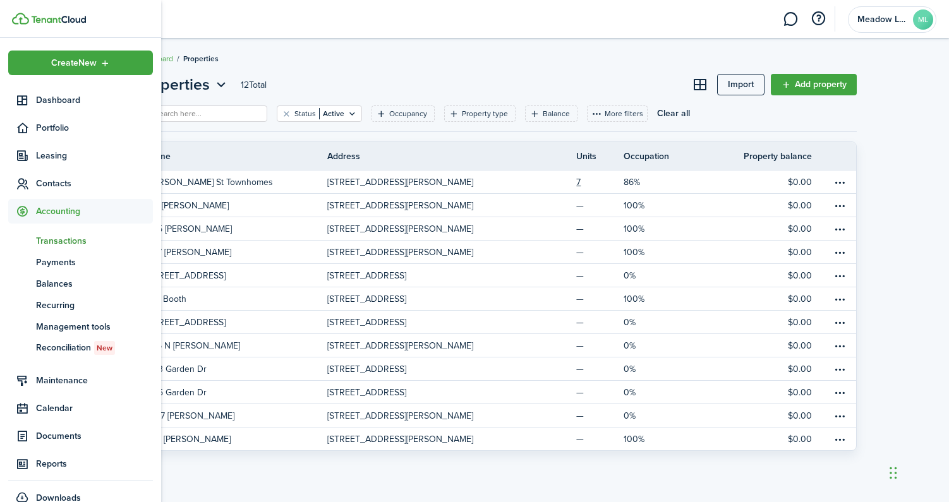
click at [69, 241] on span "Transactions" at bounding box center [94, 240] width 117 height 13
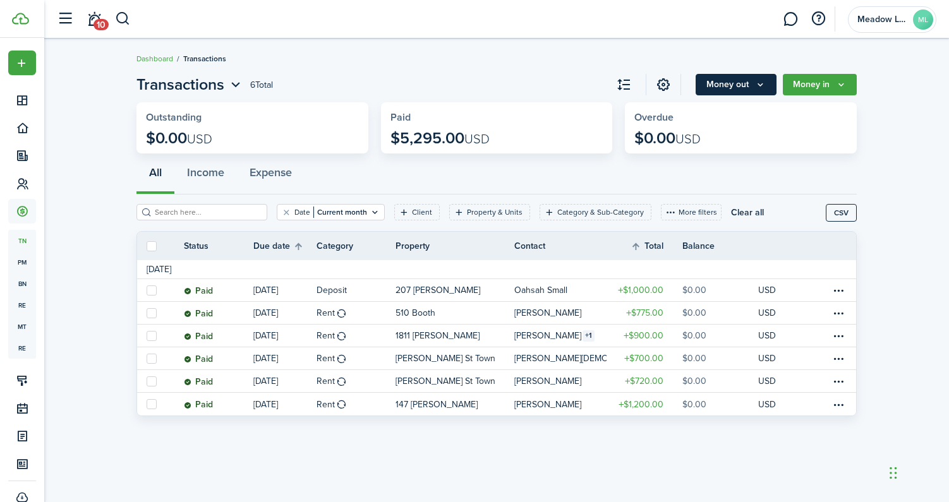
click at [719, 79] on button "Money out" at bounding box center [735, 84] width 81 height 21
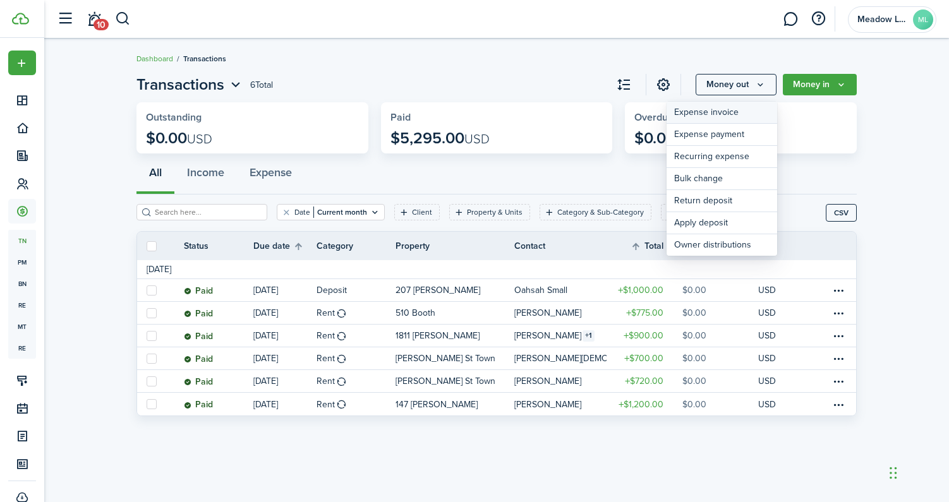
click at [717, 112] on link "Expense invoice" at bounding box center [721, 113] width 111 height 22
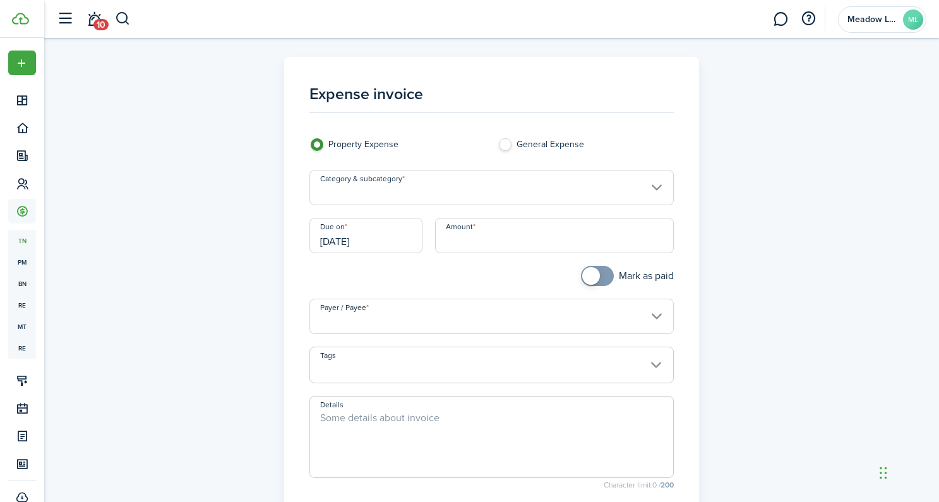
click at [467, 319] on input "Payer / Payee" at bounding box center [492, 316] width 364 height 35
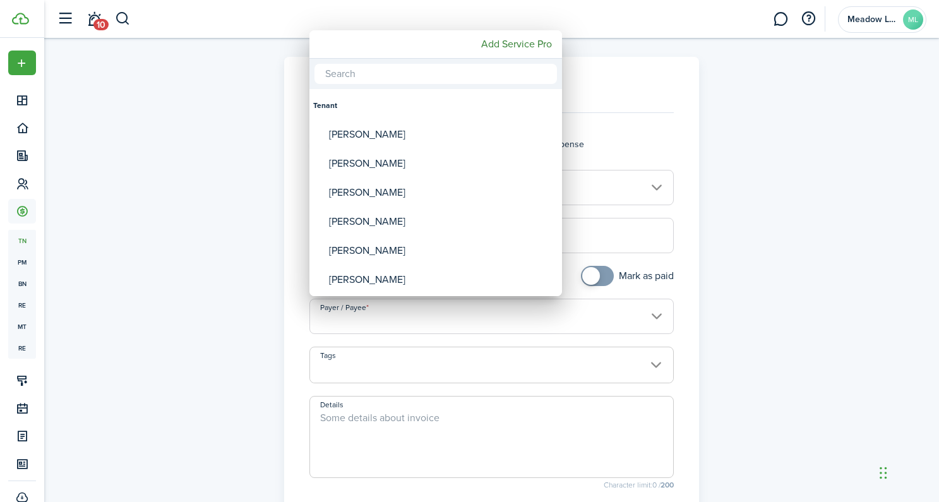
drag, startPoint x: 712, startPoint y: 153, endPoint x: 728, endPoint y: 182, distance: 32.5
click at [712, 153] on div at bounding box center [469, 251] width 1141 height 704
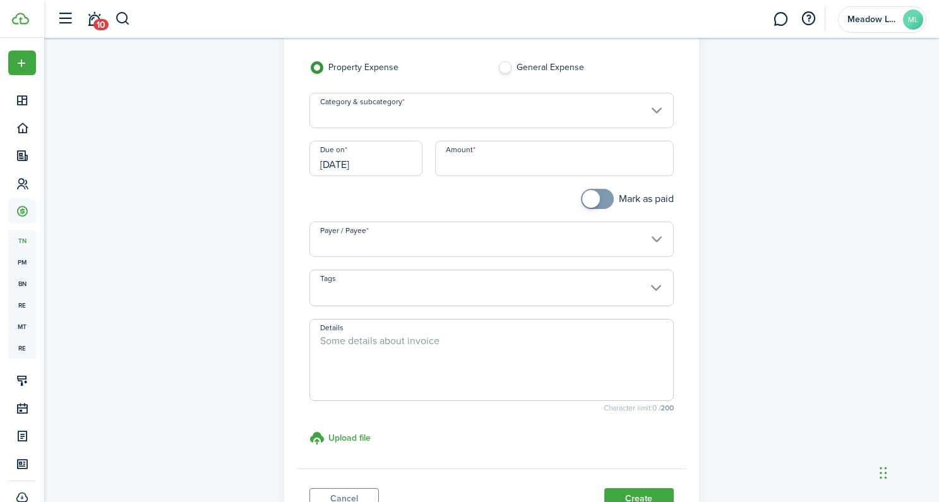
scroll to position [87, 0]
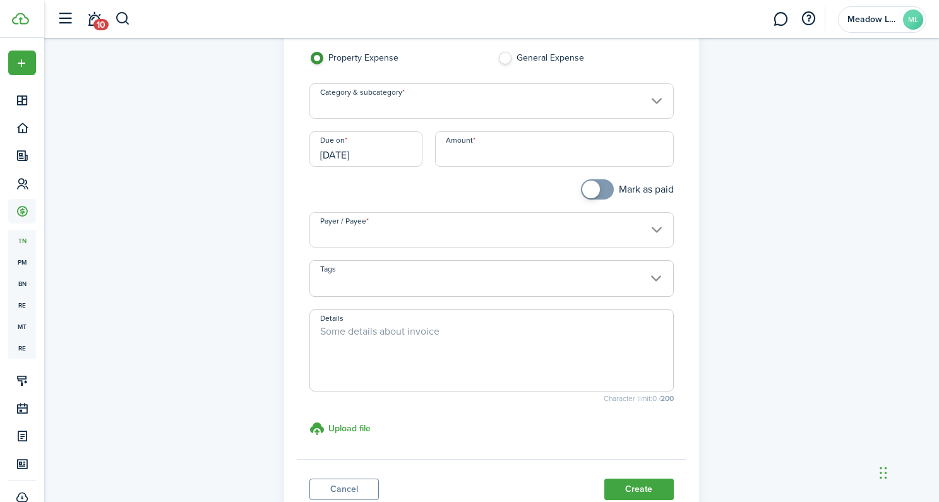
click at [361, 319] on span at bounding box center [492, 351] width 364 height 82
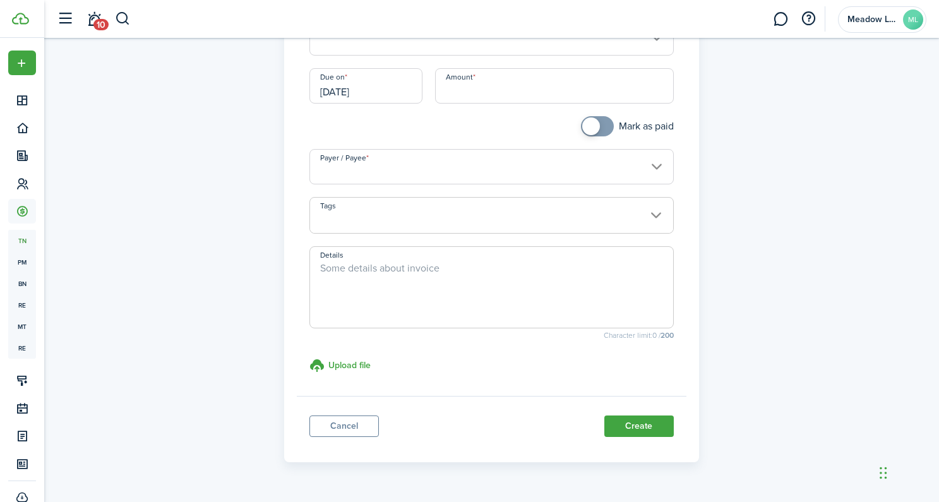
scroll to position [183, 0]
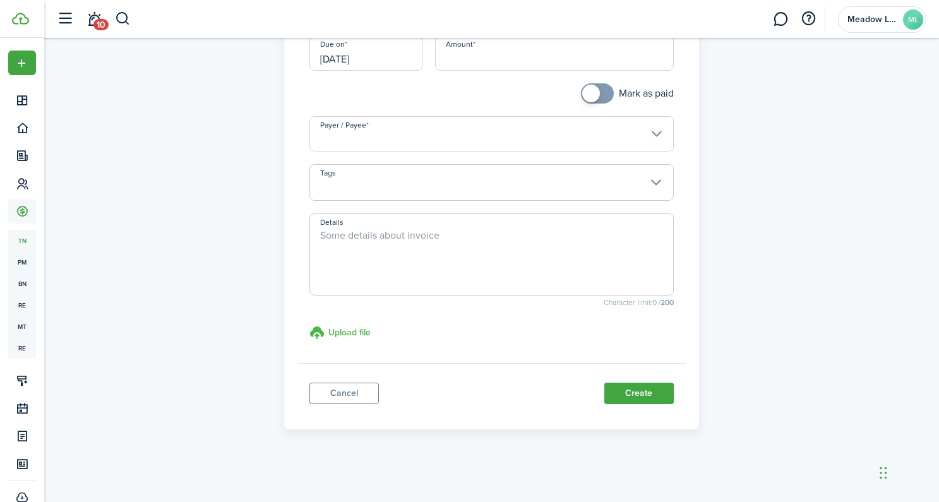
click at [356, 330] on h3 "Upload file" at bounding box center [349, 332] width 42 height 13
click at [310, 325] on input "Upload file store documents and templates Choose file" at bounding box center [310, 325] width 0 height 0
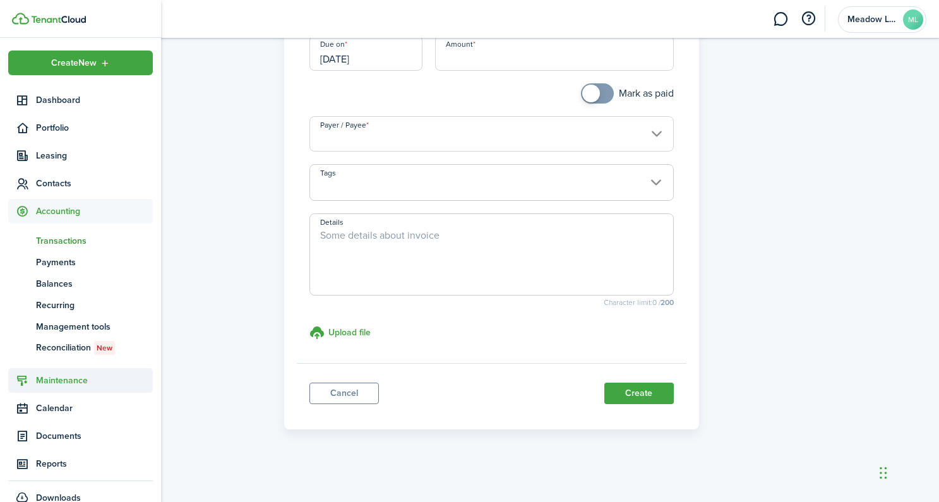
click at [45, 378] on span "Maintenance" at bounding box center [94, 380] width 117 height 13
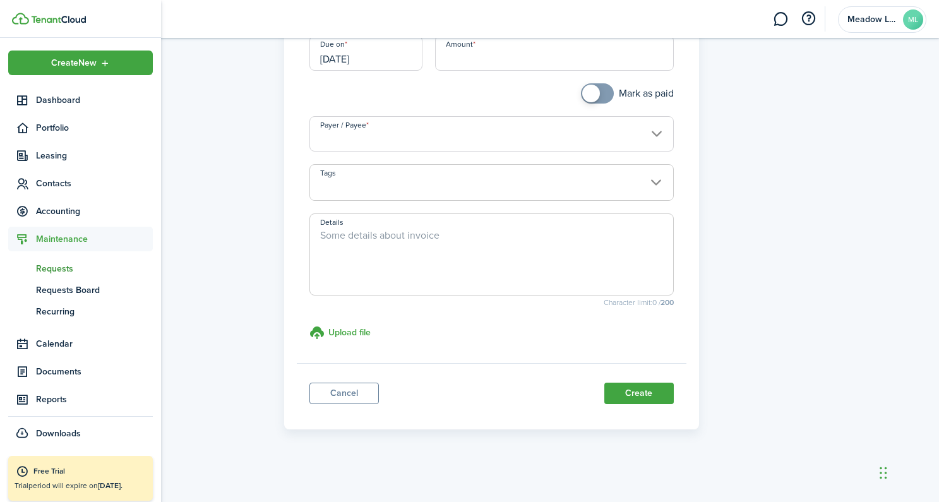
click at [51, 268] on span "Requests" at bounding box center [94, 268] width 117 height 13
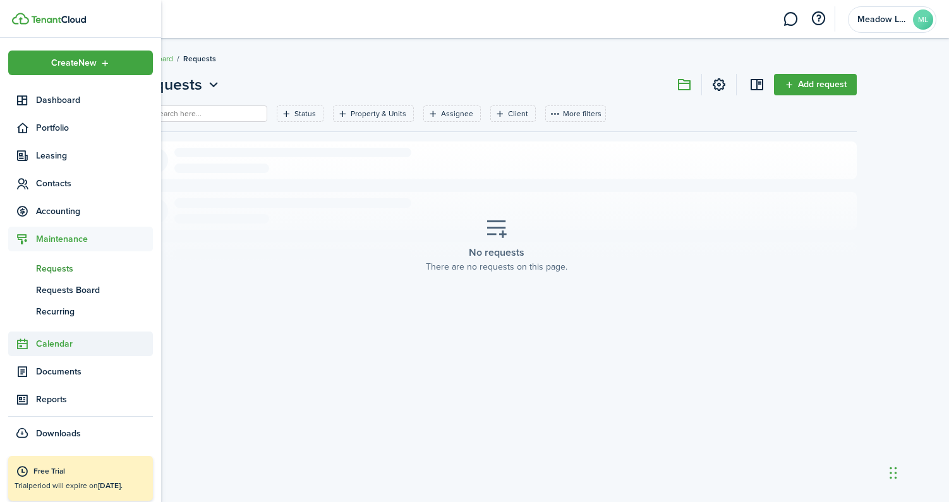
click at [46, 343] on span "Calendar" at bounding box center [94, 343] width 117 height 13
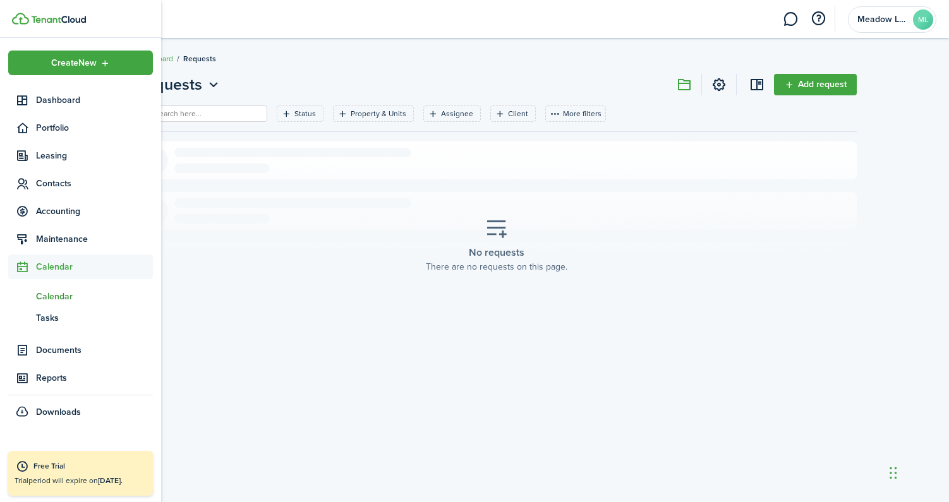
click at [55, 299] on span "Calendar" at bounding box center [94, 296] width 117 height 13
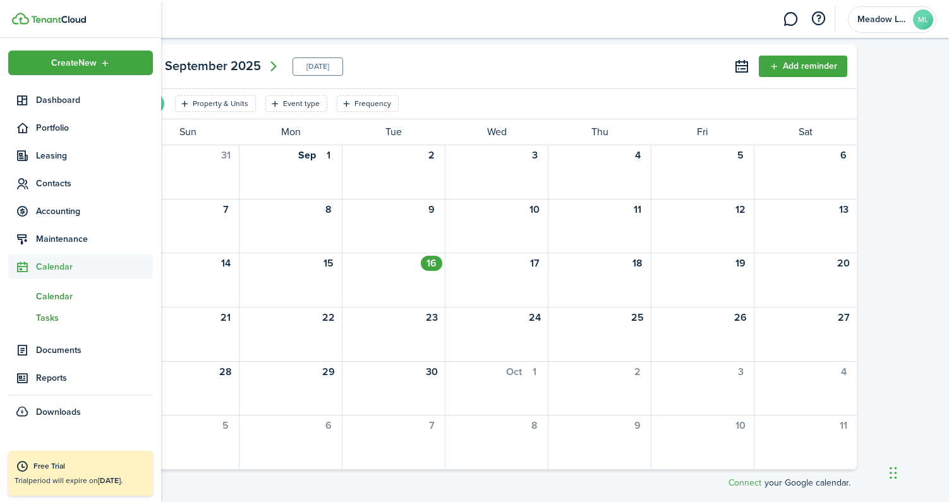
click at [13, 315] on span "ts" at bounding box center [22, 317] width 28 height 21
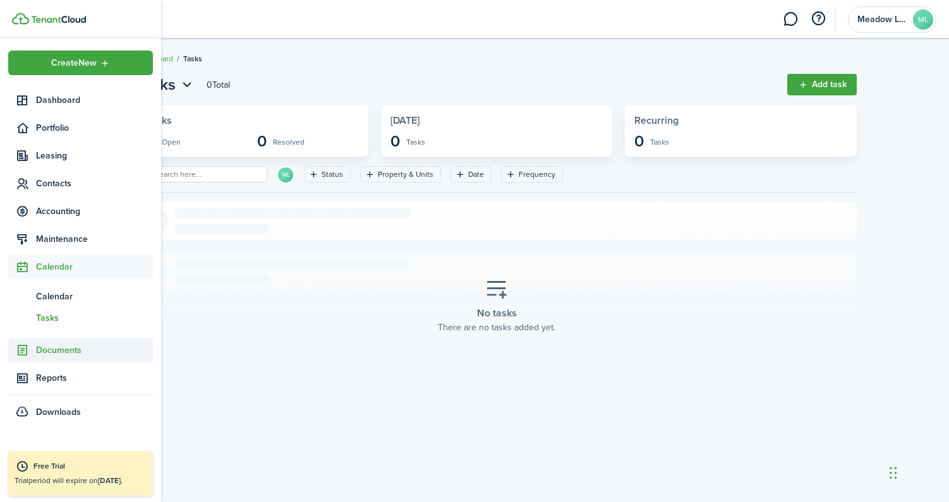
click at [54, 347] on span "Documents" at bounding box center [94, 350] width 117 height 13
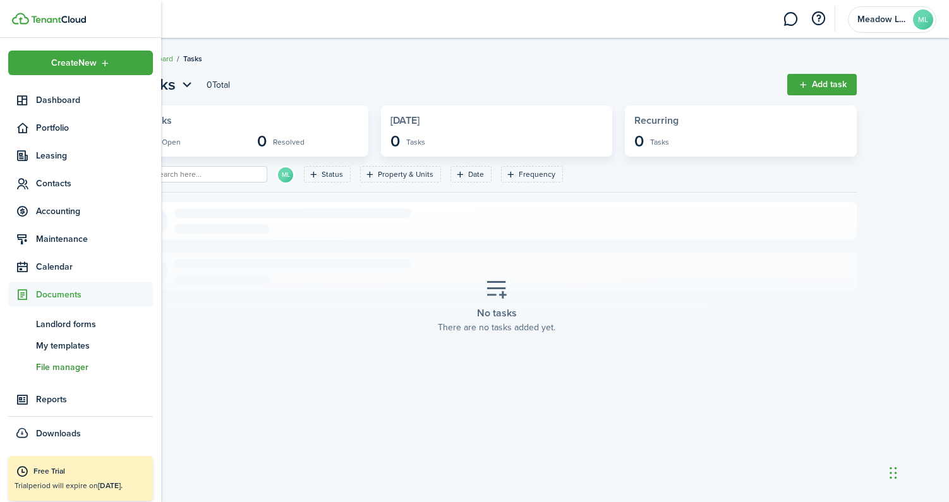
click at [69, 368] on span "File manager" at bounding box center [94, 367] width 117 height 13
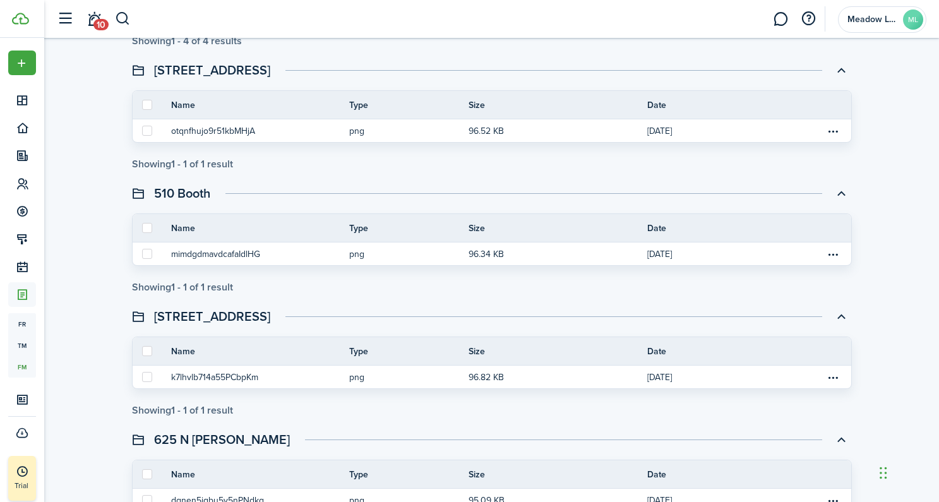
scroll to position [812, 0]
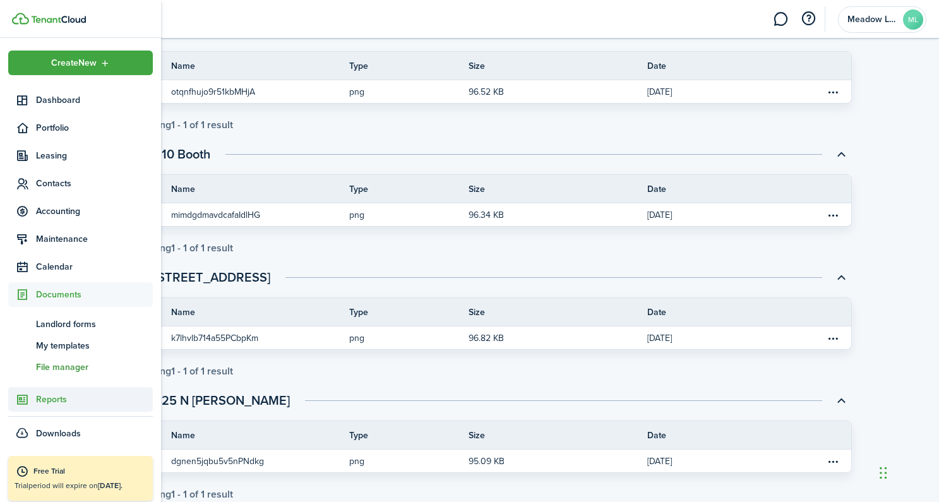
click at [60, 397] on span "Reports" at bounding box center [94, 399] width 117 height 13
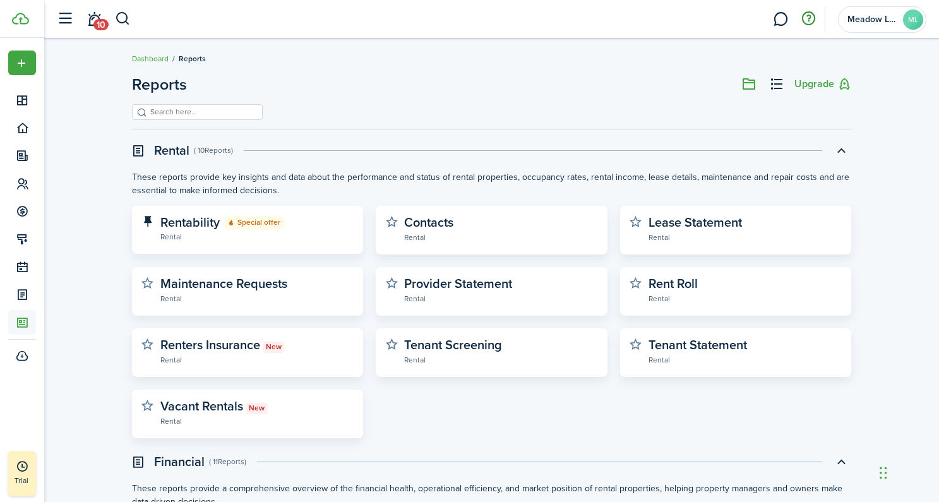
click at [812, 13] on button "button" at bounding box center [808, 18] width 21 height 21
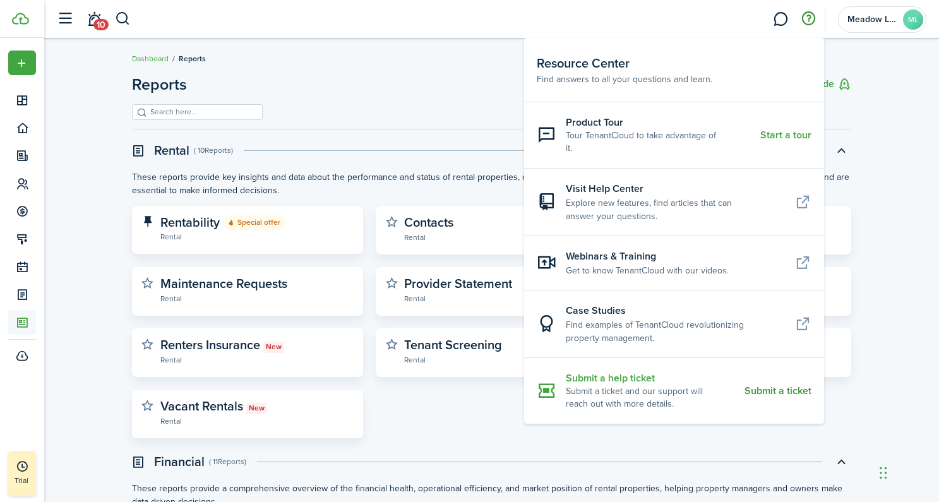
click at [640, 385] on resource-center-item-description "Submit a ticket and our support will reach out with more details." at bounding box center [650, 398] width 169 height 26
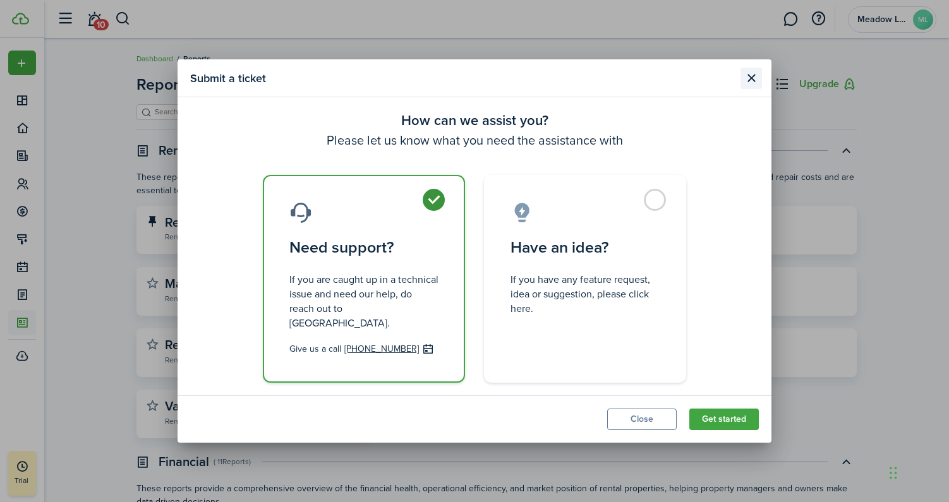
click at [750, 80] on button "Close modal" at bounding box center [750, 78] width 21 height 21
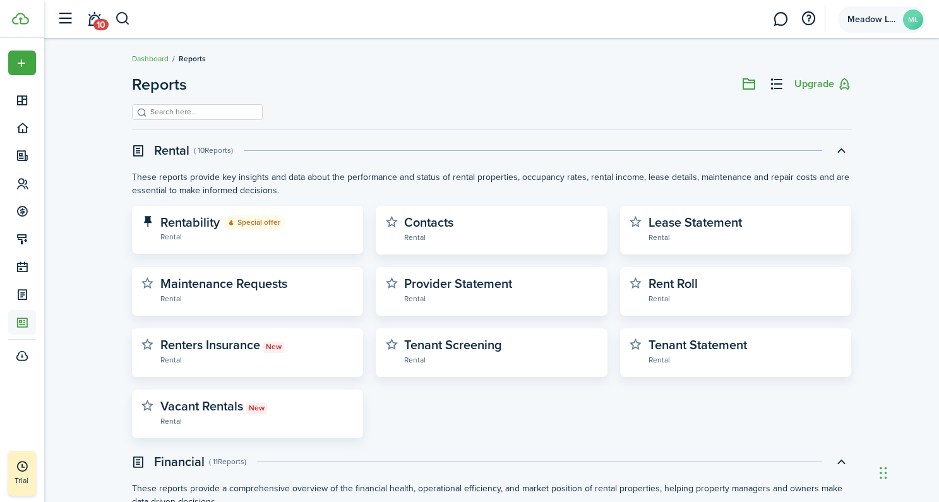
click at [875, 23] on span "Meadow Lane Homes" at bounding box center [873, 19] width 51 height 9
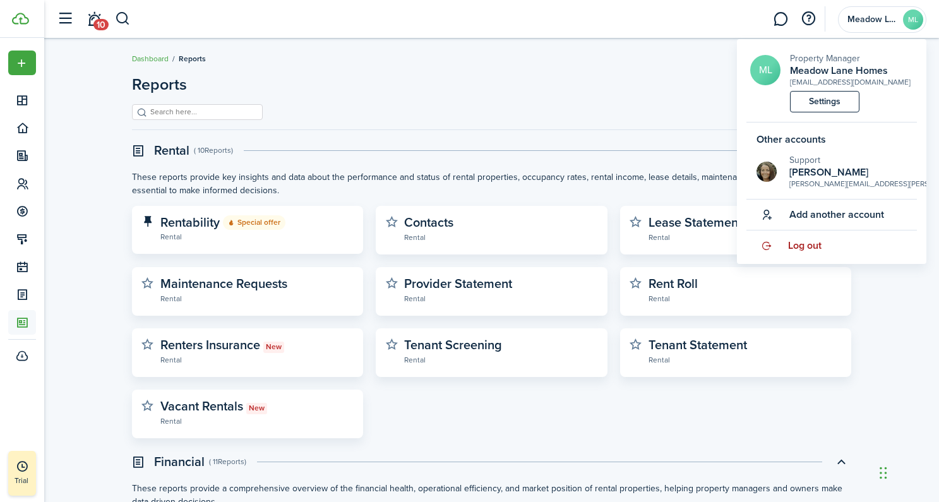
click at [810, 243] on span "Log out" at bounding box center [804, 245] width 33 height 11
